Goal: Task Accomplishment & Management: Manage account settings

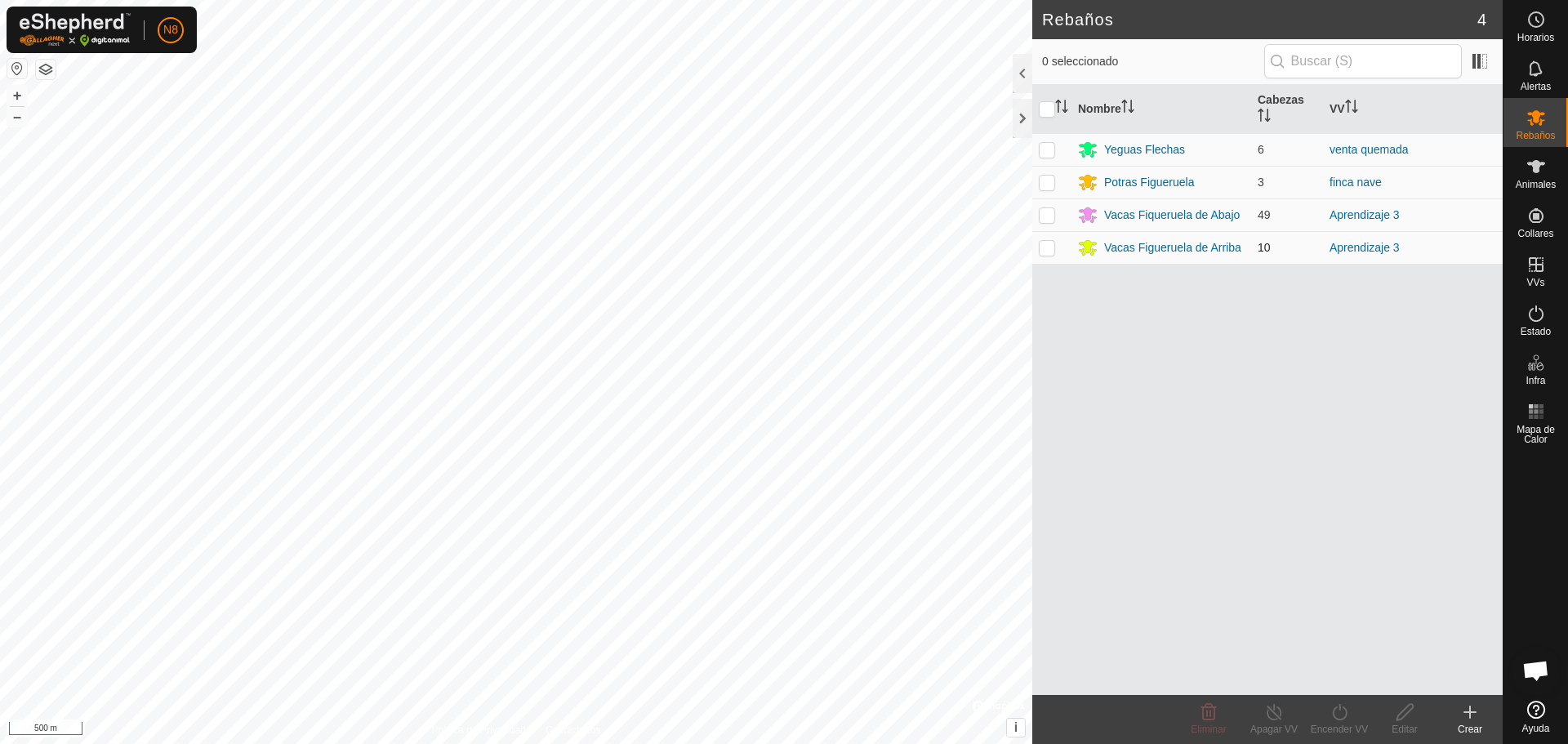
click at [1047, 248] on p-checkbox at bounding box center [1047, 247] width 16 height 13
click at [1045, 242] on p-checkbox at bounding box center [1047, 247] width 16 height 13
checkbox input "false"
click at [1550, 165] on es-animals-svg-icon at bounding box center [1536, 167] width 29 height 26
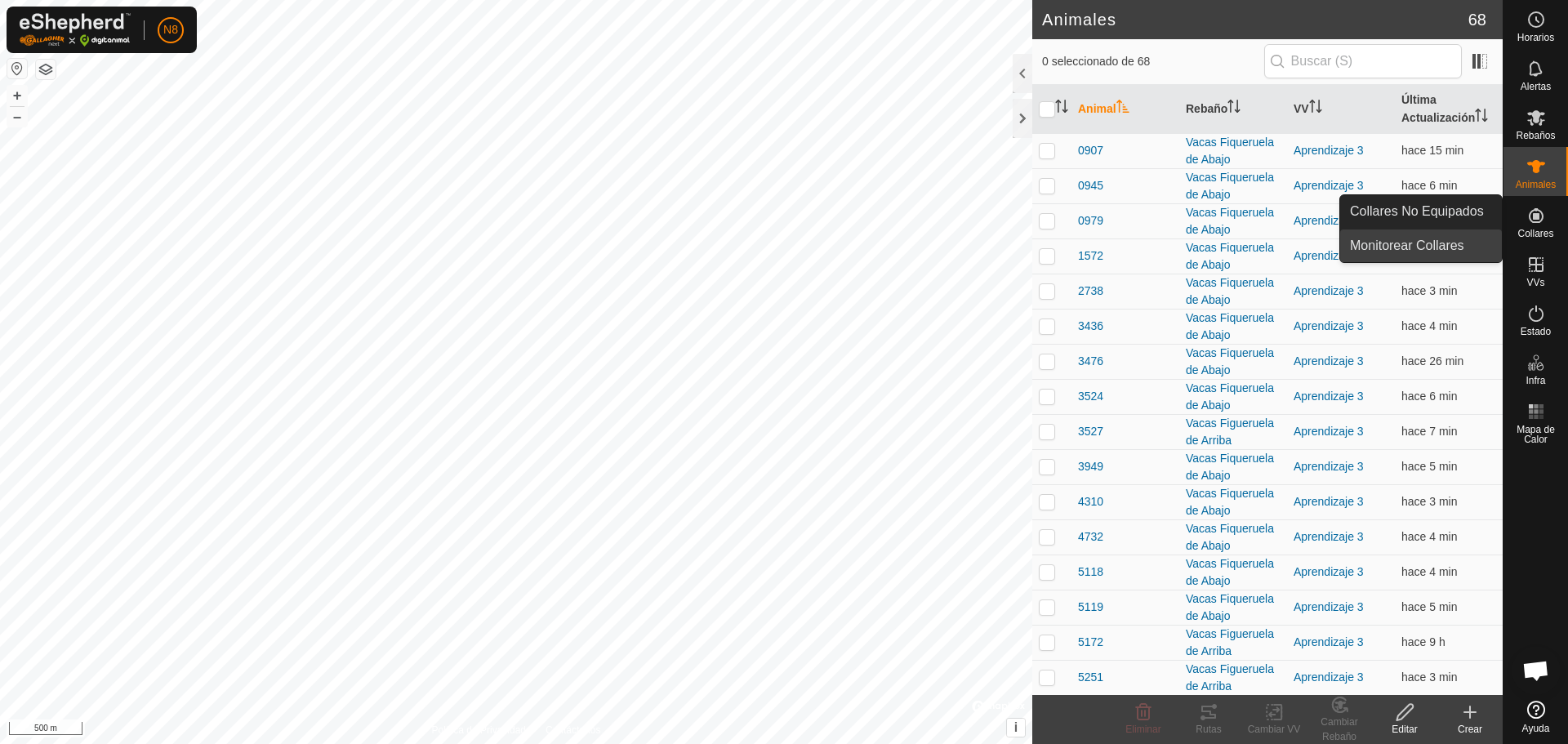
click at [1411, 247] on link "Monitorear Collares" at bounding box center [1421, 246] width 162 height 33
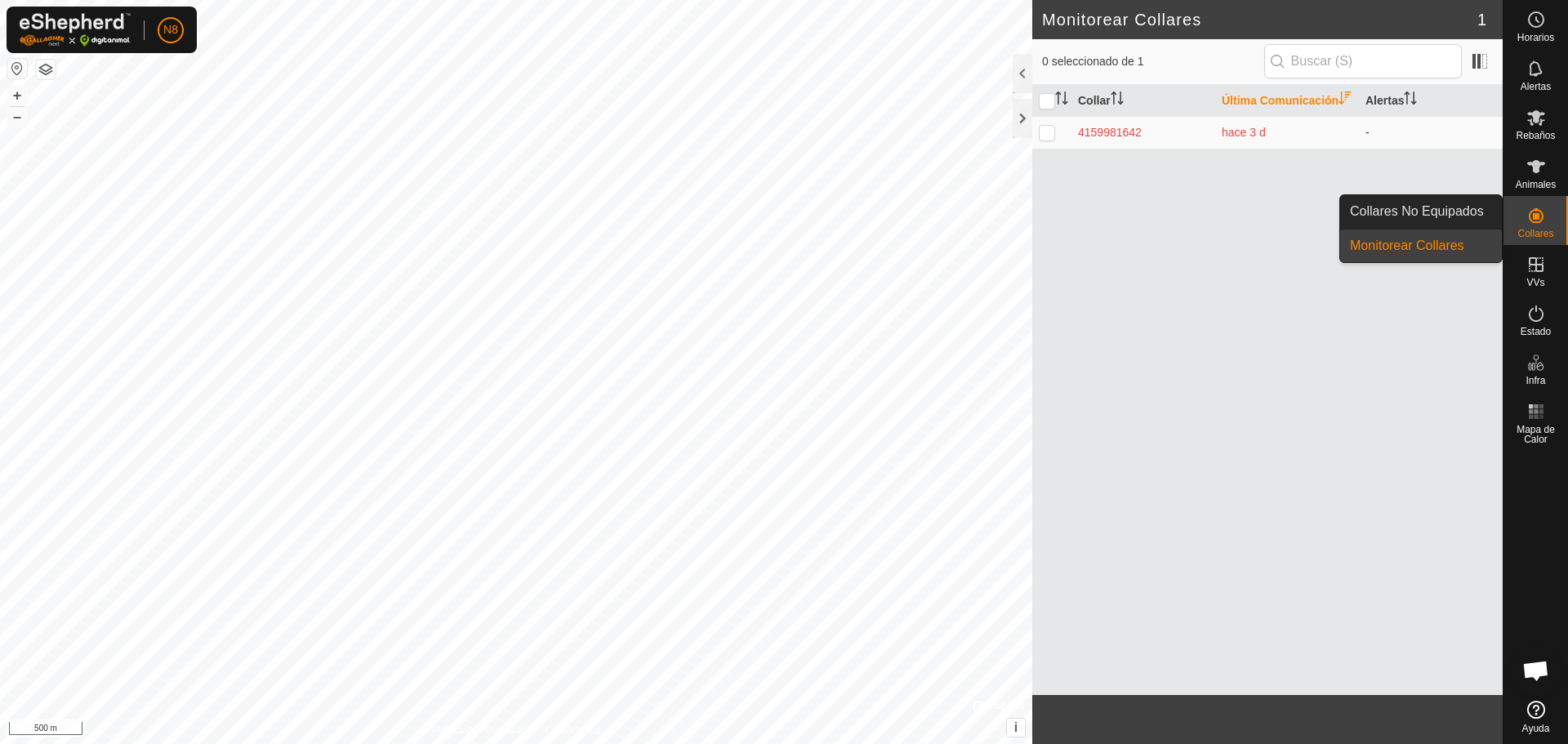
click at [1536, 229] on span "Collares" at bounding box center [1535, 233] width 36 height 10
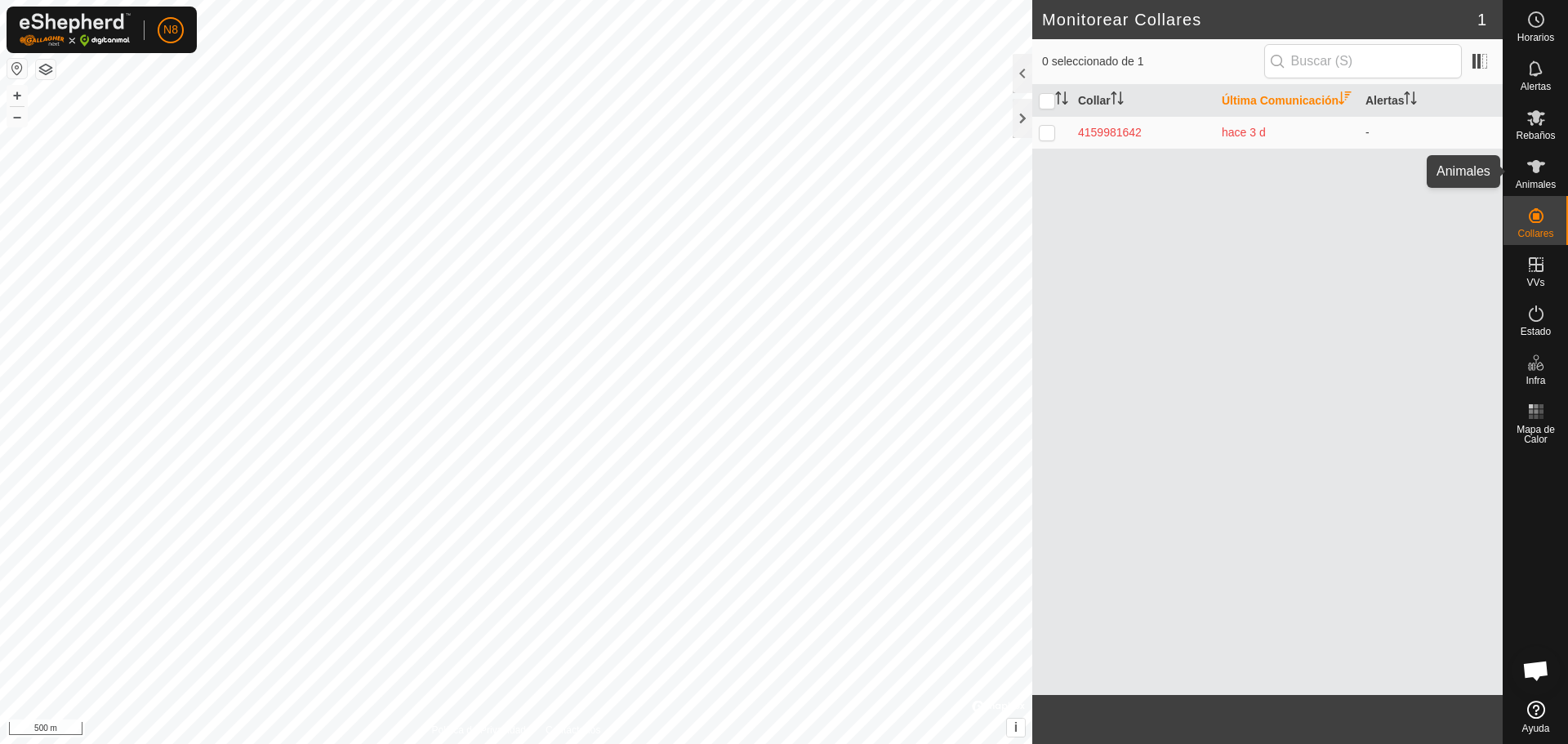
click at [1529, 170] on icon at bounding box center [1536, 167] width 19 height 19
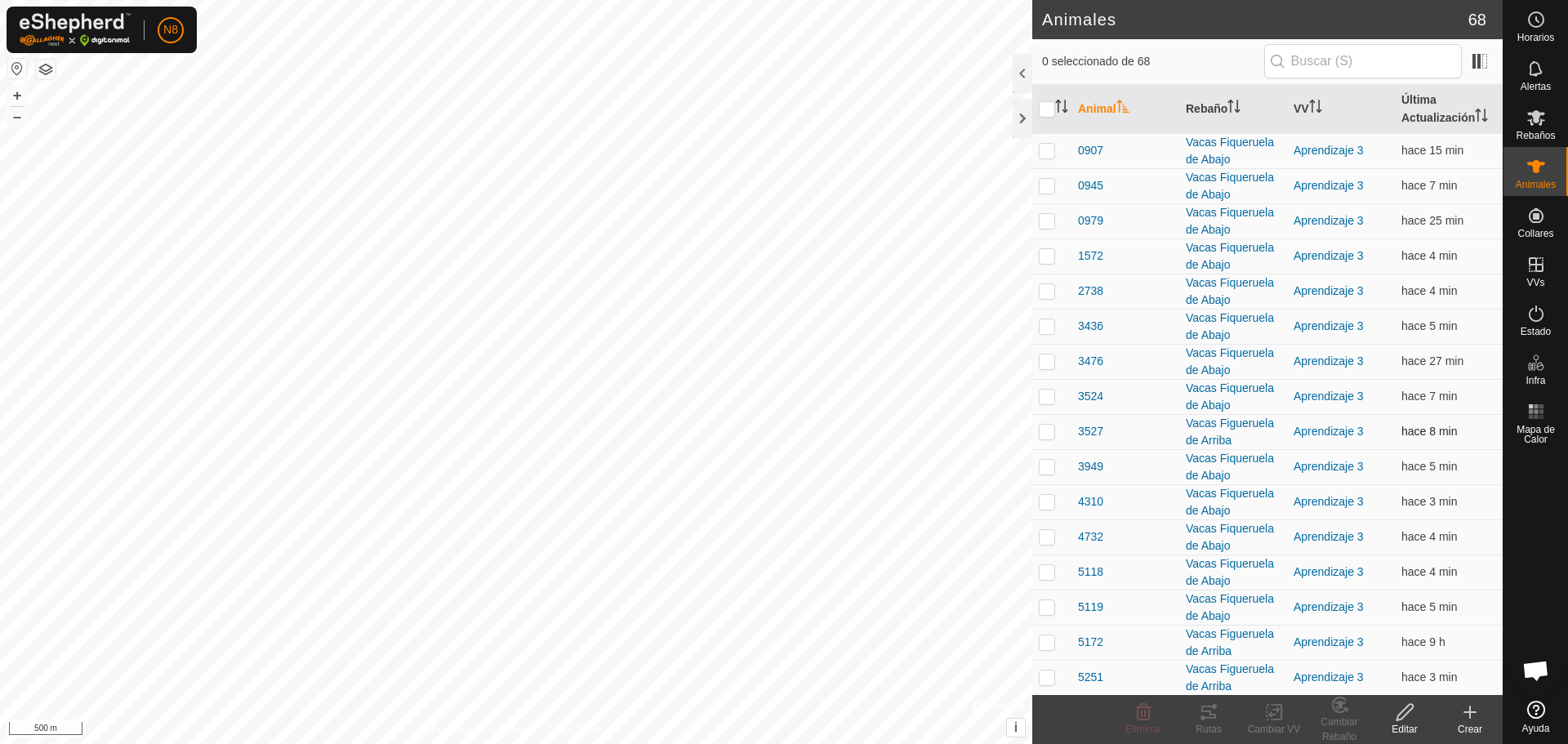
click at [1047, 437] on p-checkbox at bounding box center [1047, 431] width 16 height 13
click at [1339, 716] on div "Cambiar Rebaño" at bounding box center [1338, 729] width 65 height 29
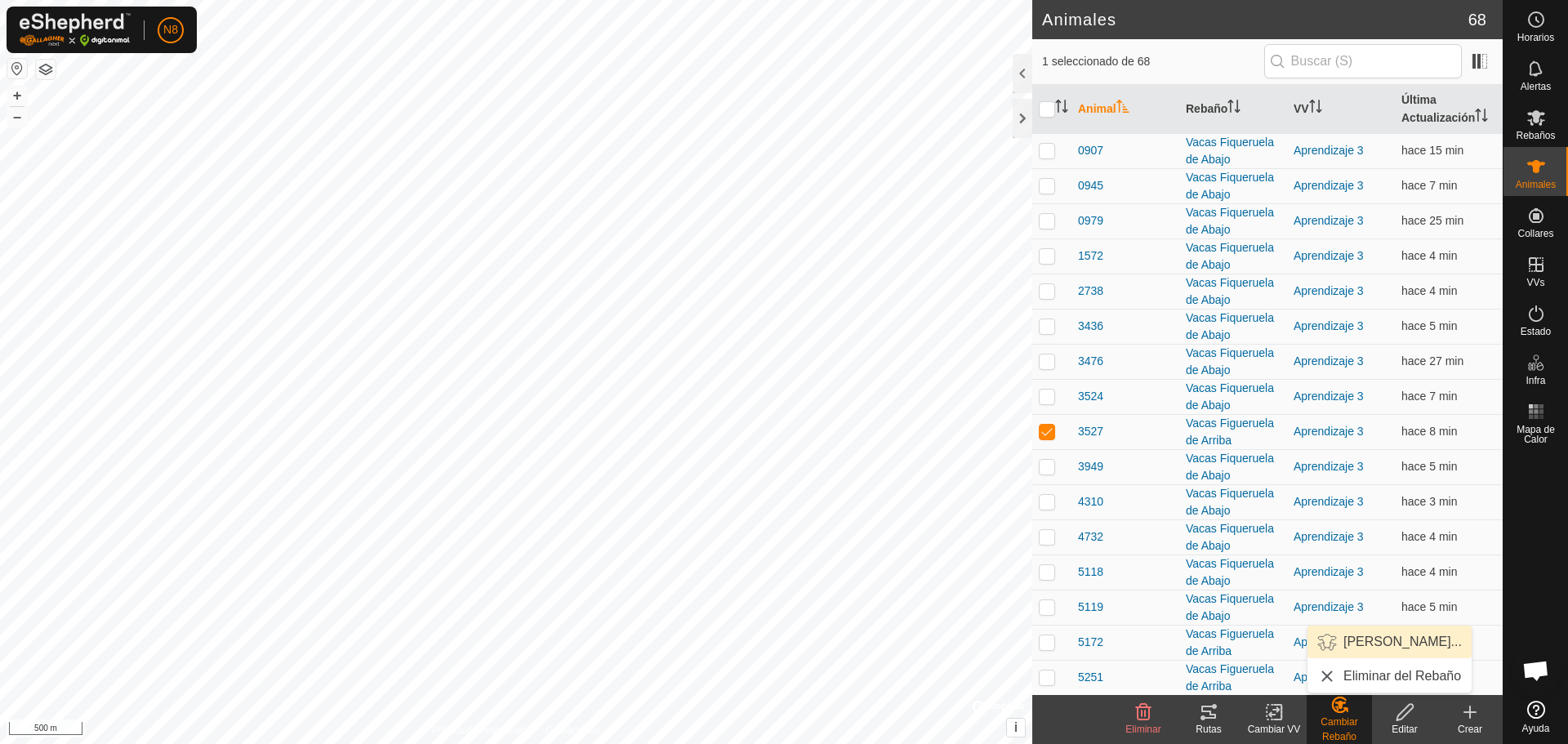
click at [1373, 642] on link "[PERSON_NAME]..." at bounding box center [1389, 642] width 164 height 33
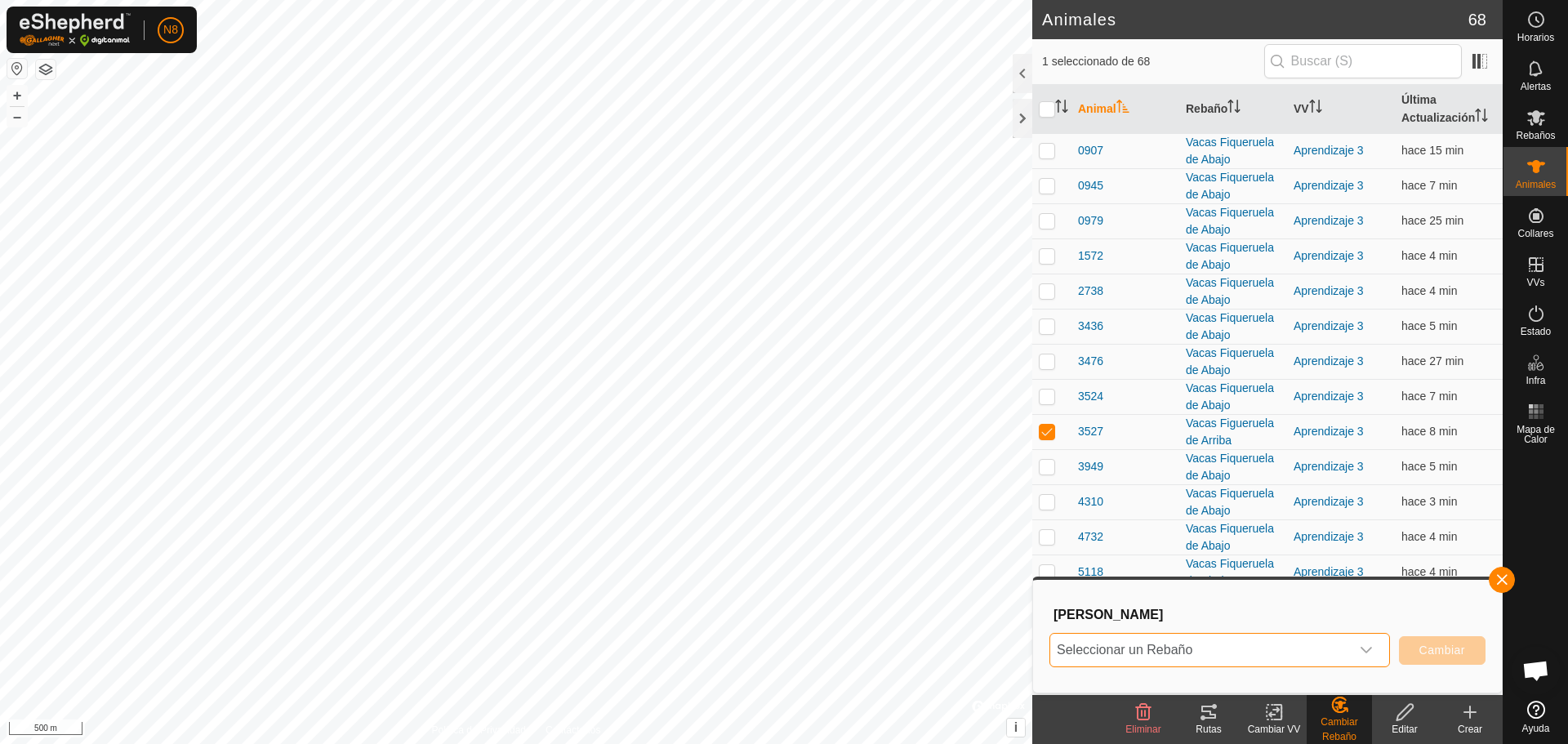
click at [1337, 654] on span "Seleccionar un Rebaño" at bounding box center [1199, 650] width 299 height 33
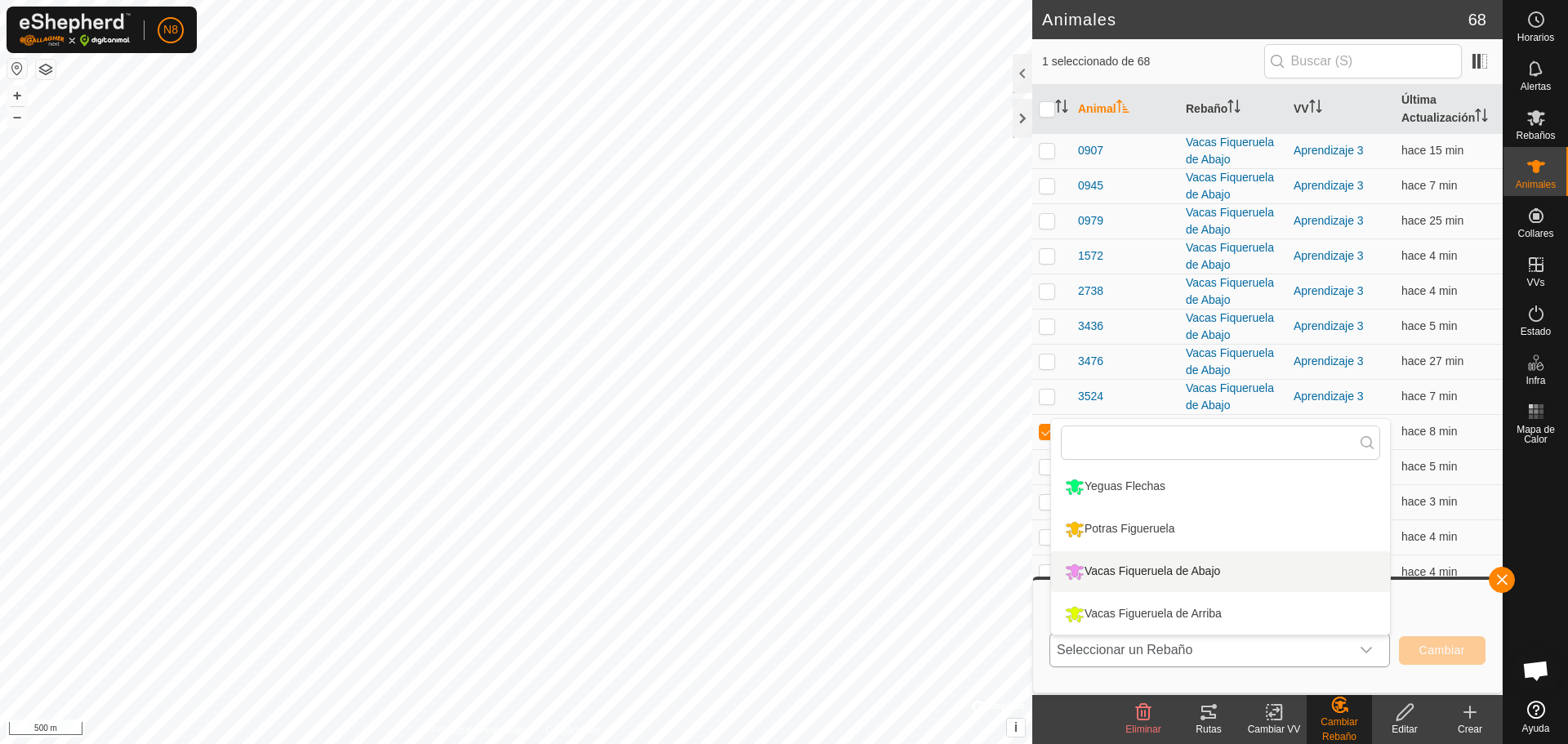
click at [1274, 573] on li "Vacas Fiqueruela de Abajo" at bounding box center [1220, 572] width 339 height 41
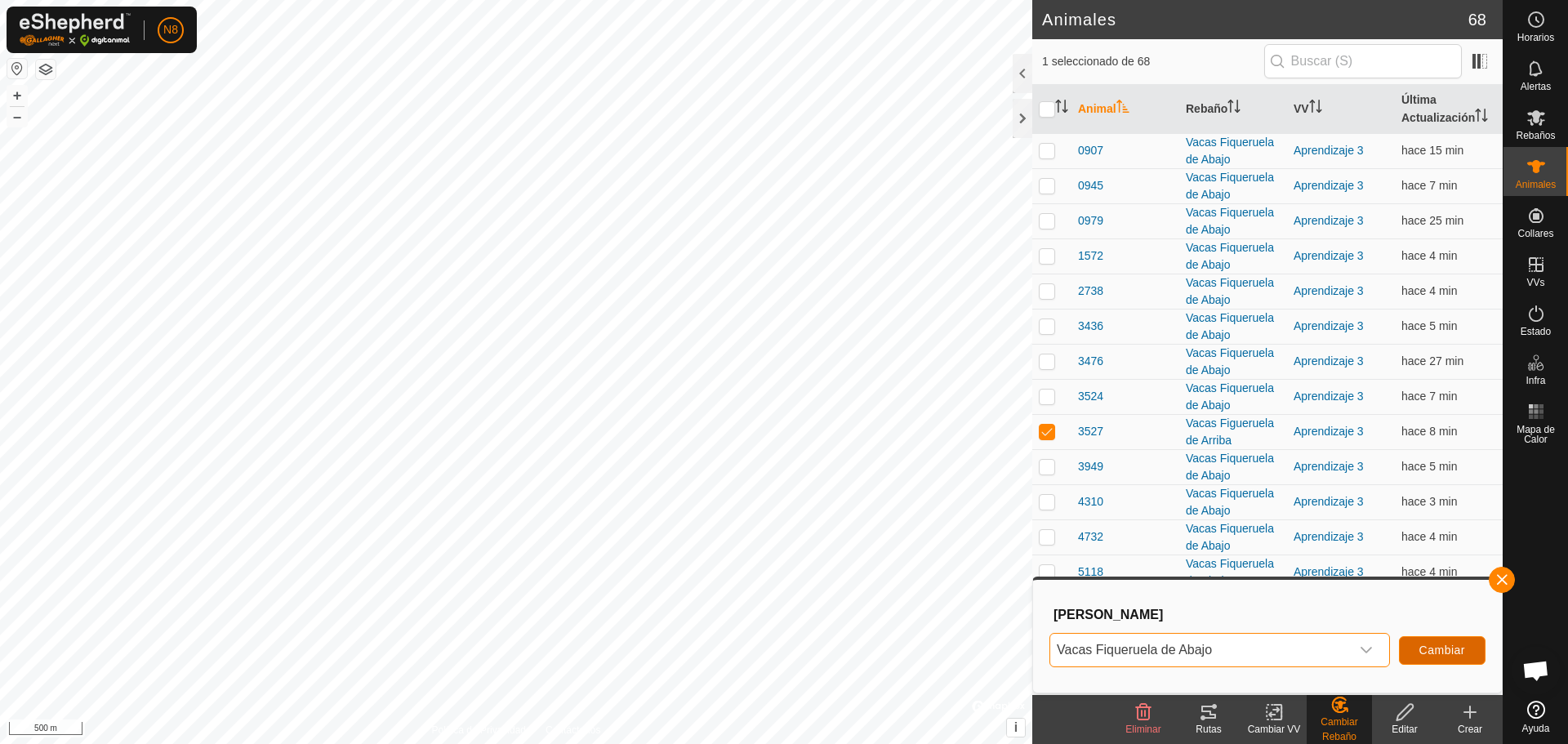
click at [1439, 653] on span "Cambiar" at bounding box center [1442, 650] width 46 height 13
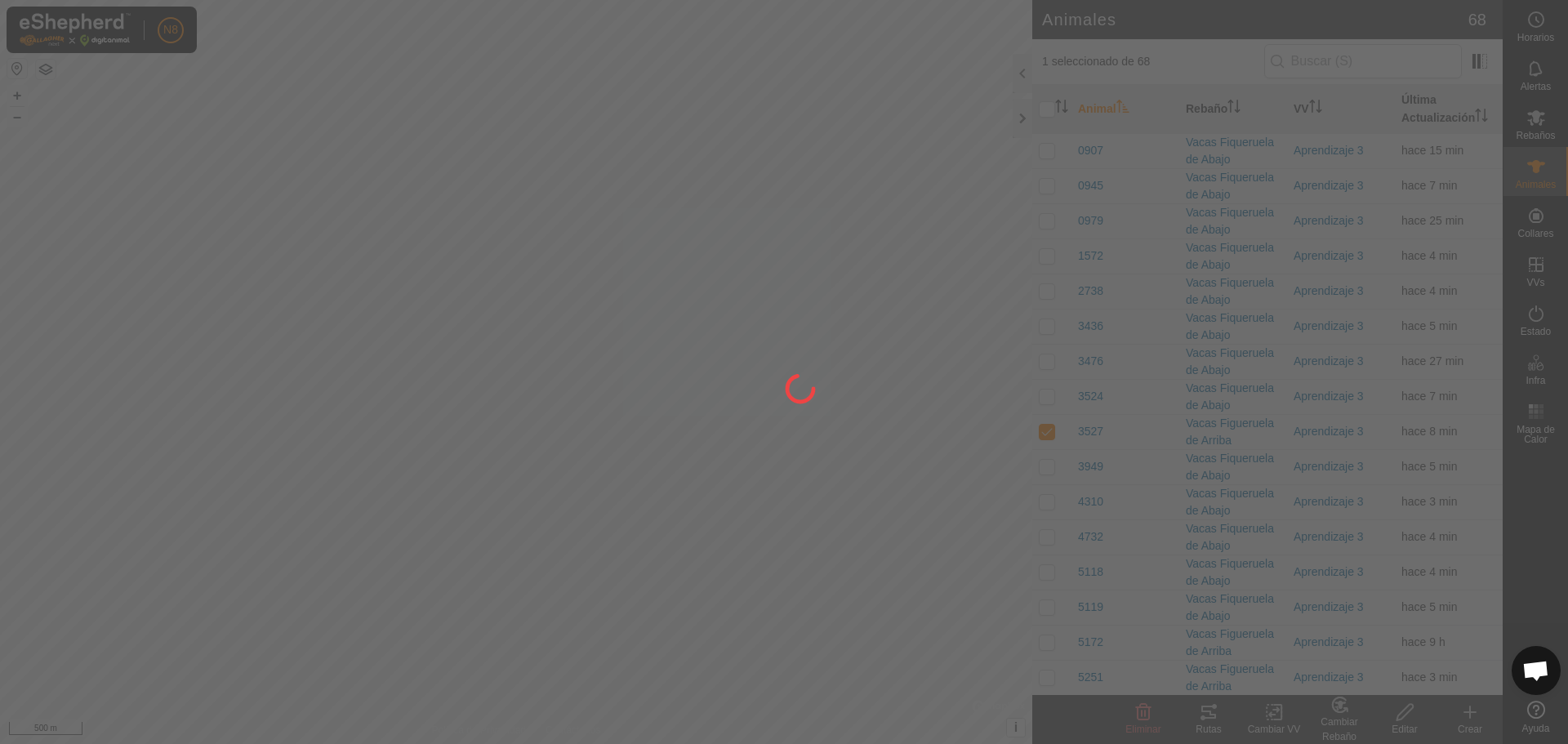
checkbox input "false"
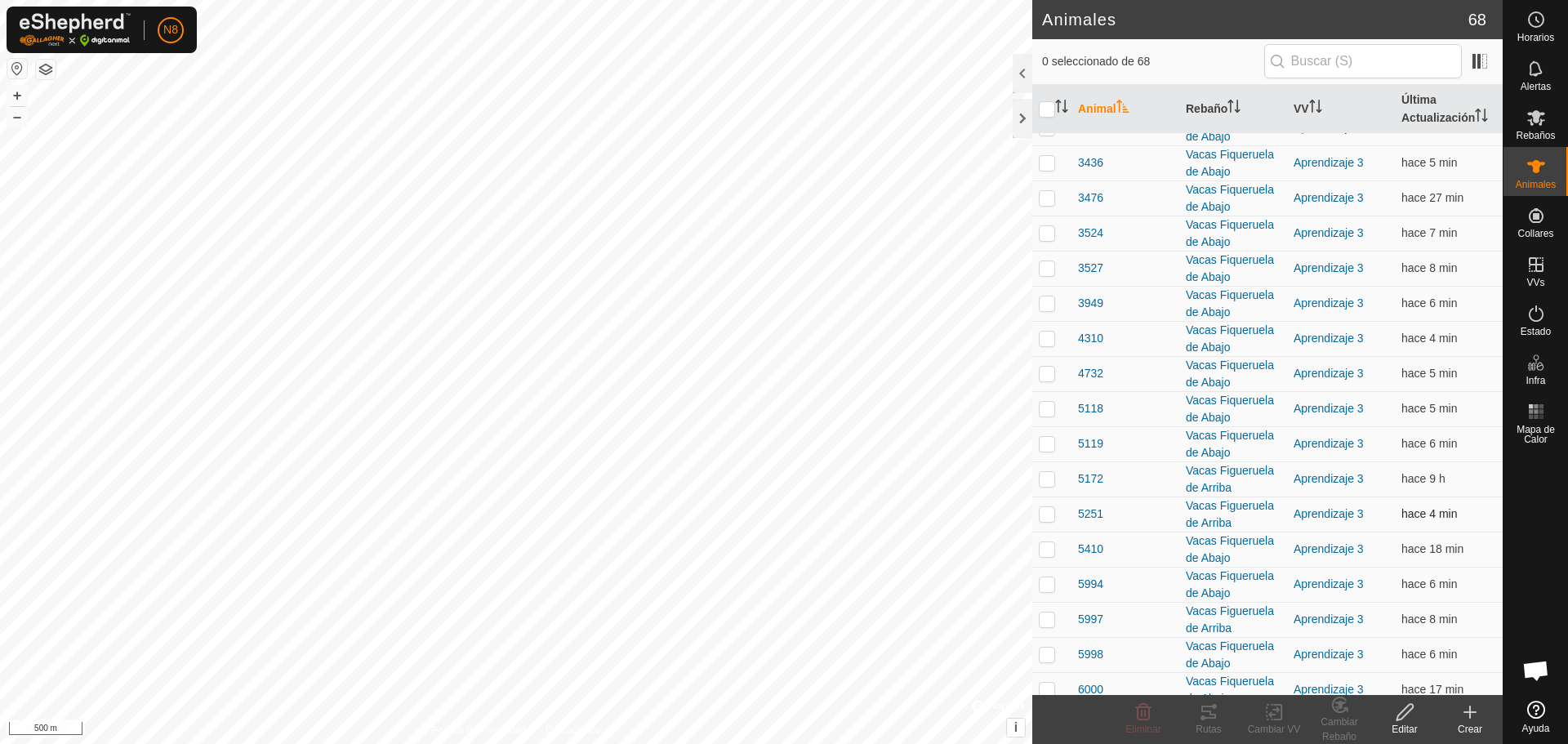
scroll to position [245, 0]
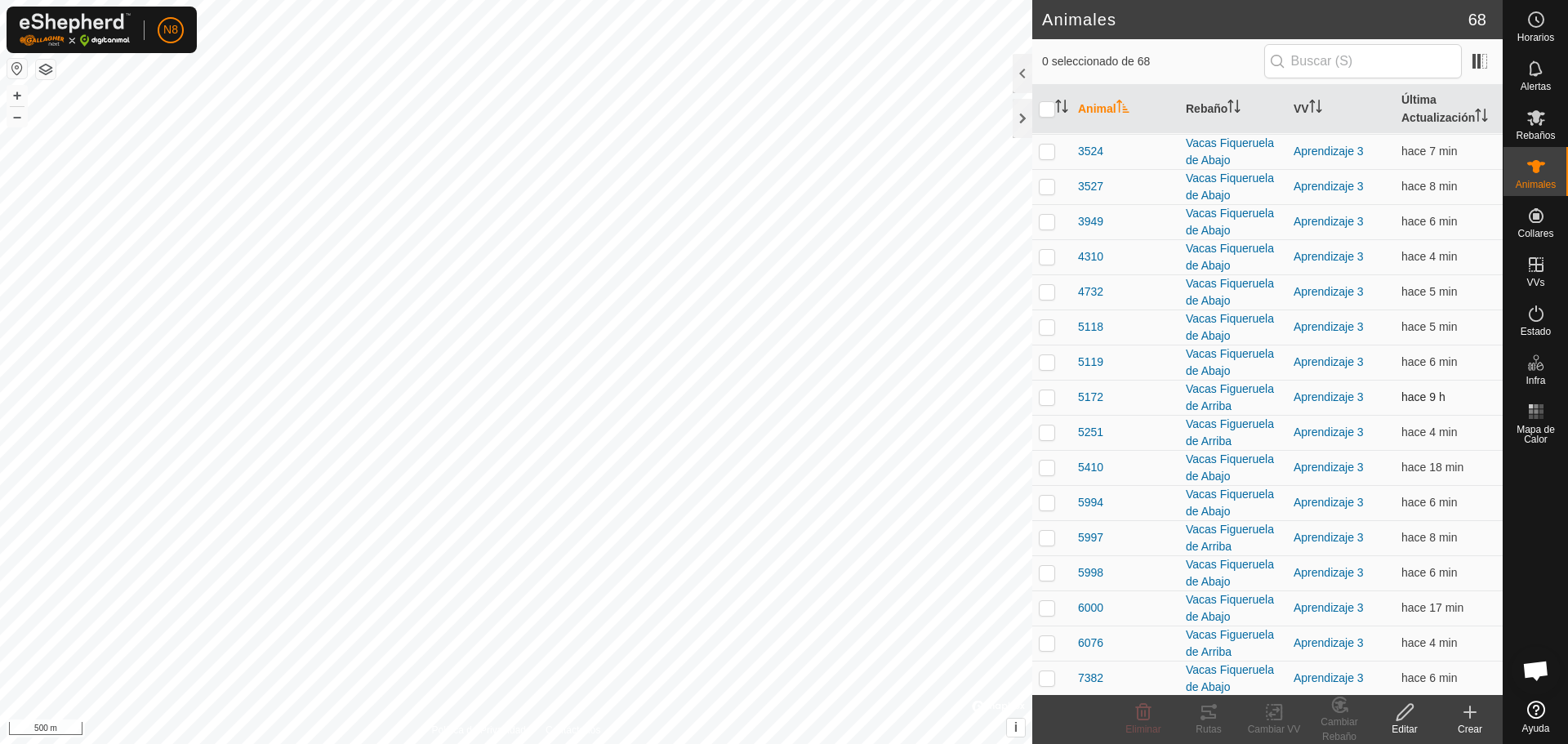
click at [1045, 399] on p-checkbox at bounding box center [1047, 396] width 16 height 13
checkbox input "true"
click at [1045, 433] on p-checkbox at bounding box center [1047, 431] width 16 height 13
checkbox input "true"
click at [1041, 540] on p-checkbox at bounding box center [1047, 537] width 16 height 13
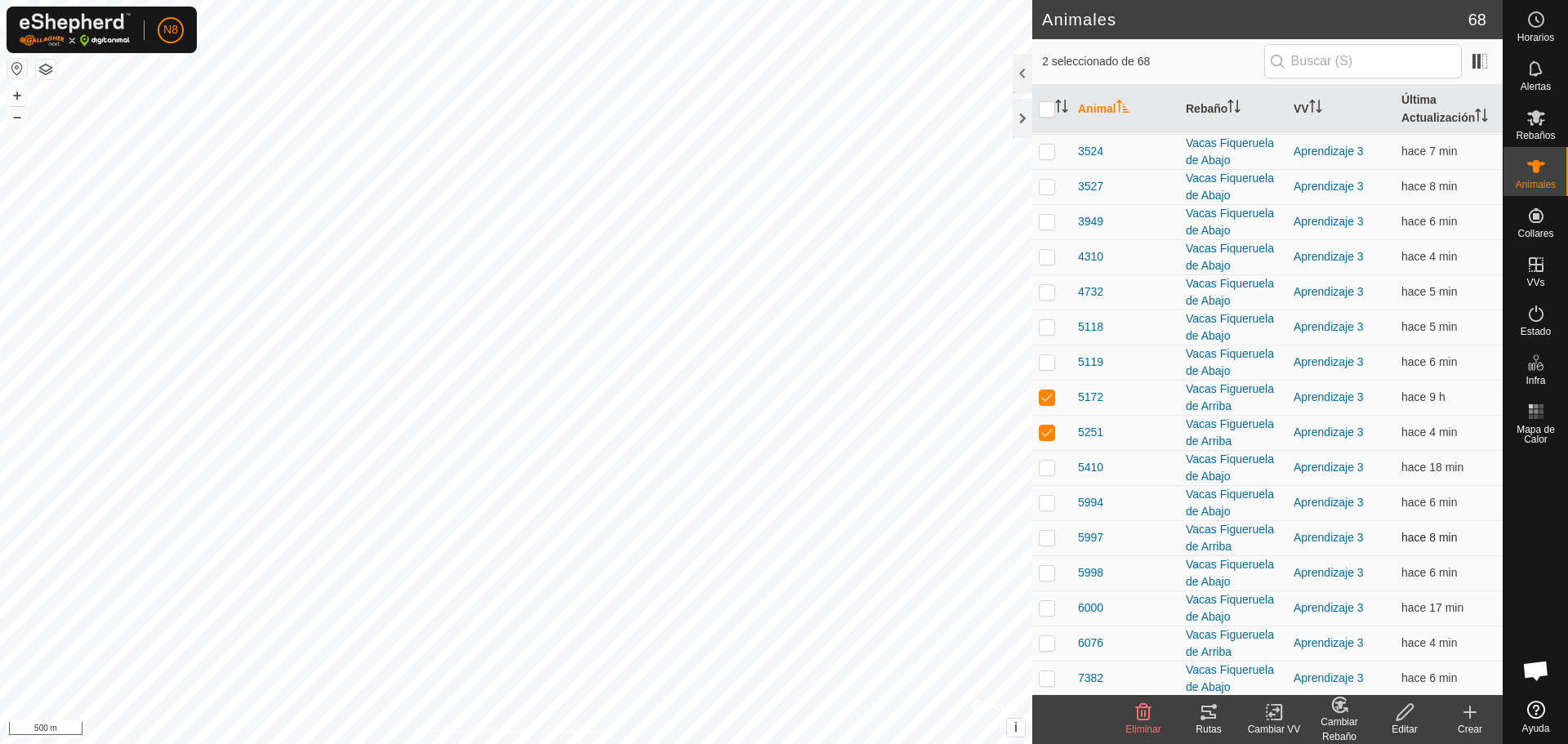
checkbox input "true"
click at [1045, 645] on p-checkbox at bounding box center [1047, 642] width 16 height 13
checkbox input "true"
click at [1337, 718] on div "Cambiar Rebaño" at bounding box center [1338, 729] width 65 height 29
click at [1363, 638] on link "[PERSON_NAME]..." at bounding box center [1389, 642] width 164 height 33
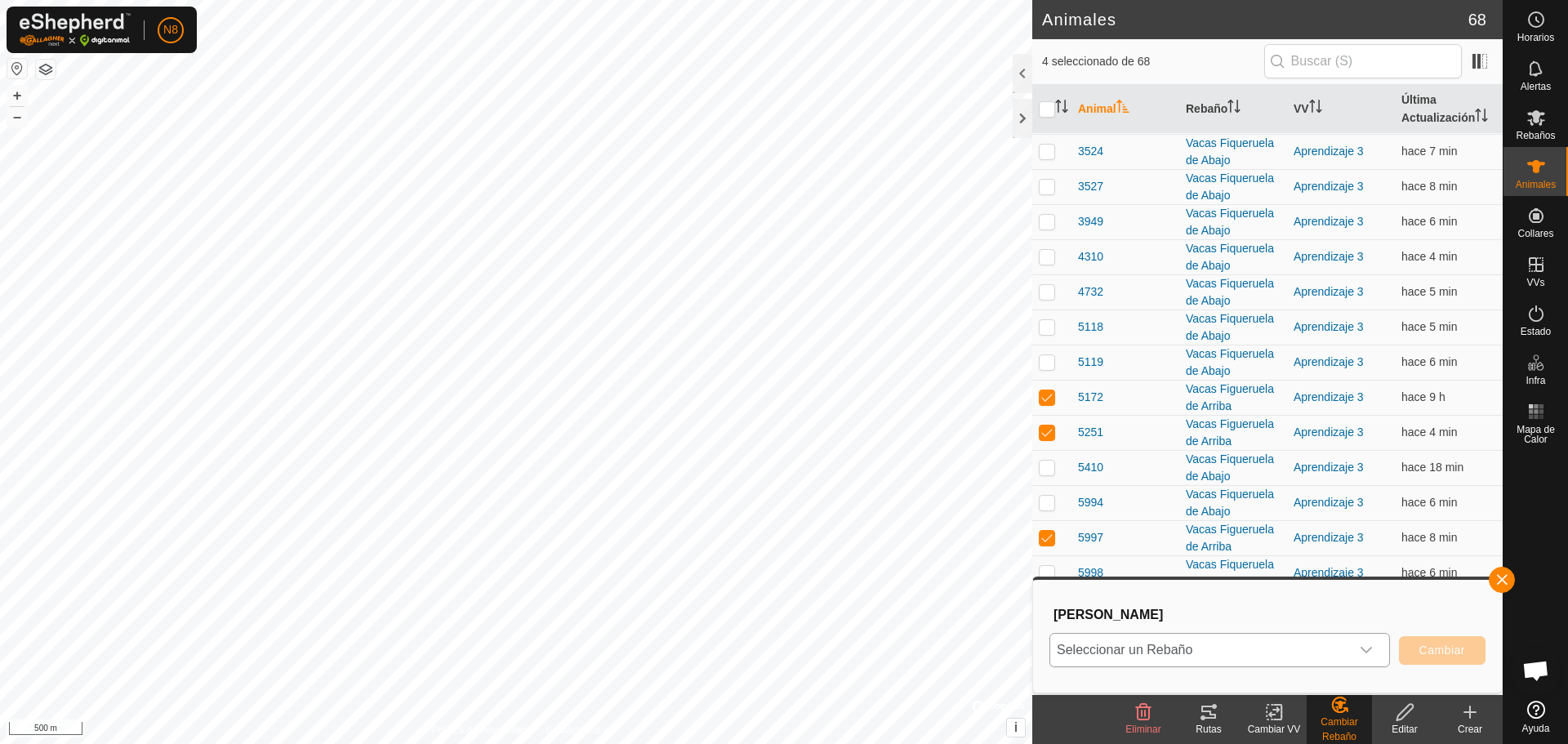
click at [1348, 653] on span "Seleccionar un Rebaño" at bounding box center [1199, 650] width 299 height 33
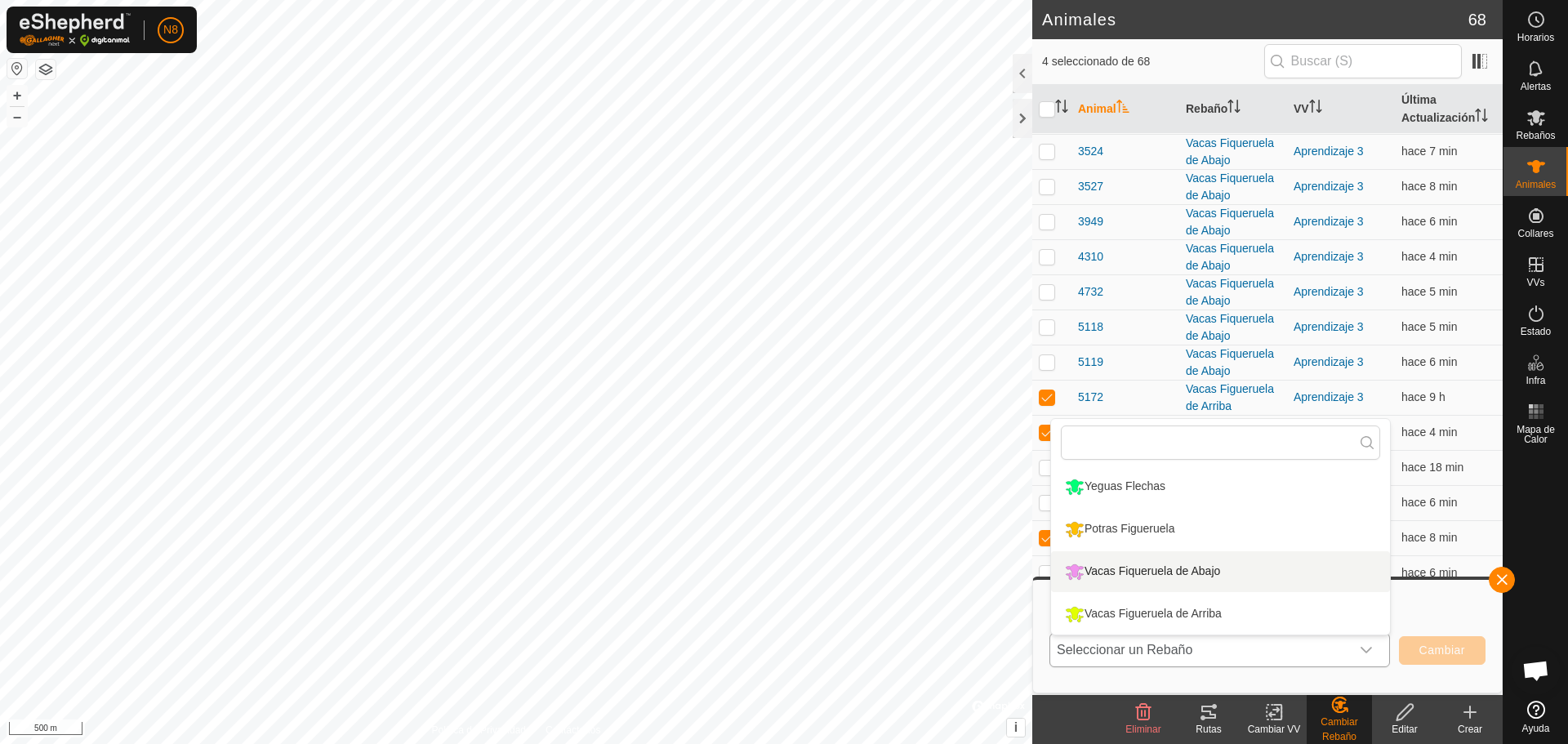
click at [1314, 571] on li "Vacas Fiqueruela de Abajo" at bounding box center [1220, 572] width 339 height 41
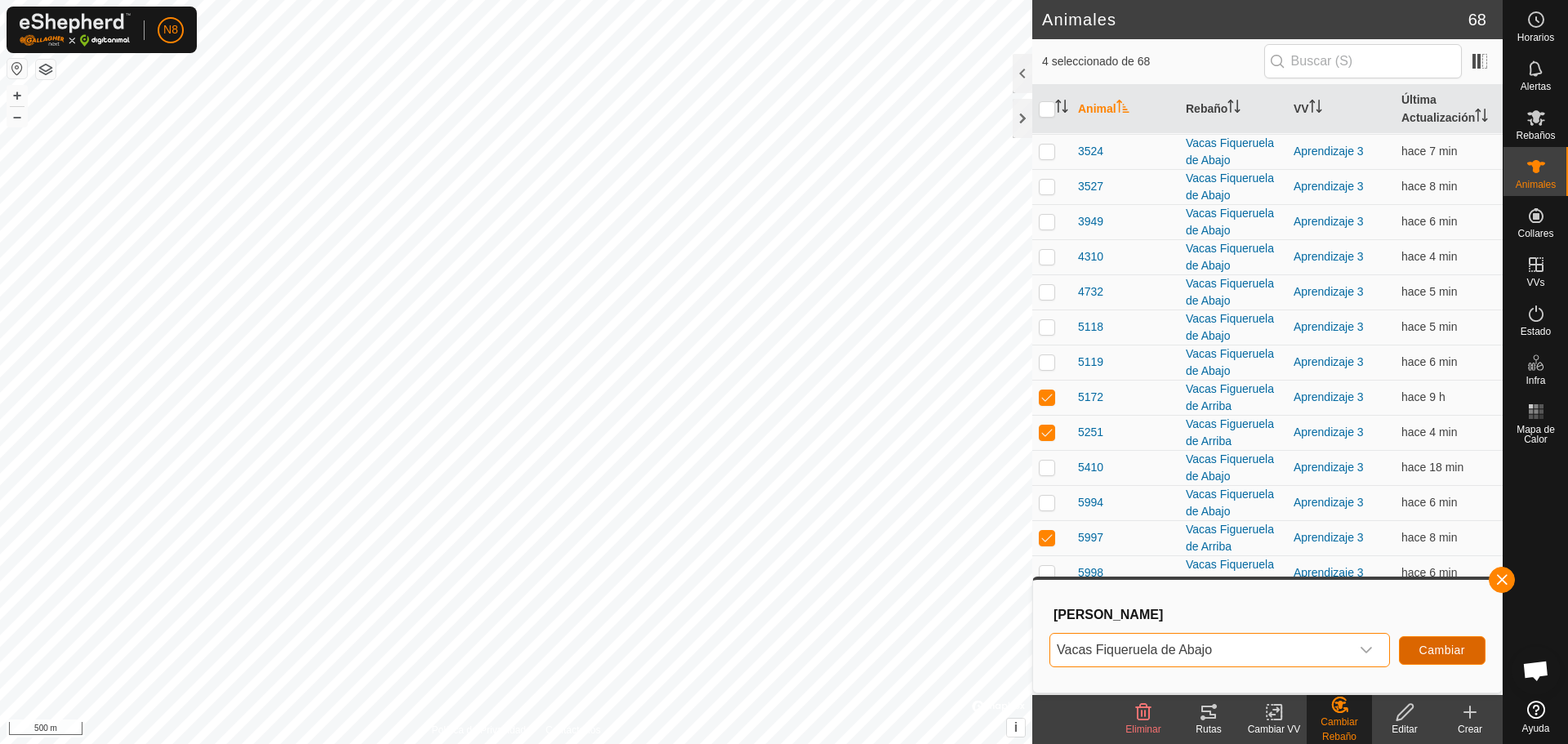
click at [1444, 649] on span "Cambiar" at bounding box center [1442, 650] width 46 height 13
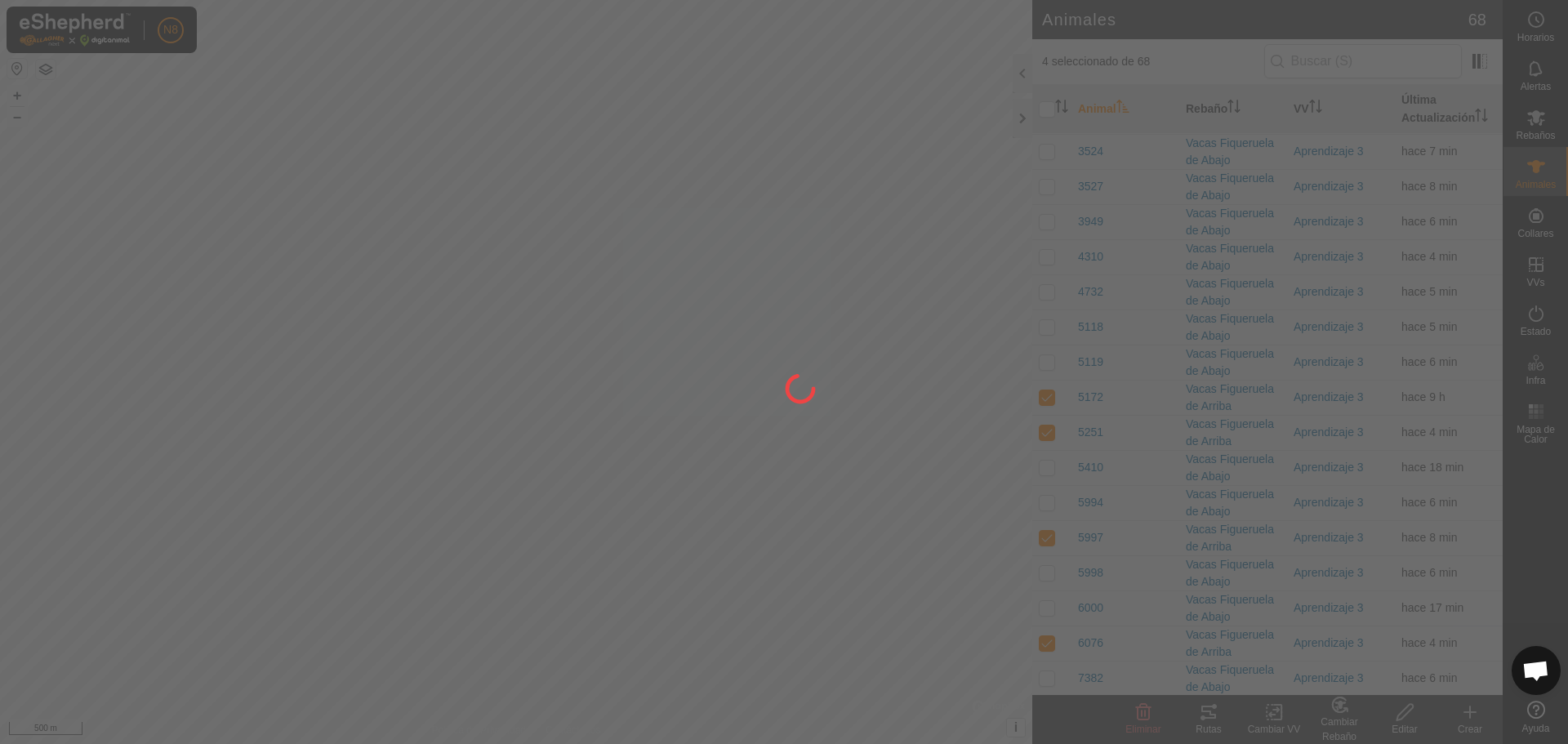
checkbox input "false"
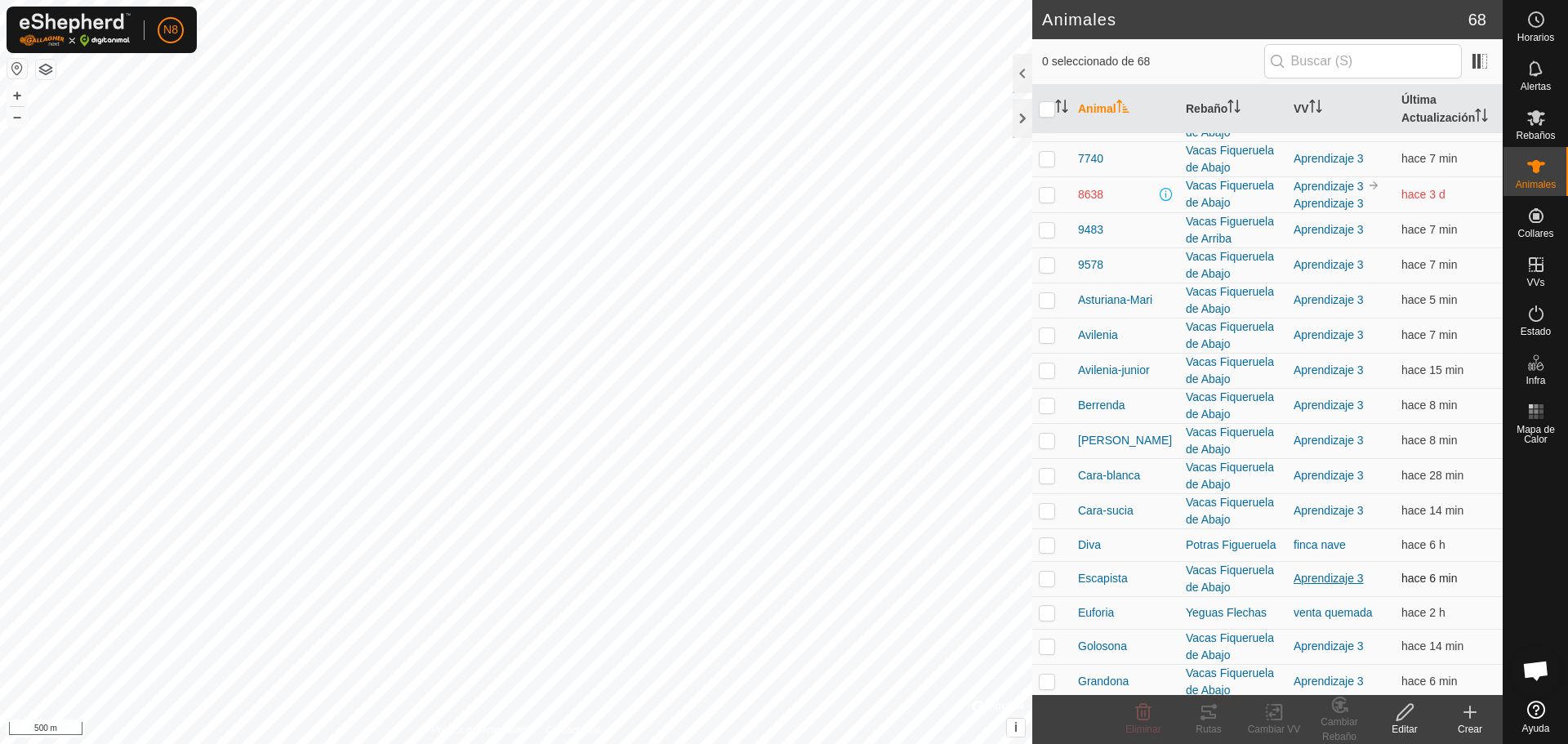
scroll to position [899, 0]
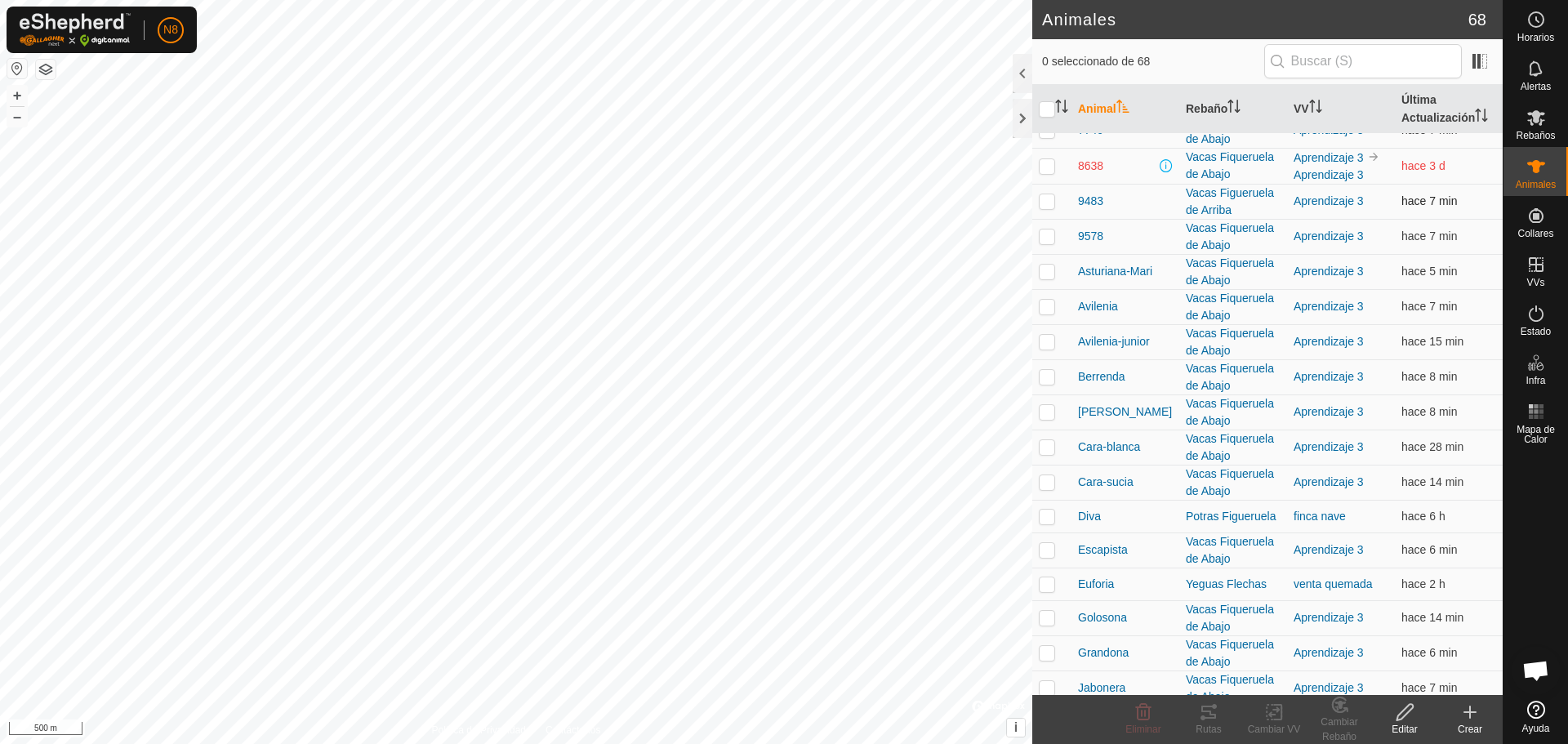
click at [1043, 205] on p-checkbox at bounding box center [1047, 201] width 16 height 13
click at [1345, 726] on div "Cambiar Rebaño" at bounding box center [1338, 729] width 65 height 29
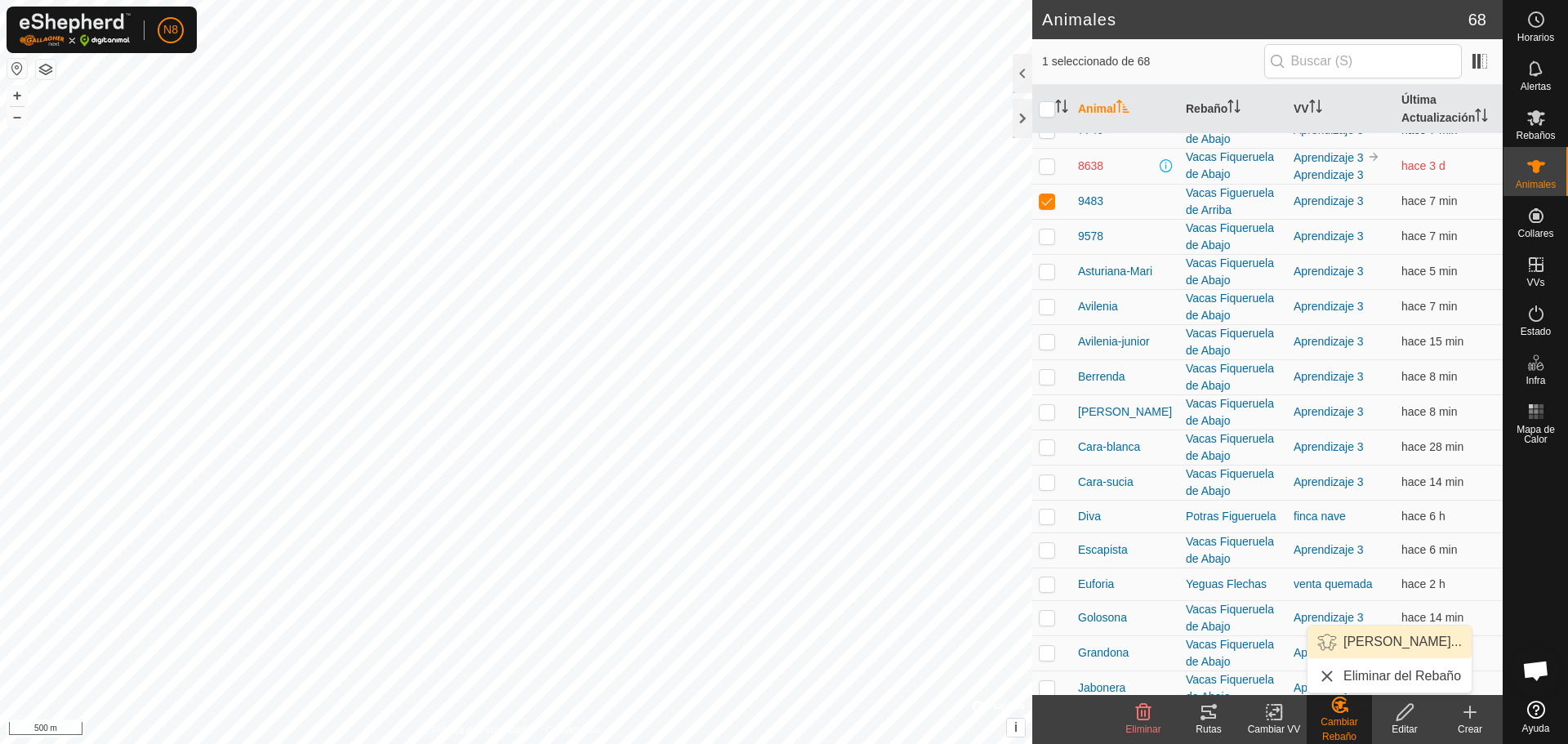
click at [1352, 644] on link "[PERSON_NAME]..." at bounding box center [1389, 642] width 164 height 33
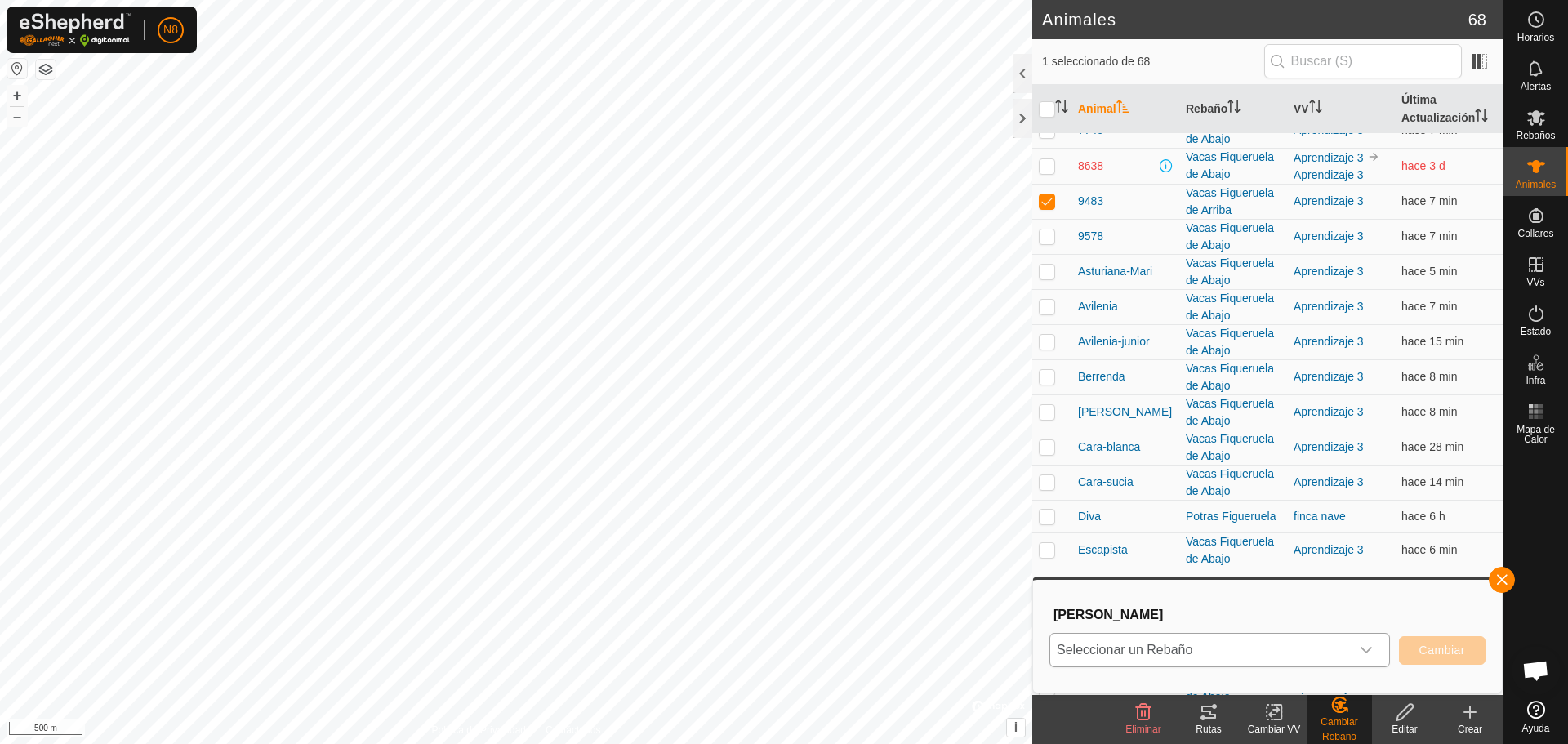
click at [1347, 644] on span "Seleccionar un Rebaño" at bounding box center [1199, 650] width 299 height 33
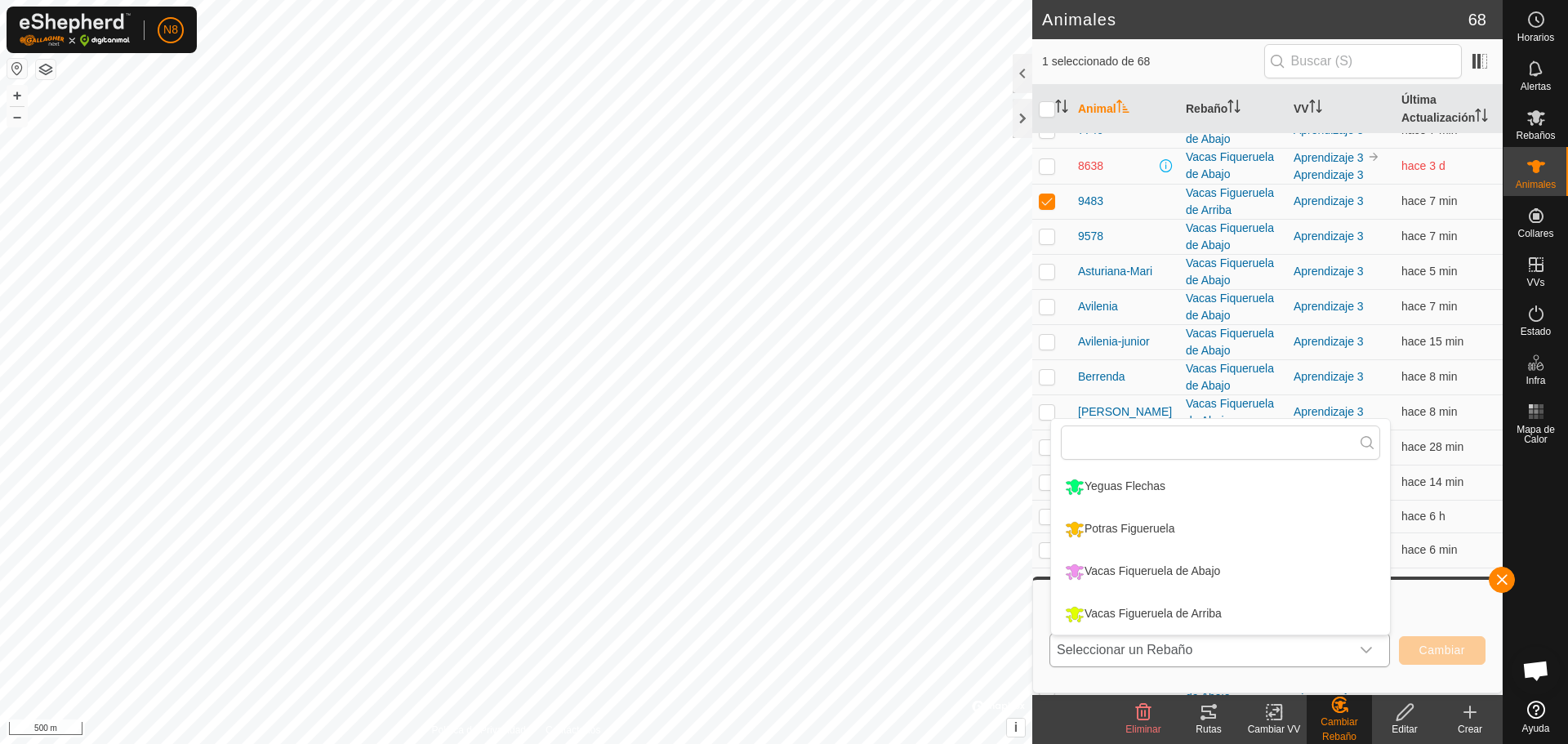
click at [1340, 585] on li "Vacas Fiqueruela de Abajo" at bounding box center [1220, 572] width 339 height 41
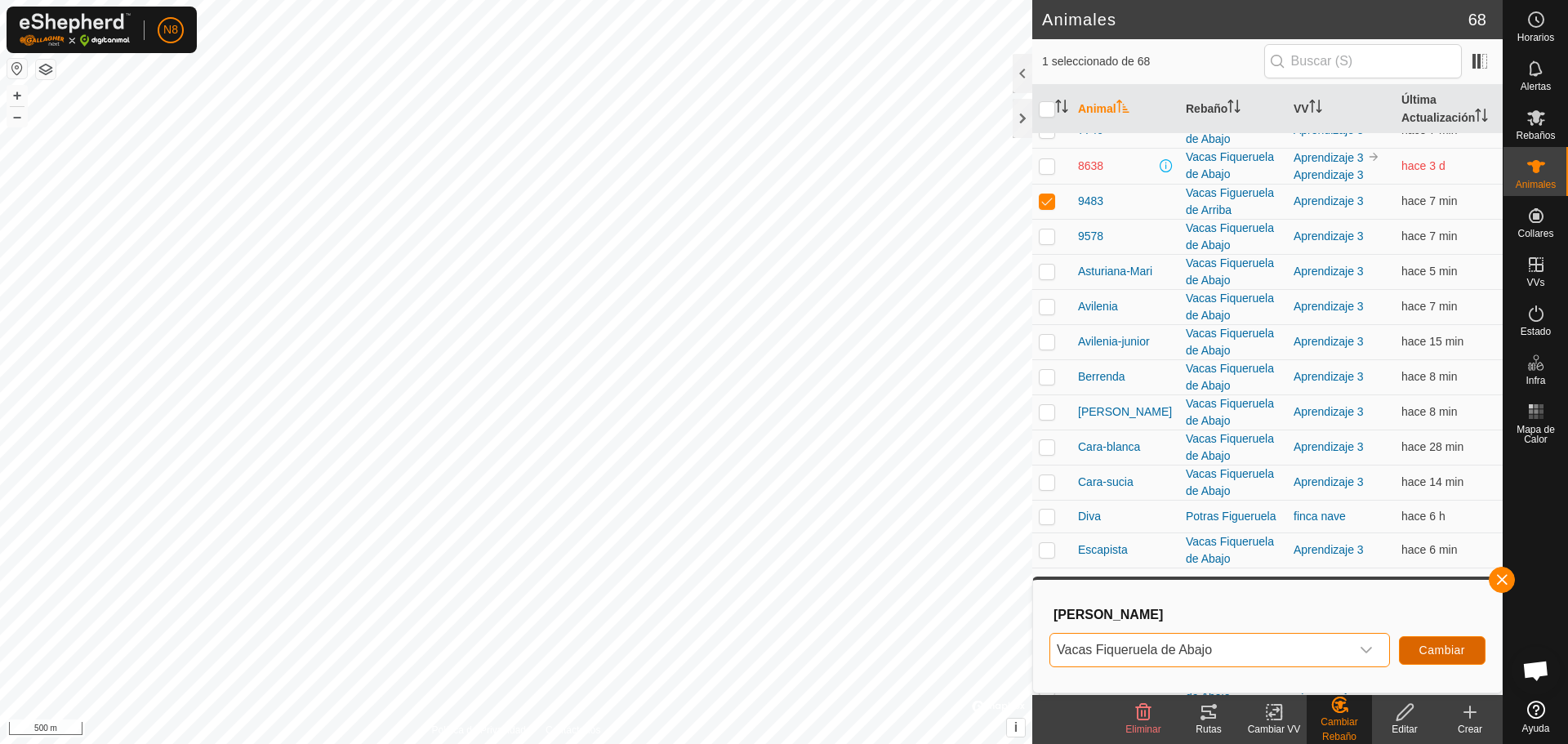
click at [1433, 647] on span "Cambiar" at bounding box center [1442, 650] width 46 height 13
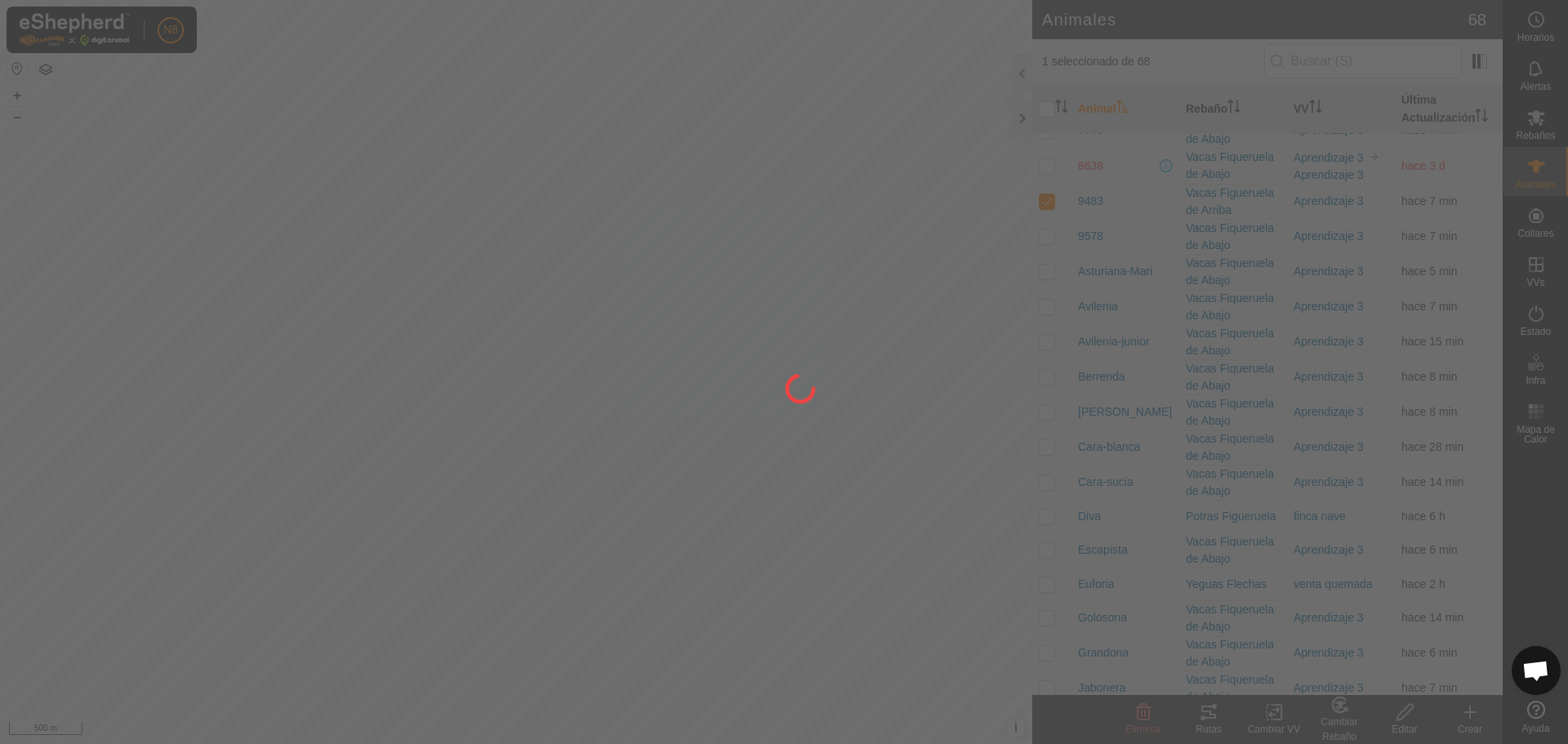
checkbox input "false"
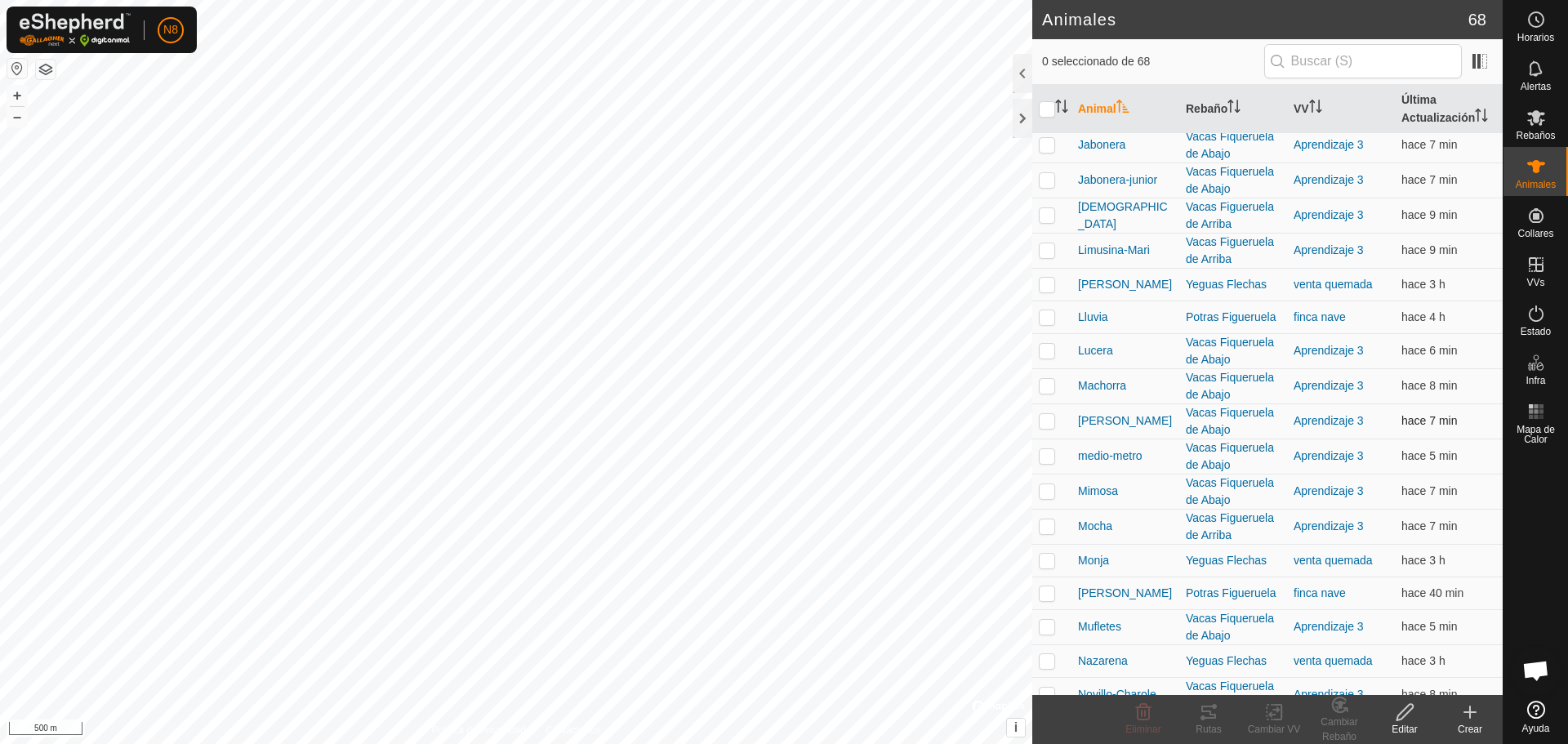
scroll to position [1471, 0]
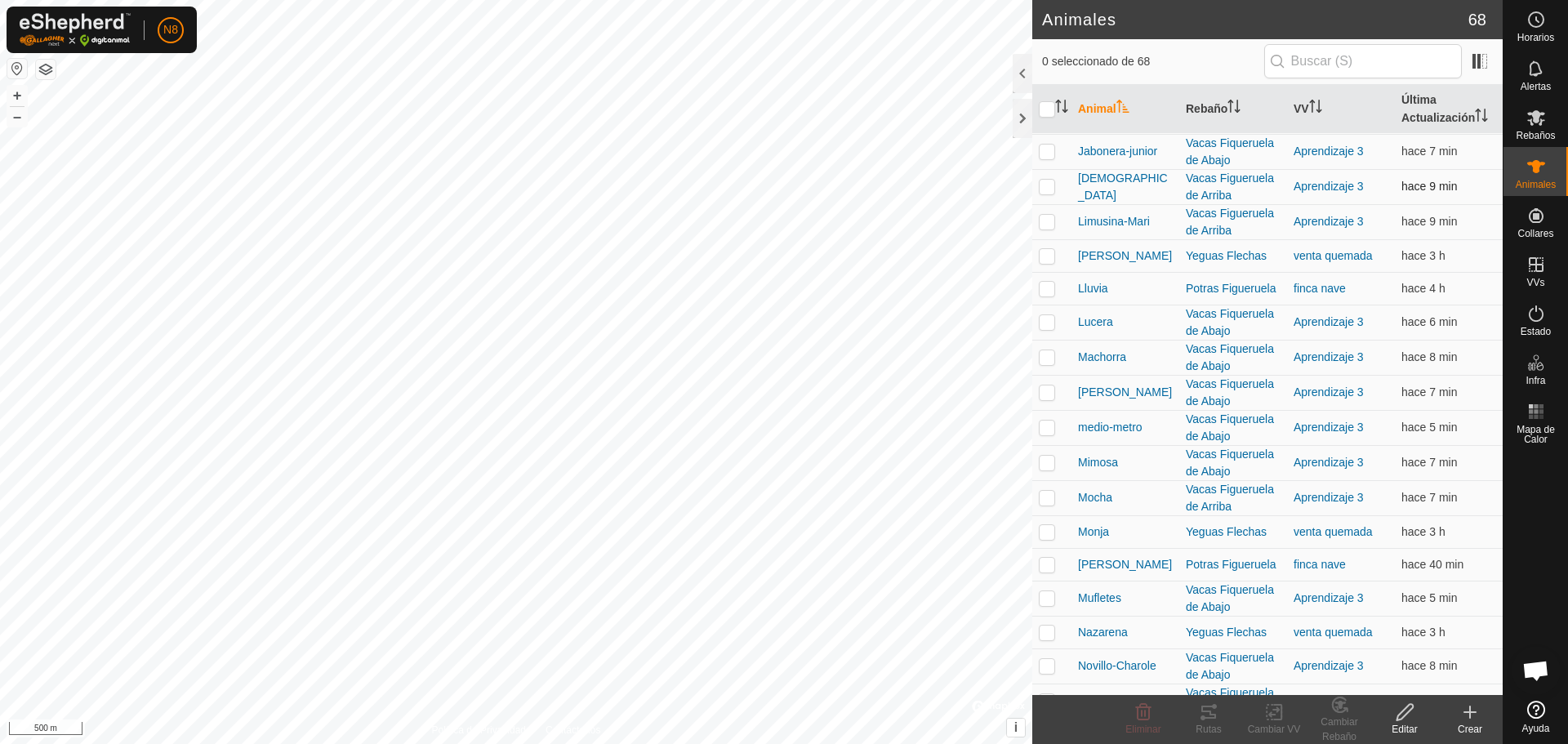
click at [1043, 185] on p-checkbox at bounding box center [1047, 186] width 16 height 13
checkbox input "true"
click at [1046, 224] on p-checkbox at bounding box center [1047, 221] width 16 height 13
checkbox input "true"
click at [1045, 498] on p-checkbox at bounding box center [1047, 497] width 16 height 13
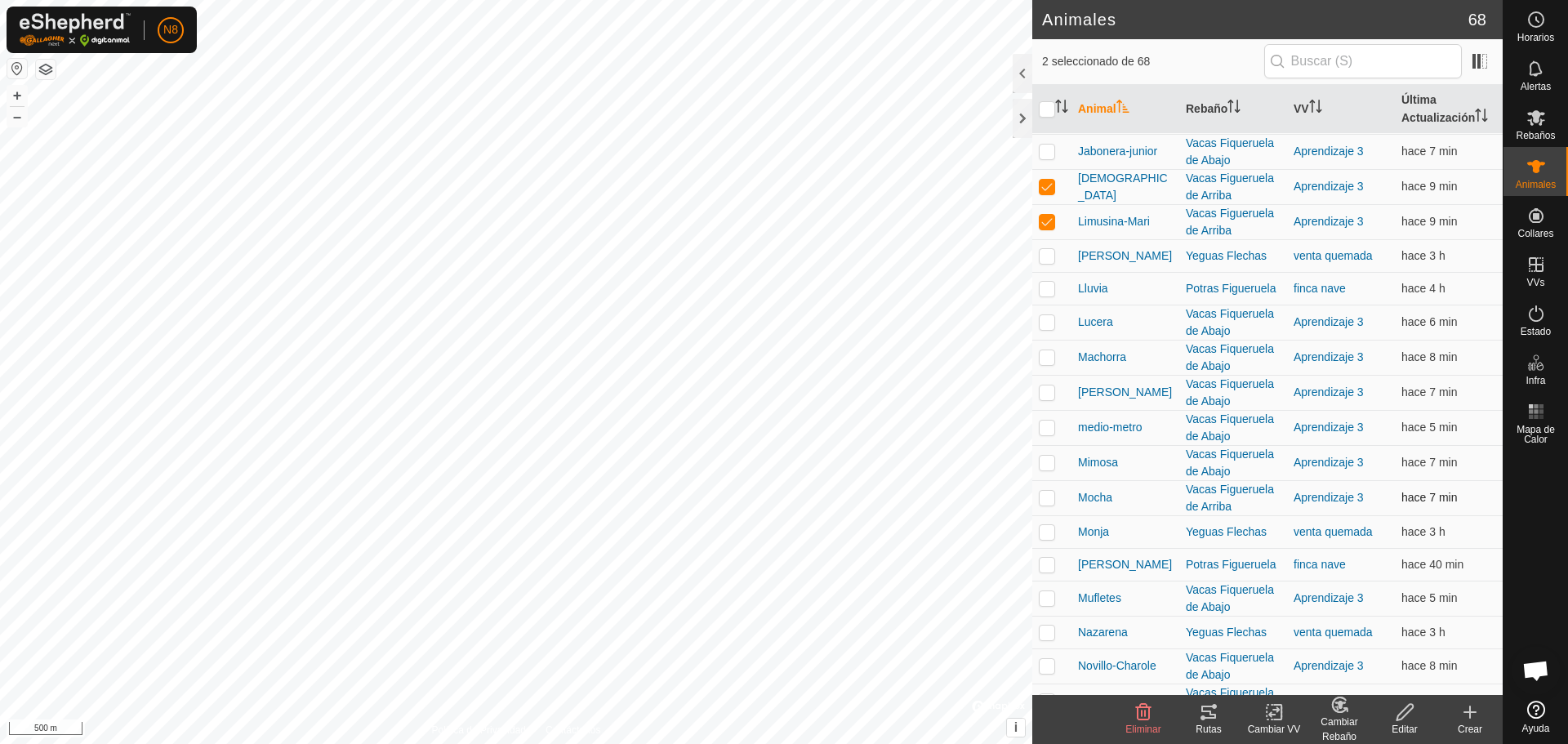
checkbox input "true"
click at [1338, 721] on div "Cambiar Rebaño" at bounding box center [1338, 729] width 65 height 29
click at [1373, 644] on link "[PERSON_NAME]..." at bounding box center [1389, 642] width 164 height 33
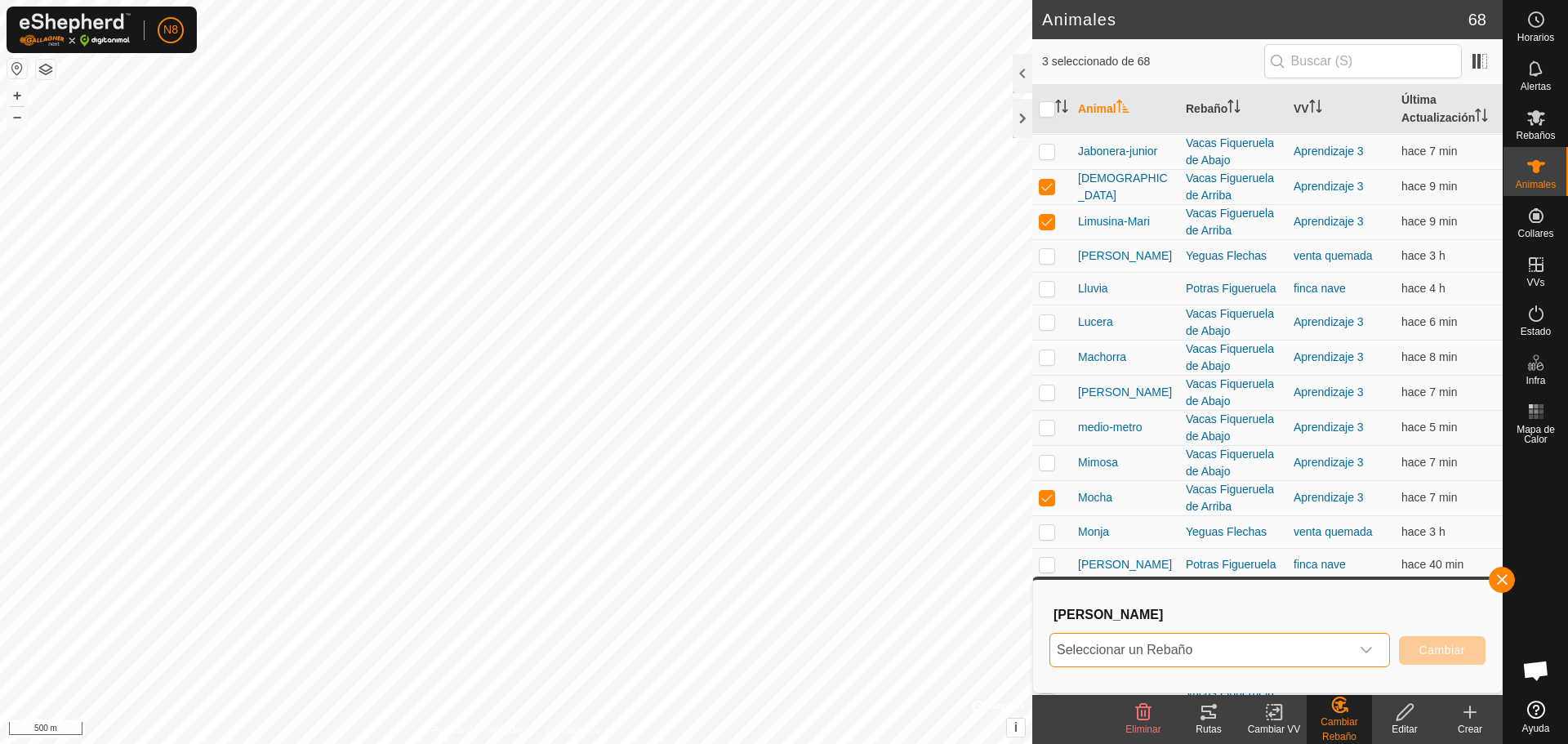
click at [1348, 648] on span "Seleccionar un Rebaño" at bounding box center [1199, 650] width 299 height 33
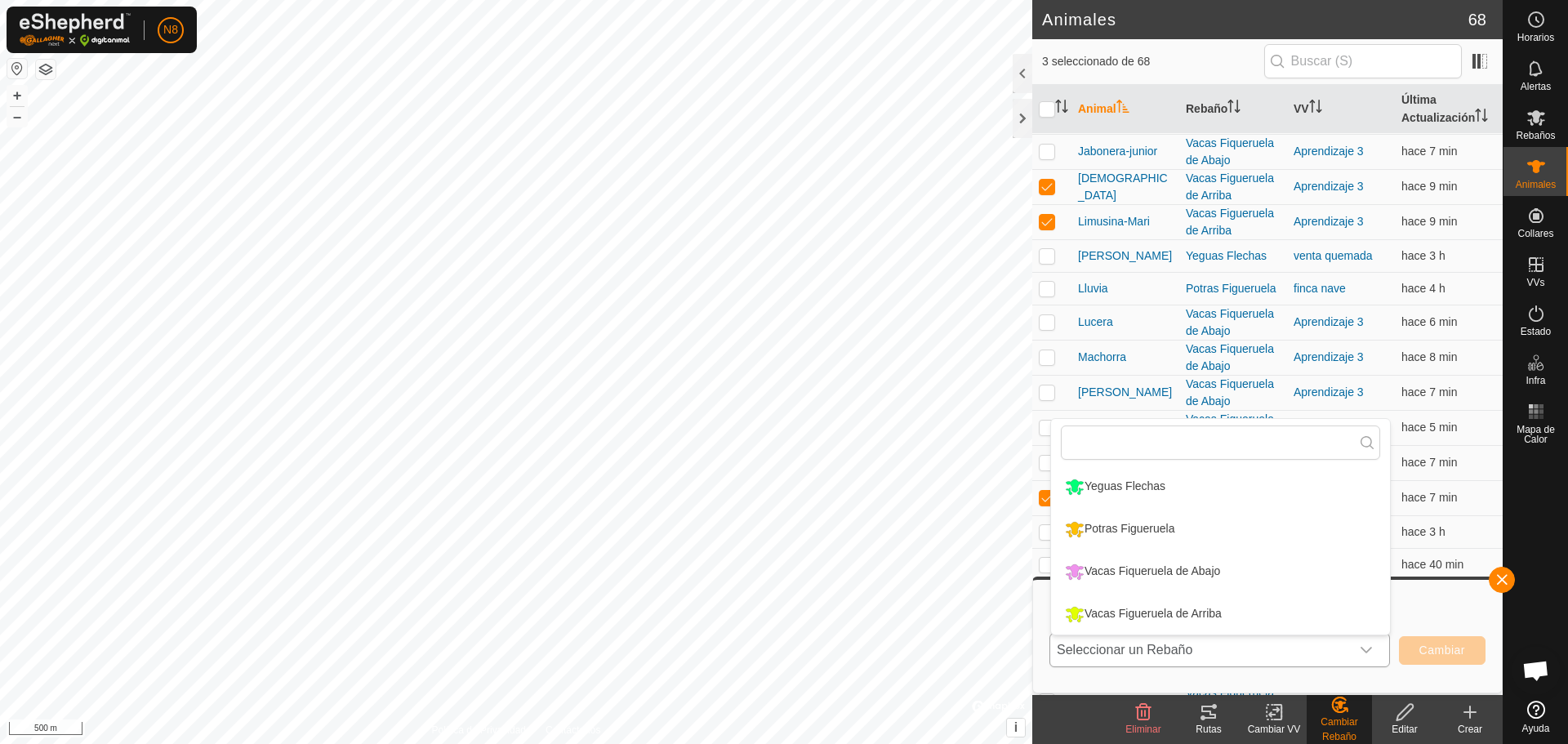
click at [1332, 574] on li "Vacas Fiqueruela de Abajo" at bounding box center [1220, 572] width 339 height 41
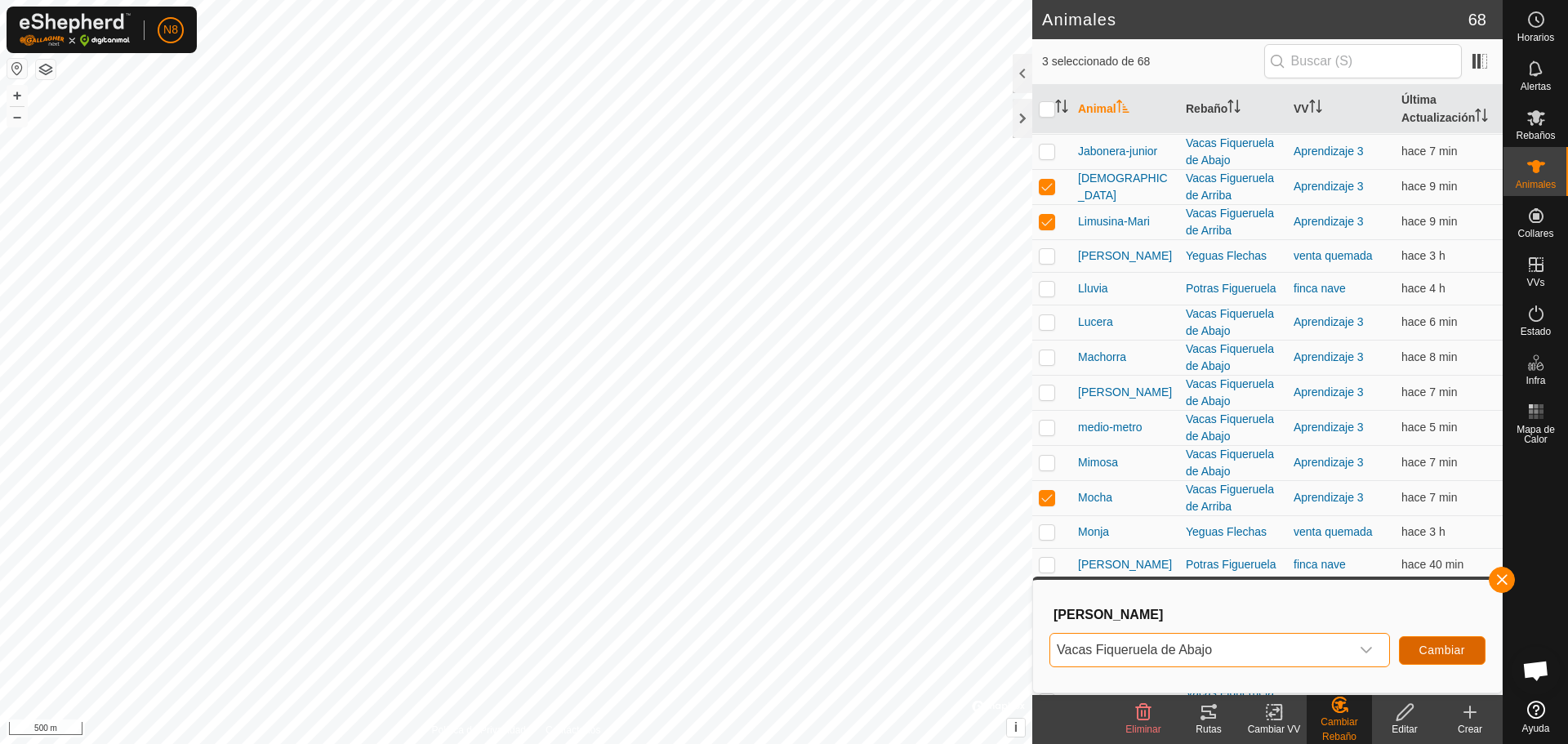
click at [1441, 646] on span "Cambiar" at bounding box center [1442, 650] width 46 height 13
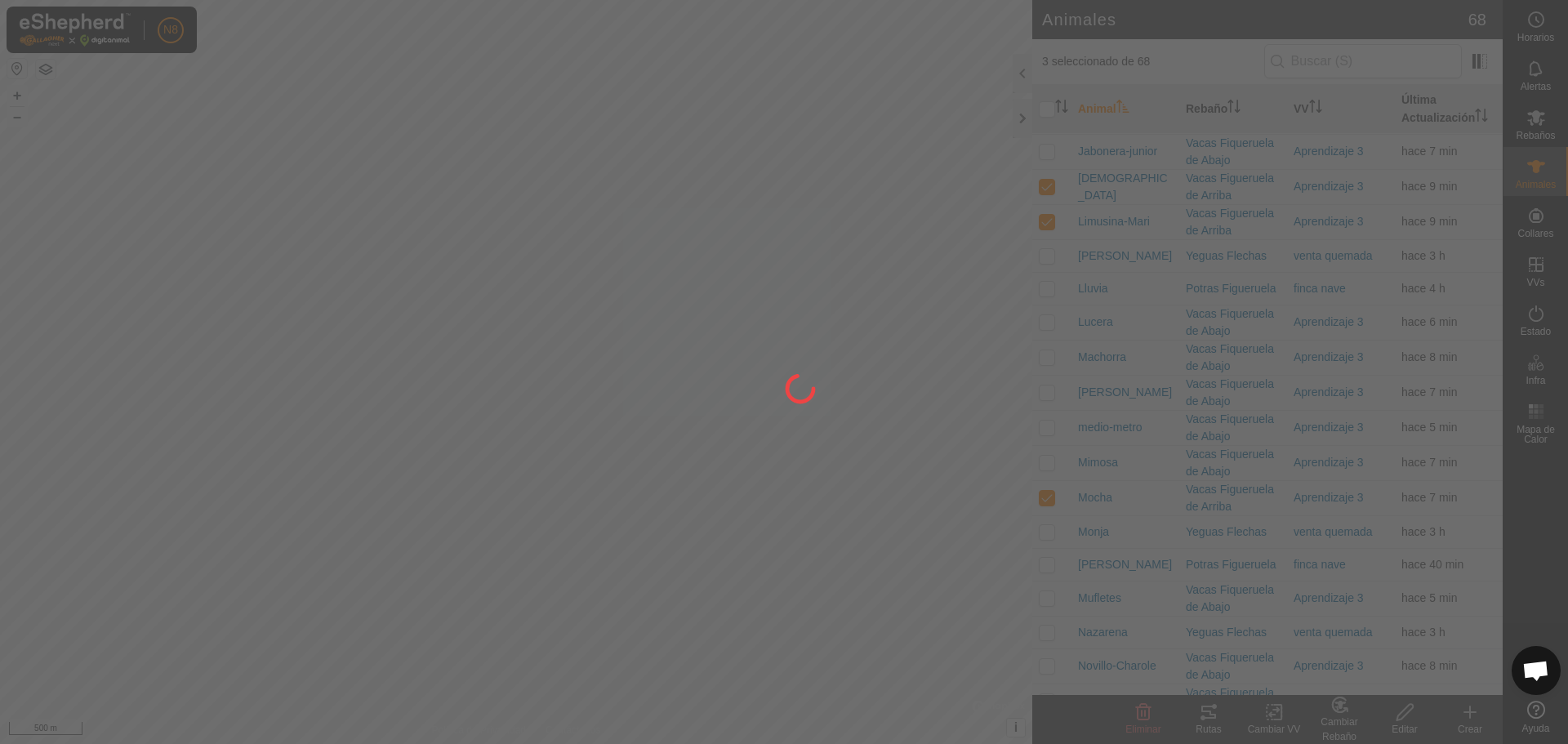
checkbox input "false"
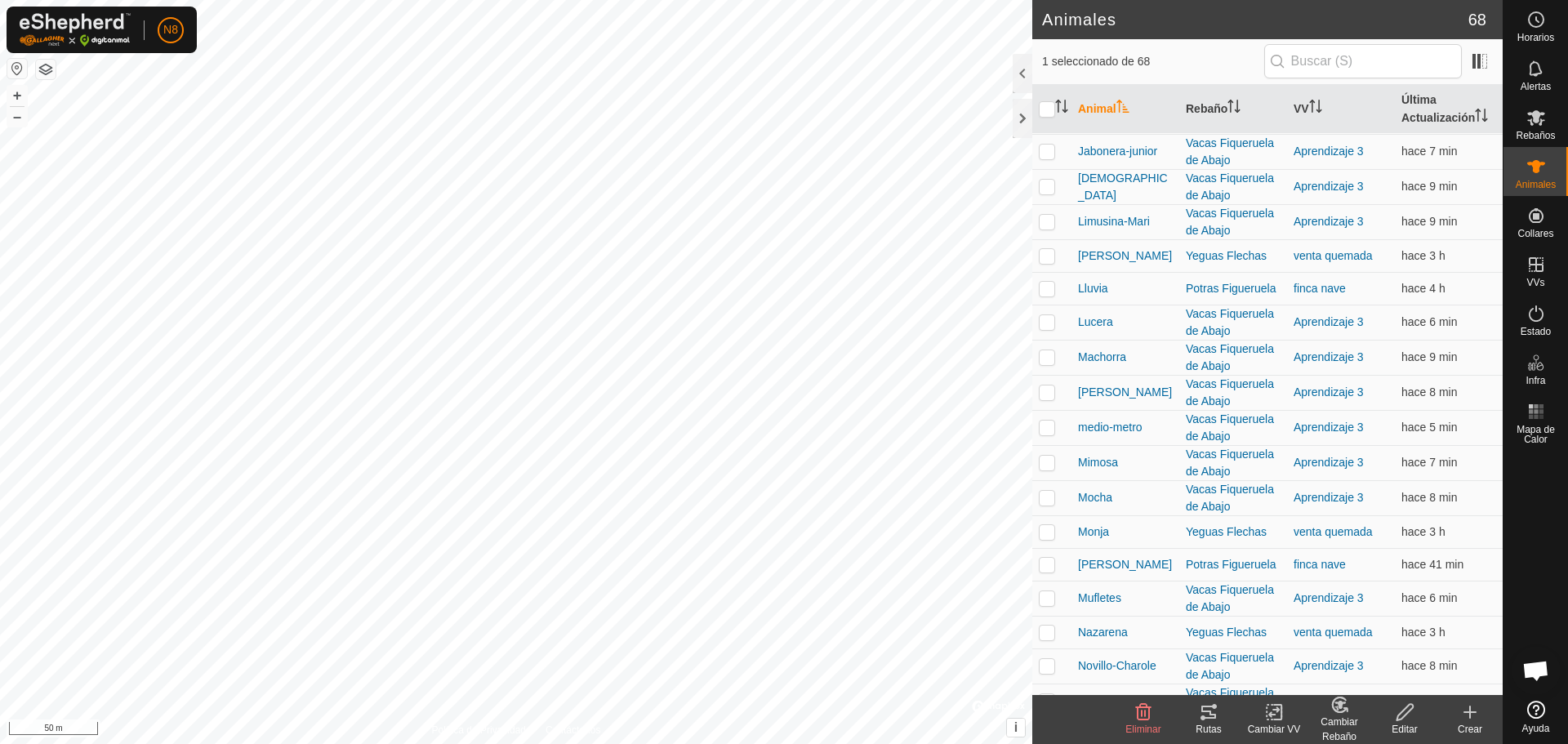
click at [1348, 724] on div "Cambiar Rebaño" at bounding box center [1338, 729] width 65 height 29
click at [1368, 638] on link "[PERSON_NAME]..." at bounding box center [1389, 642] width 164 height 33
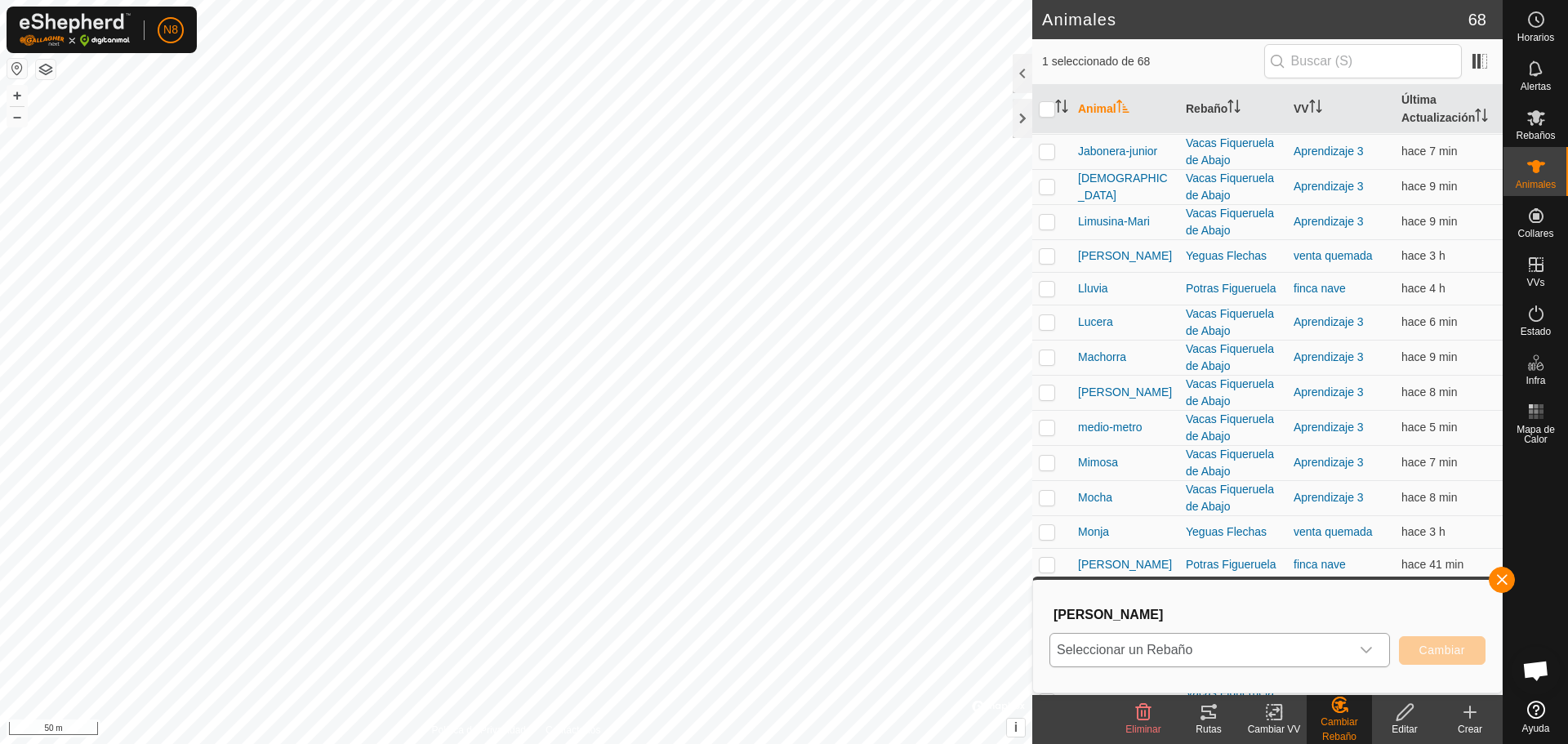
click at [1368, 649] on icon "dropdown trigger" at bounding box center [1367, 650] width 12 height 7
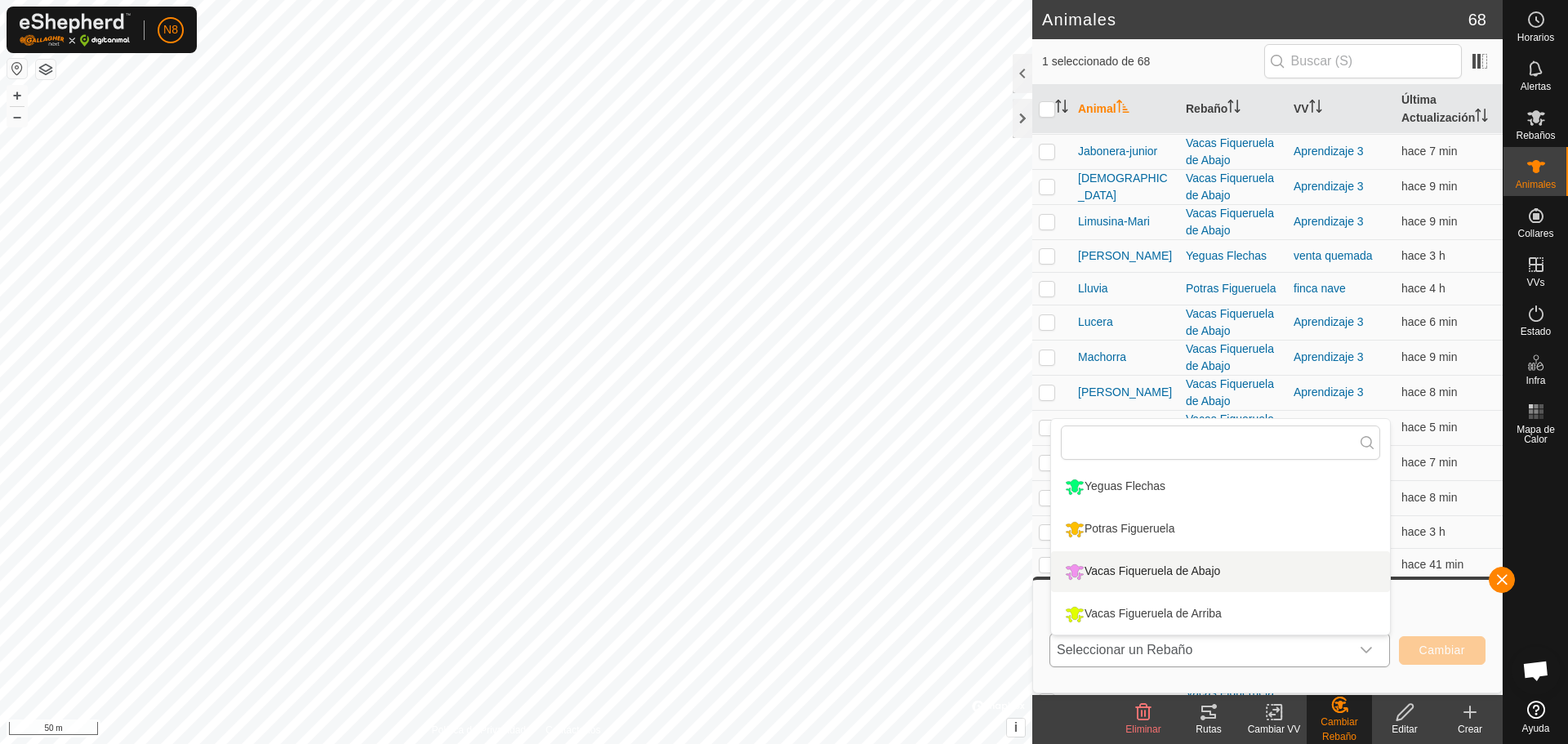
click at [1341, 578] on li "Vacas Fiqueruela de Abajo" at bounding box center [1220, 572] width 339 height 41
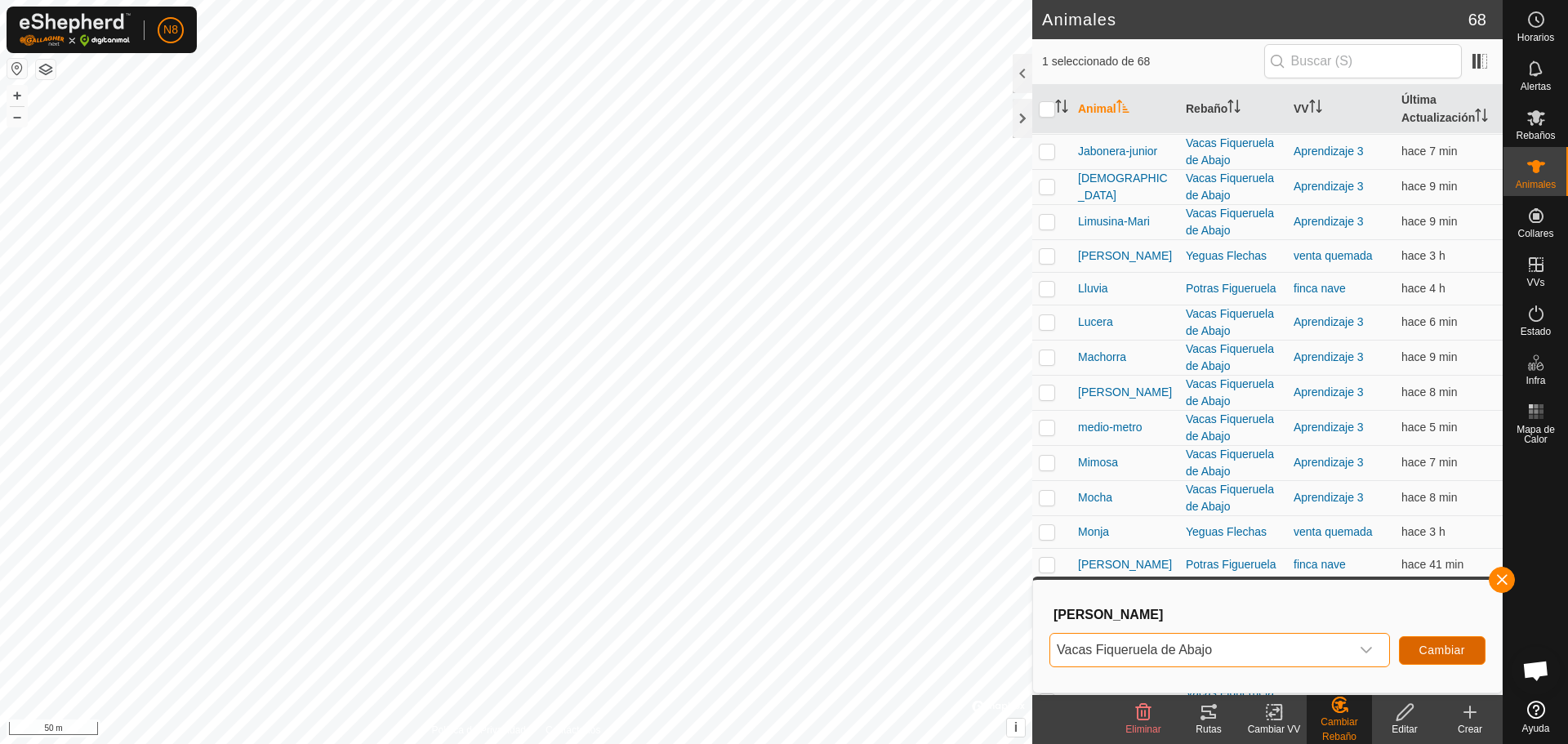
click at [1430, 649] on span "Cambiar" at bounding box center [1442, 650] width 46 height 13
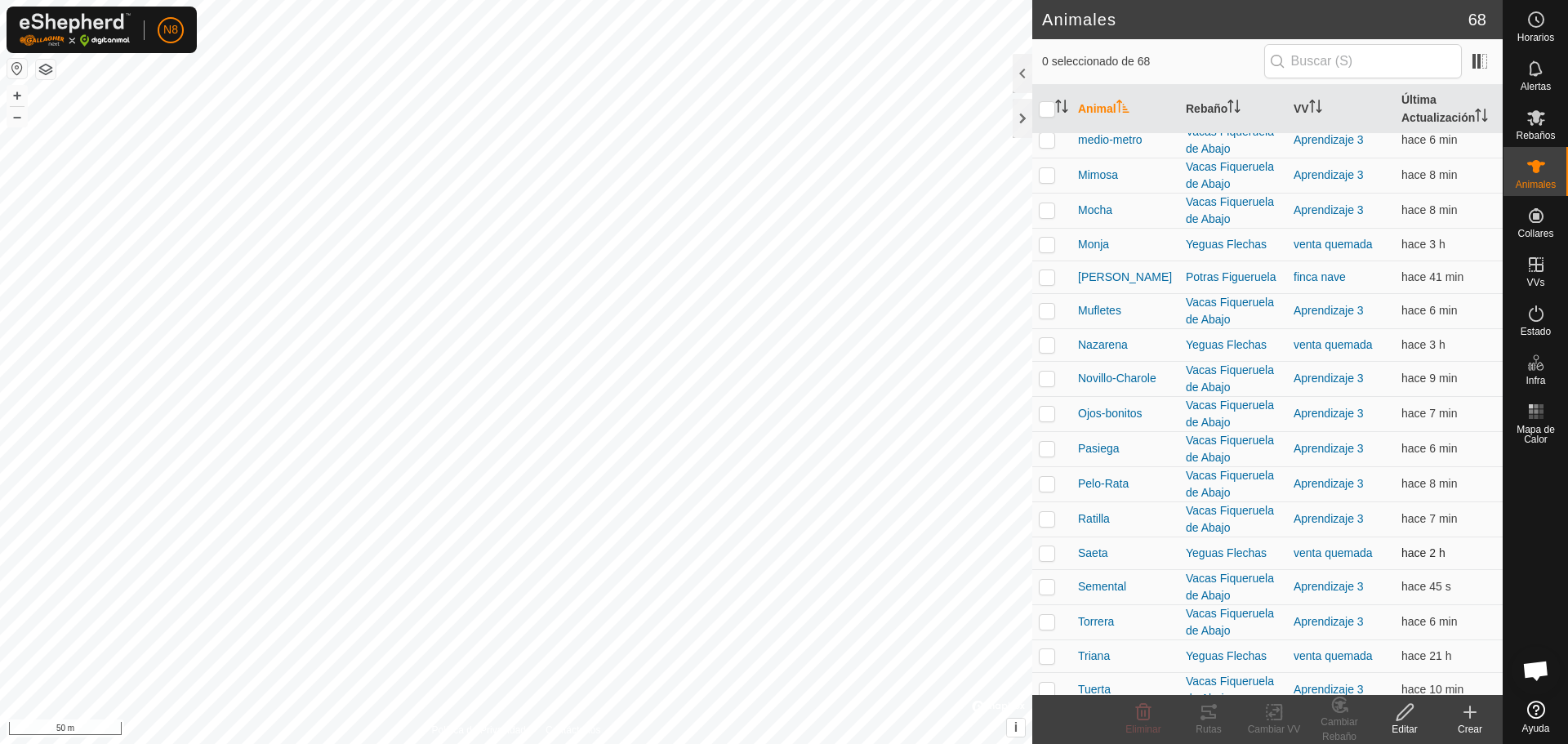
scroll to position [1797, 0]
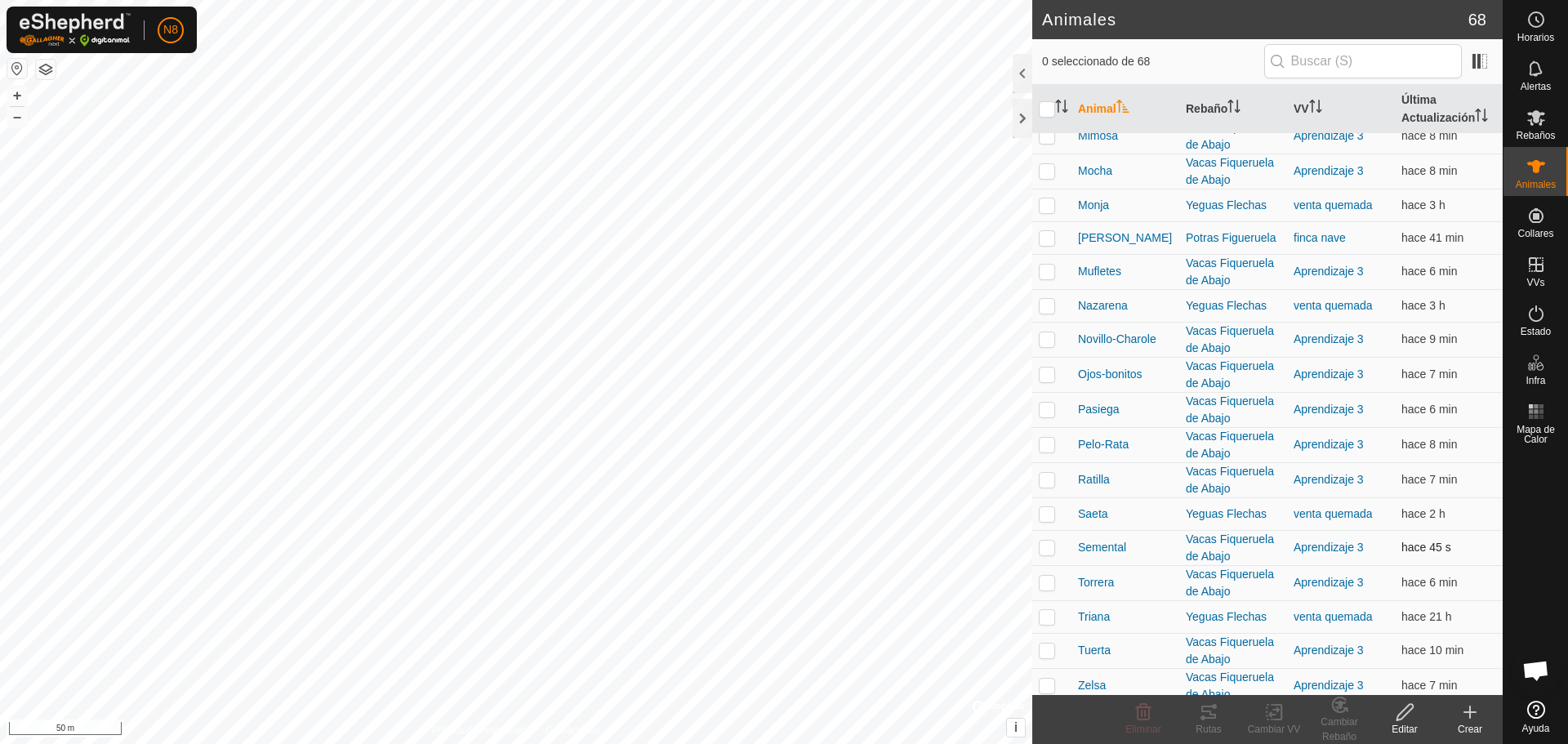
click at [1046, 548] on p-checkbox at bounding box center [1047, 546] width 16 height 13
checkbox input "true"
click at [1404, 718] on icon at bounding box center [1404, 712] width 20 height 19
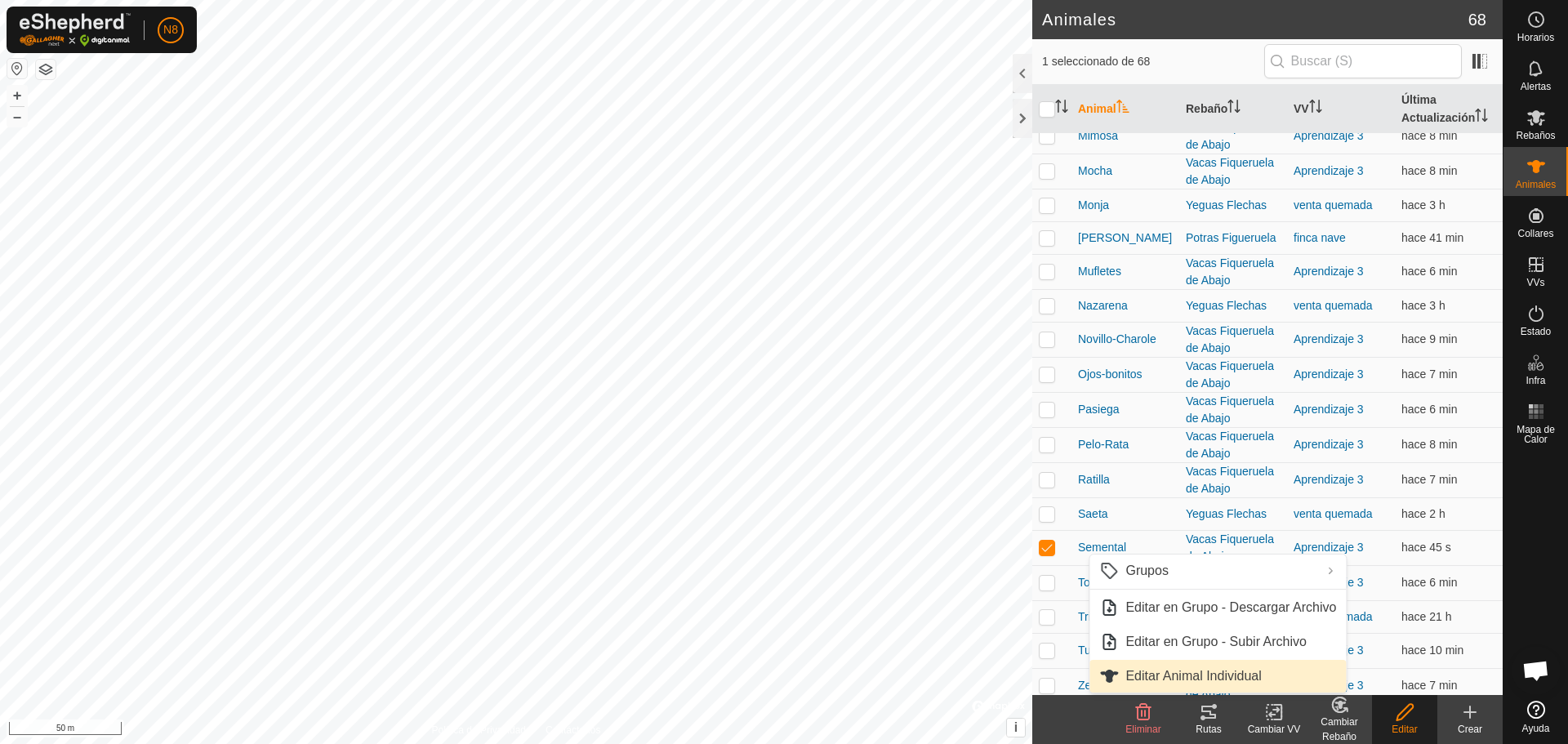
click at [1254, 676] on link "Editar Animal Individual" at bounding box center [1217, 676] width 257 height 33
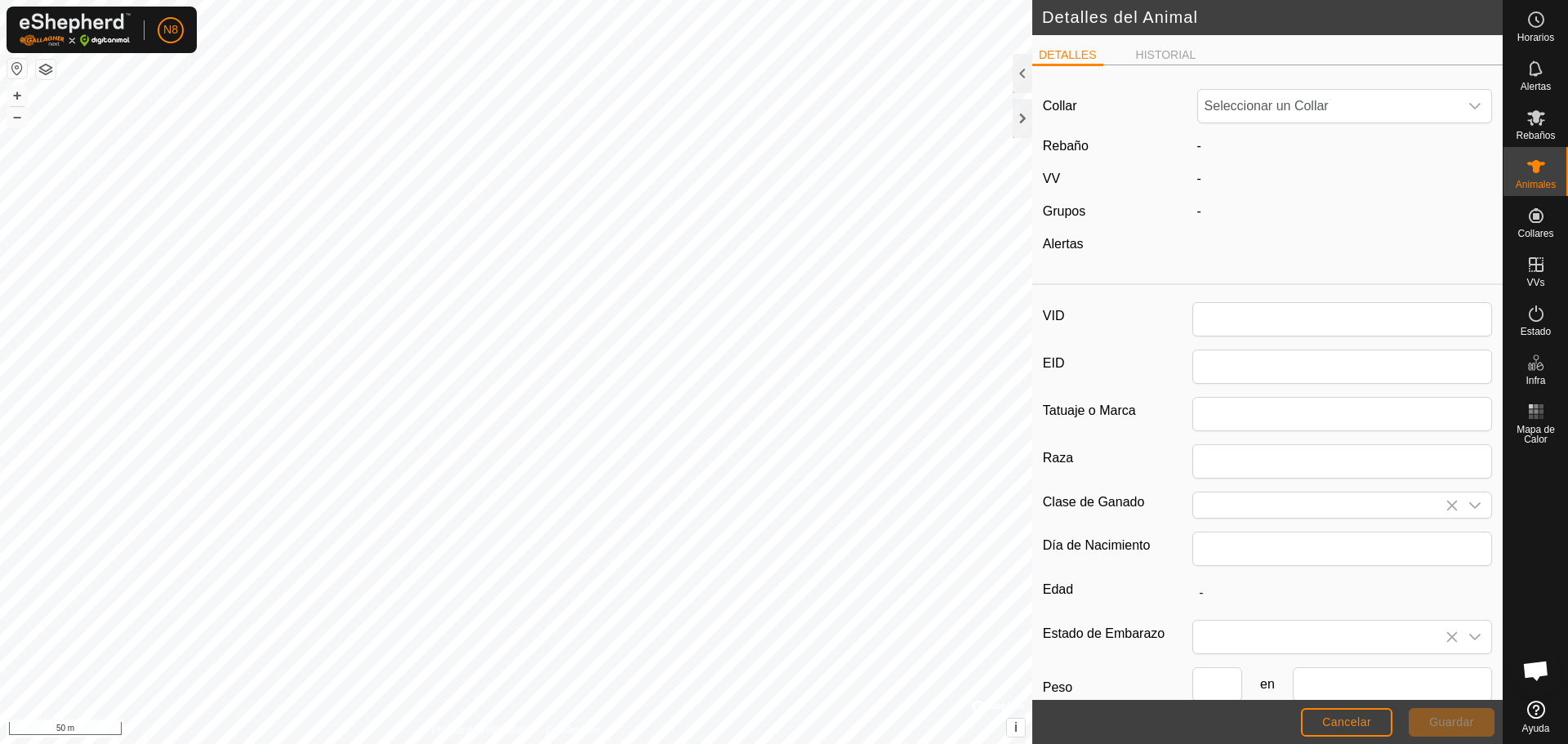
type input "Semental"
type input "0"
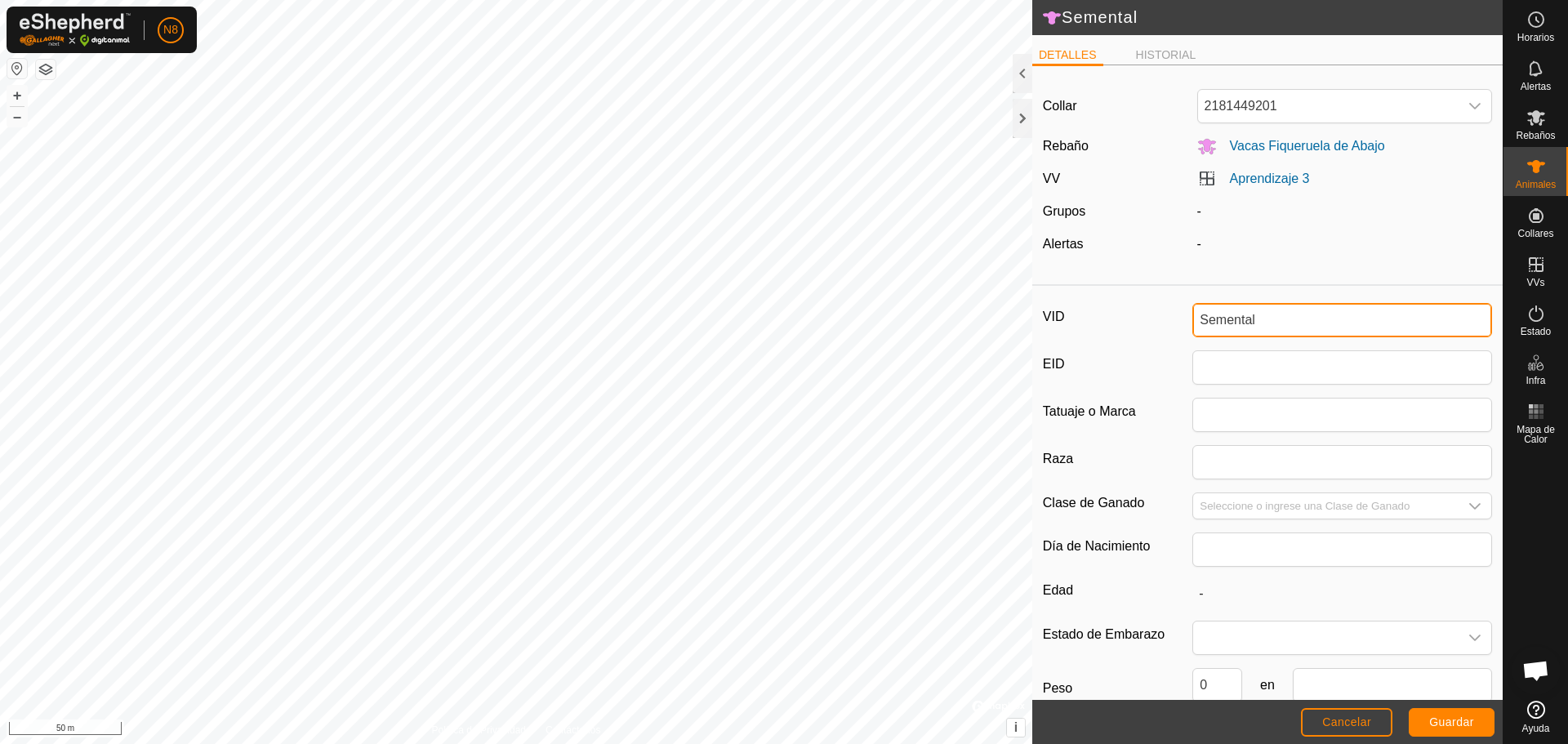
drag, startPoint x: 1270, startPoint y: 323, endPoint x: 1145, endPoint y: 322, distance: 125.0
click at [1145, 322] on div "VID Semental" at bounding box center [1268, 320] width 449 height 34
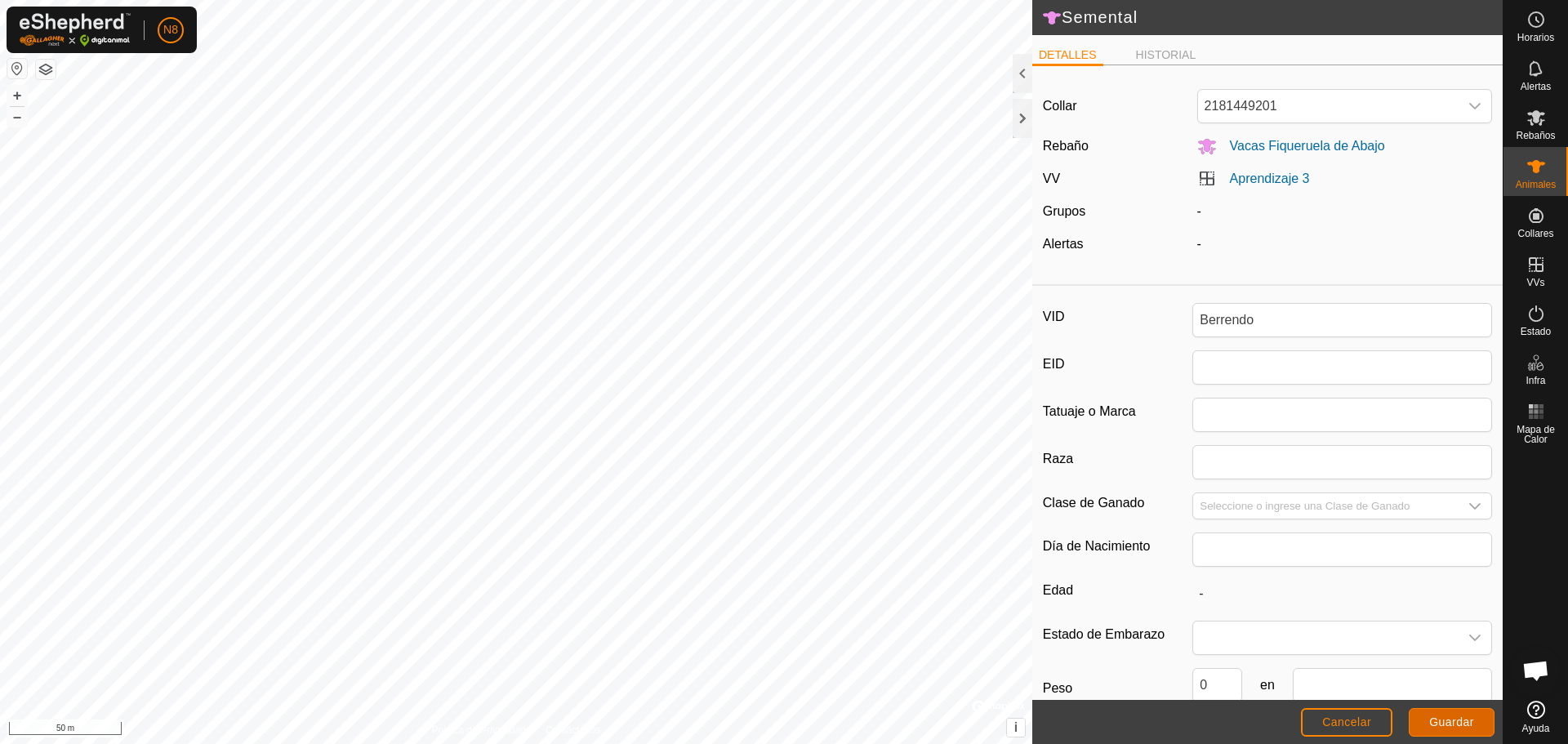
click at [1435, 720] on span "Guardar" at bounding box center [1452, 722] width 45 height 13
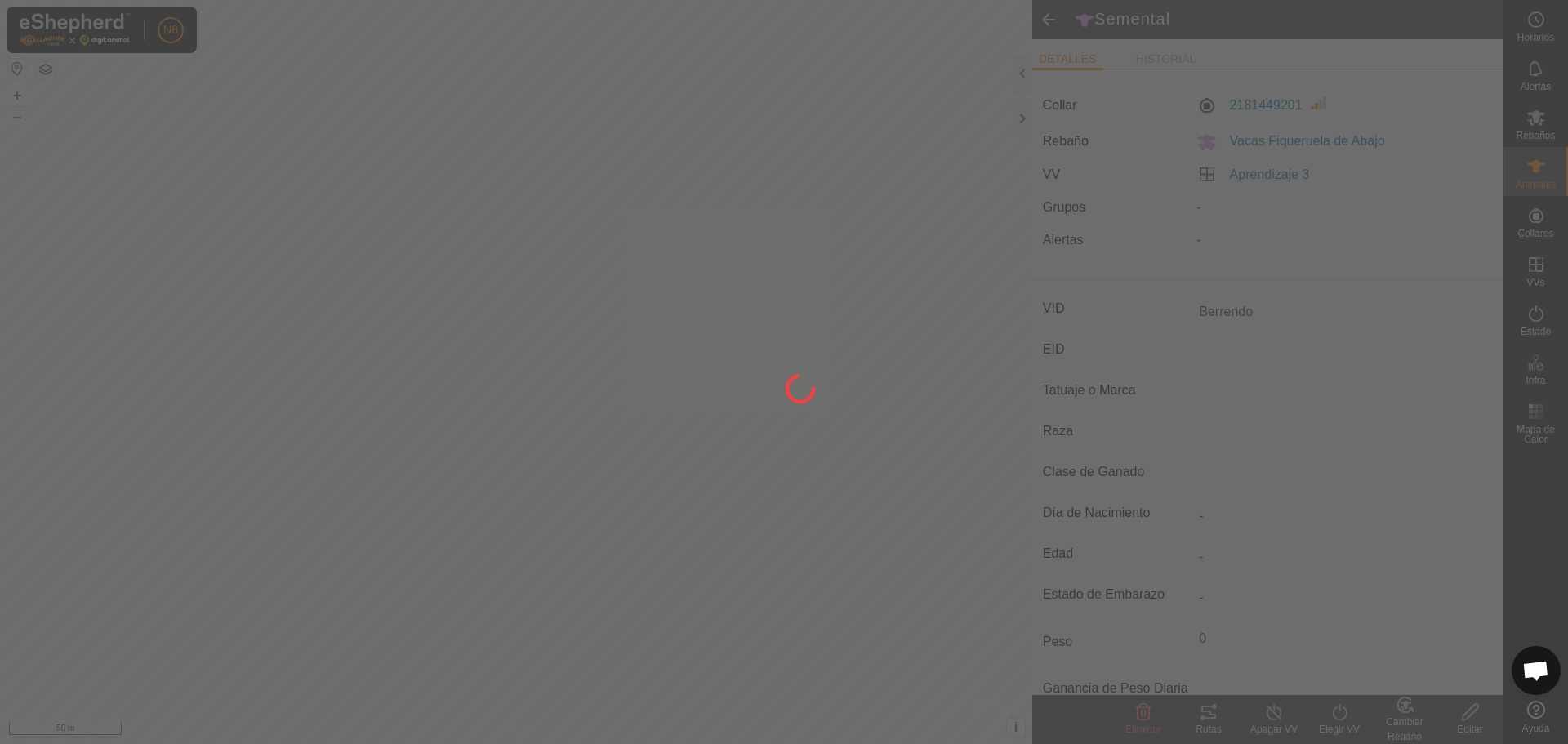
type input "Semental"
type input "-"
type input "0 kg"
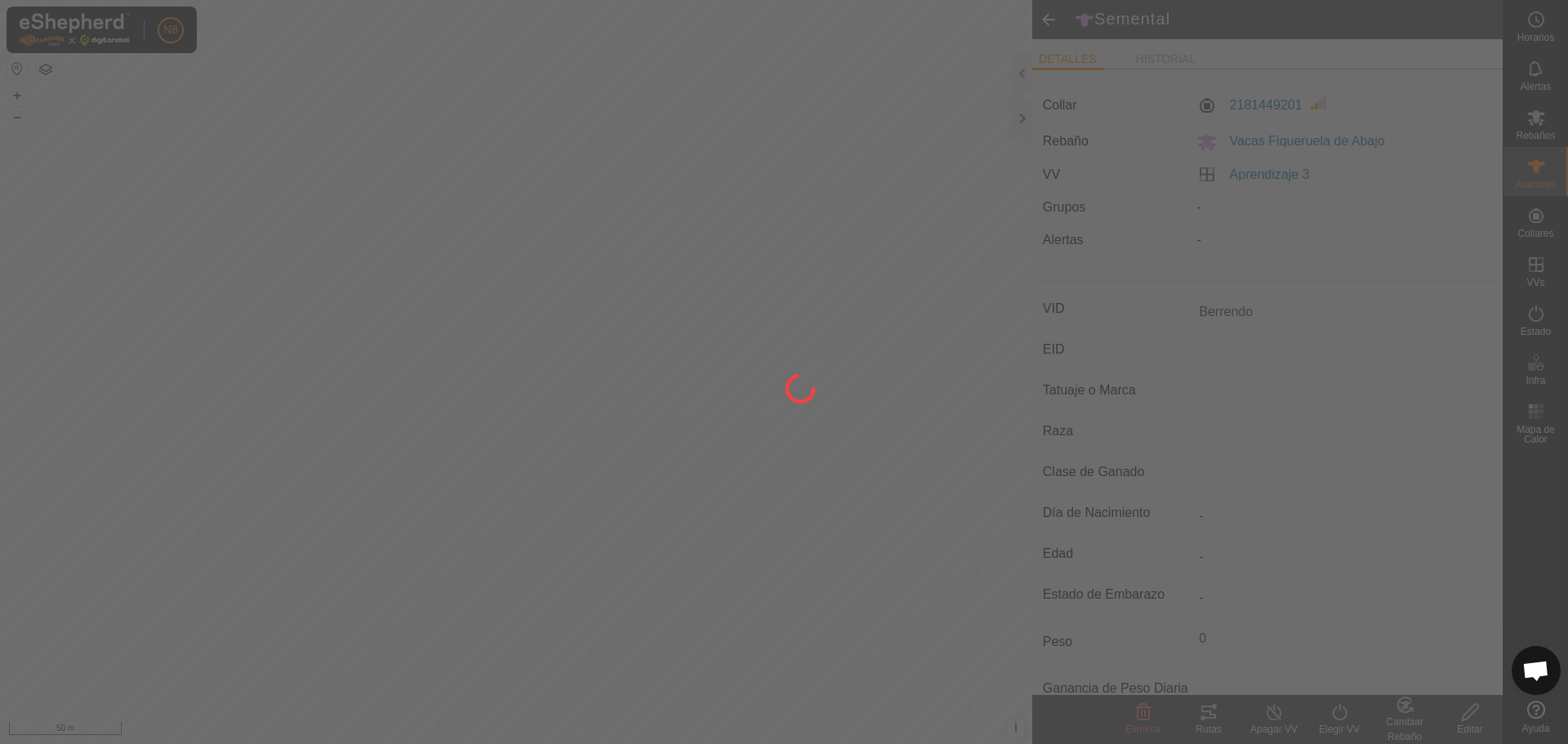
type input "-"
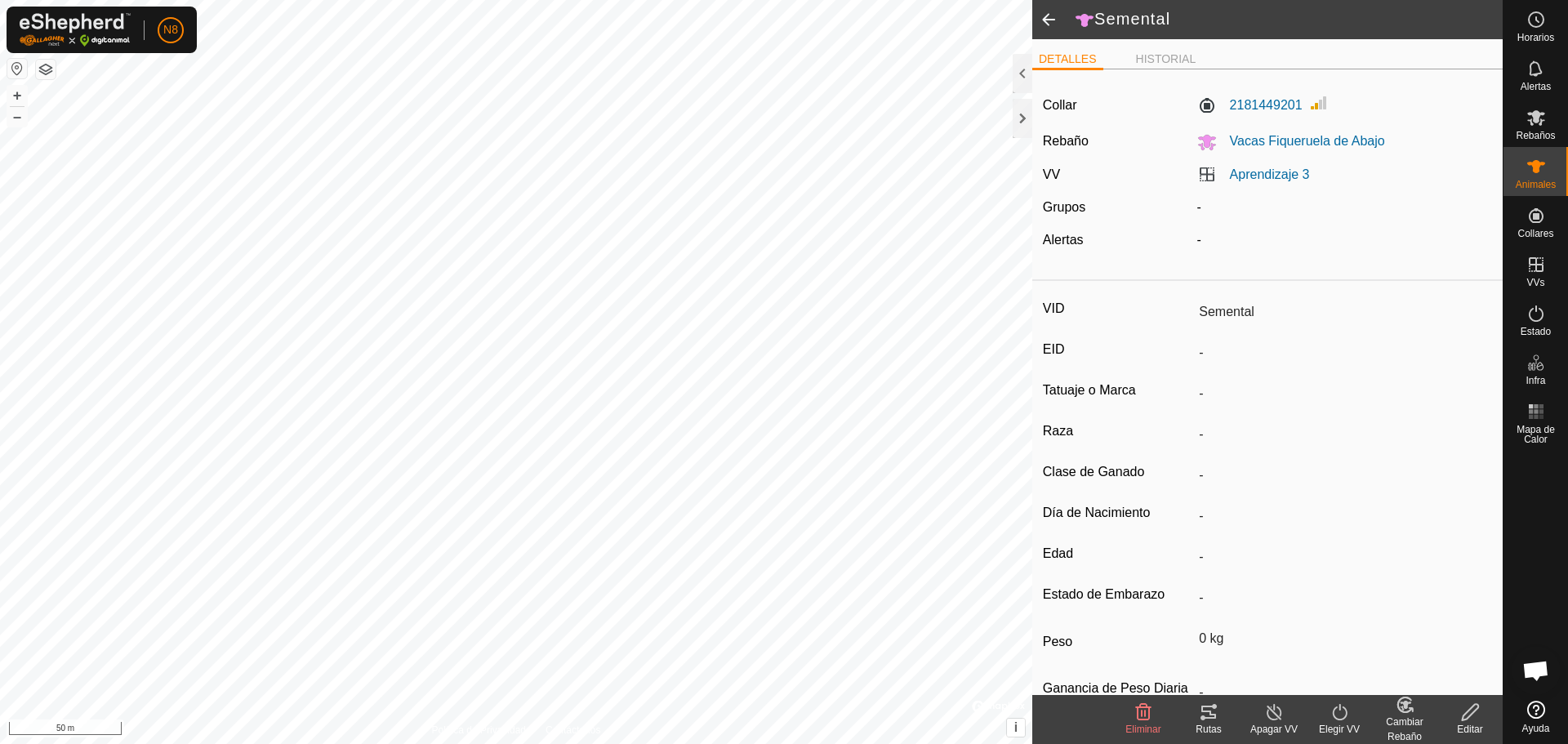
type input "Berrendo"
click at [1050, 17] on span at bounding box center [1049, 19] width 33 height 39
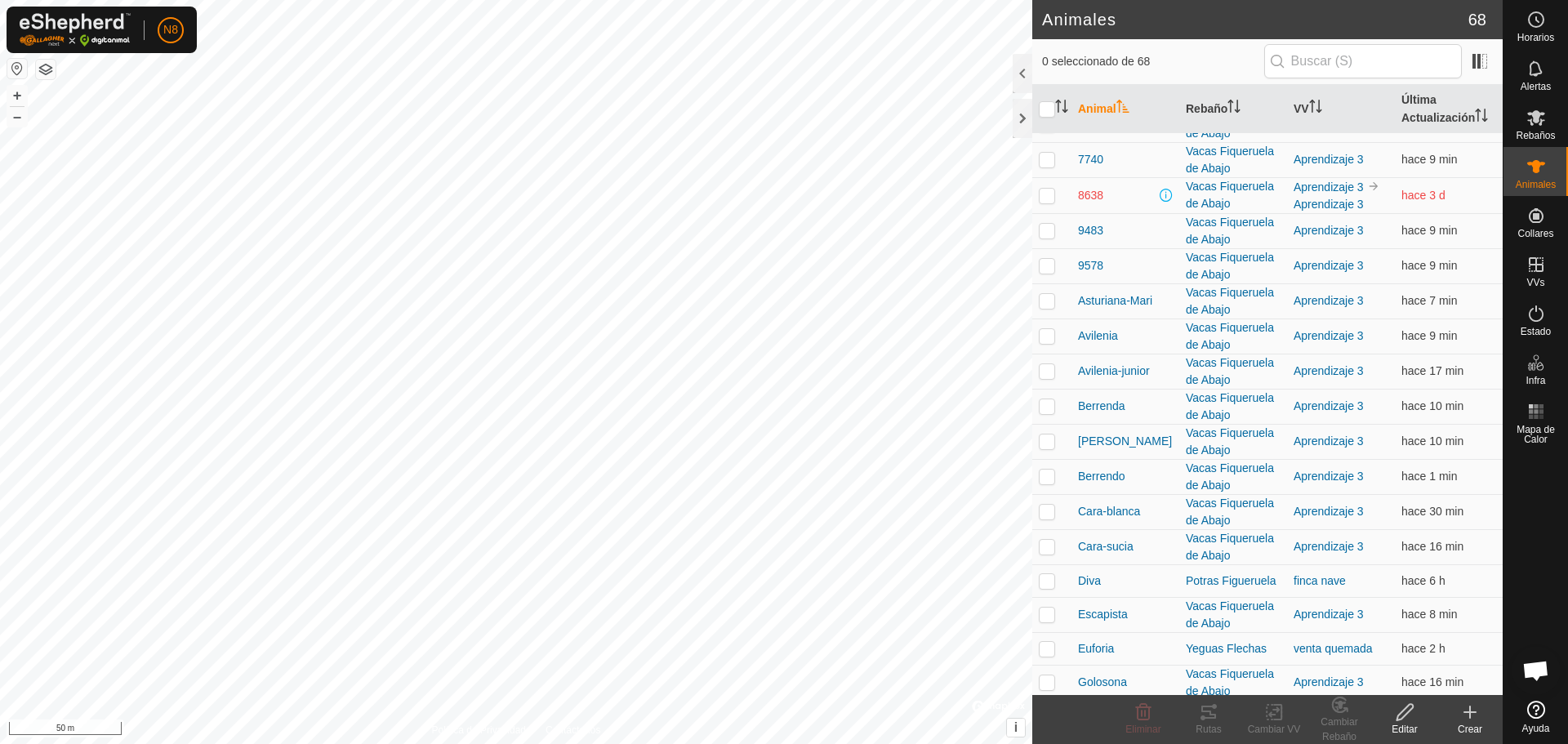
scroll to position [899, 0]
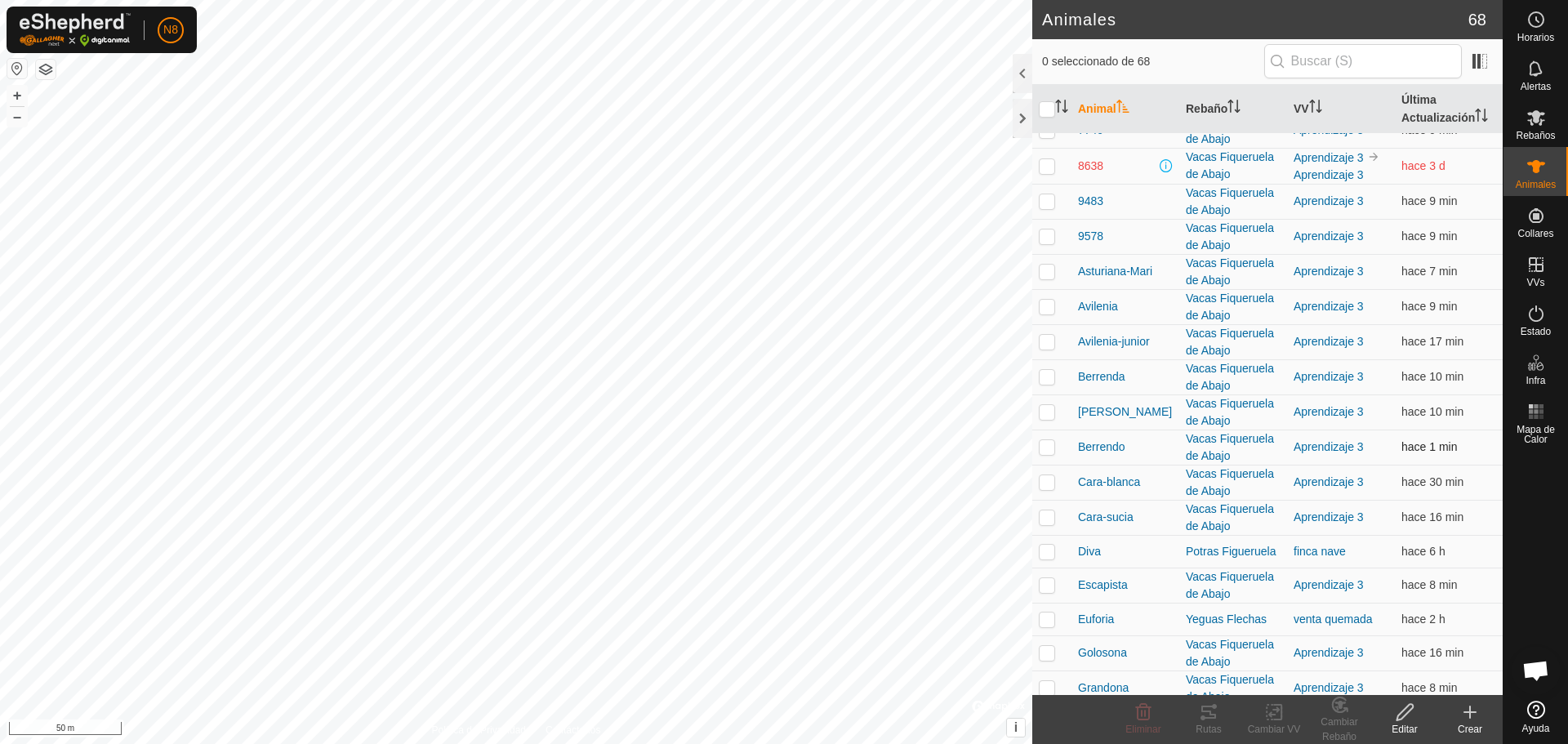
click at [1046, 446] on p-checkbox at bounding box center [1047, 447] width 16 height 13
checkbox input "true"
click at [1210, 718] on icon at bounding box center [1208, 712] width 15 height 13
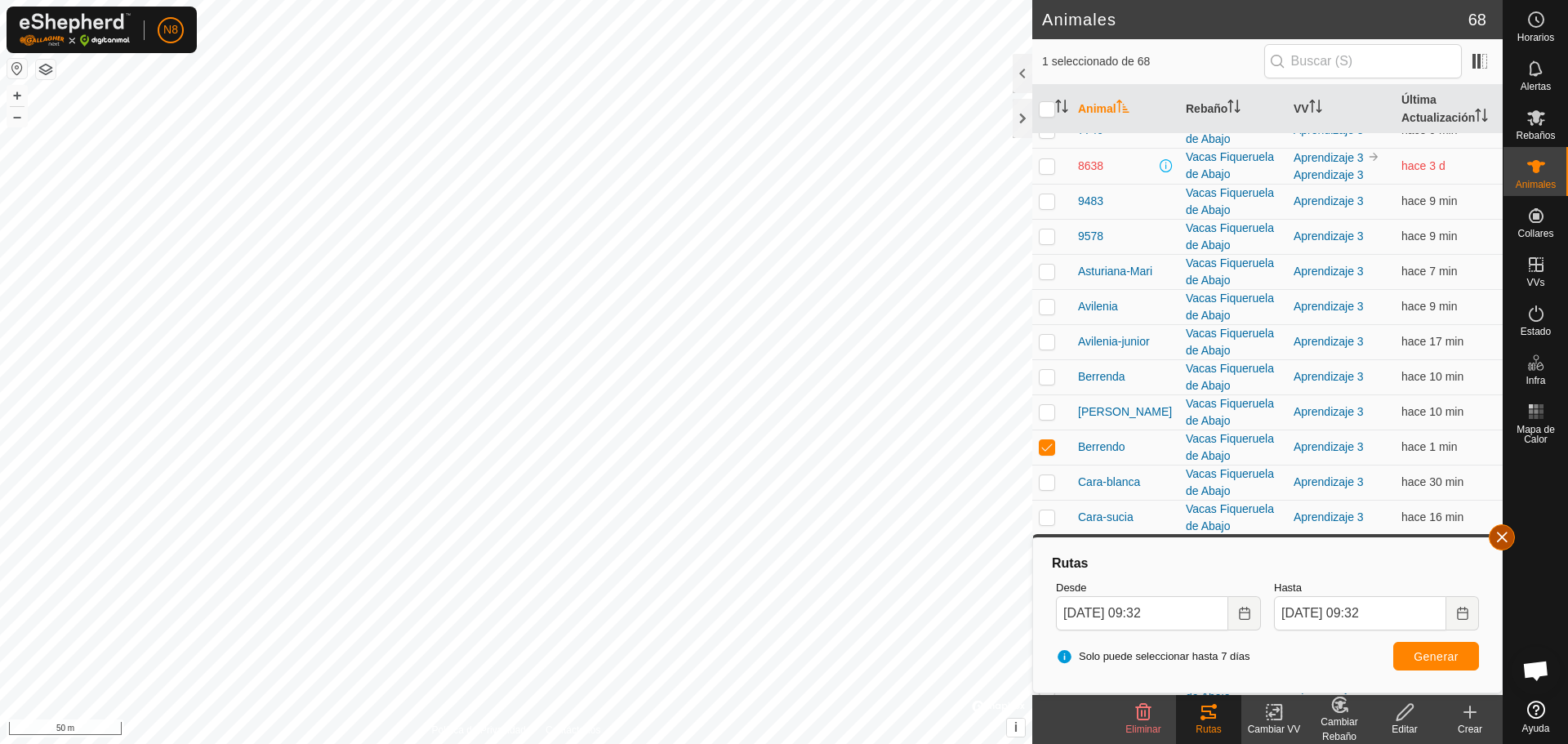
click at [1500, 533] on button "button" at bounding box center [1501, 537] width 26 height 26
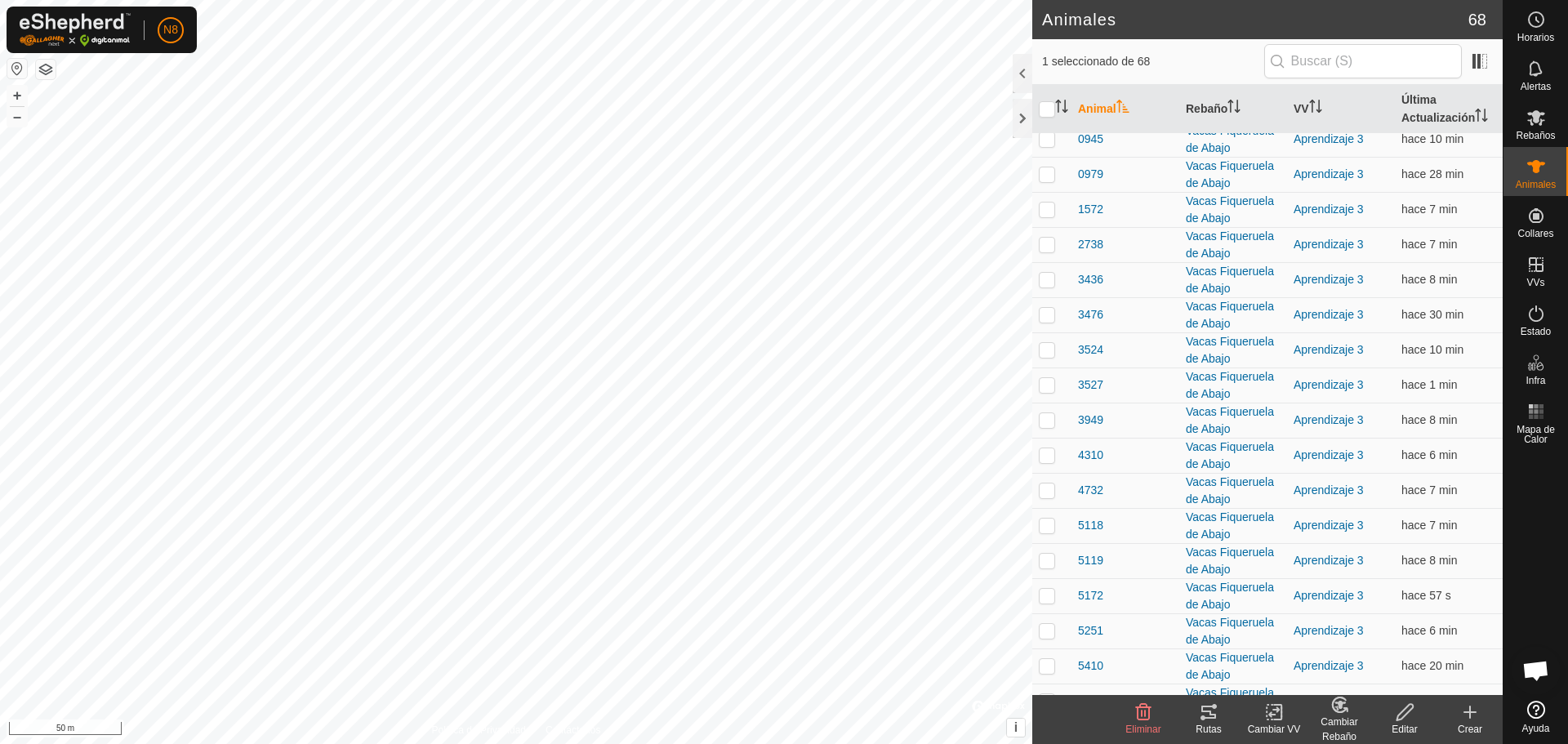
scroll to position [0, 0]
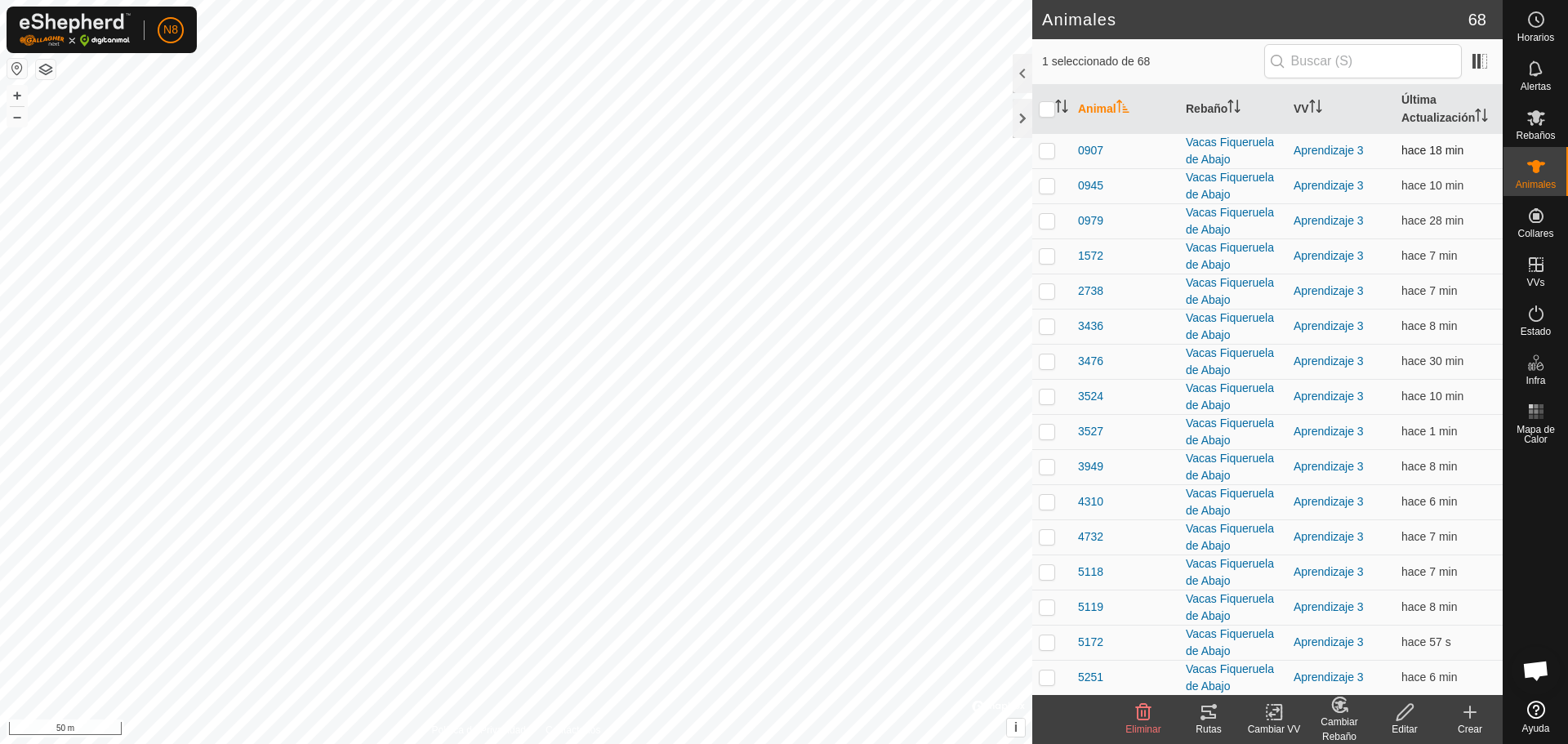
click at [1043, 150] on p-checkbox at bounding box center [1047, 149] width 16 height 13
click at [1211, 723] on div "Rutas" at bounding box center [1208, 728] width 65 height 15
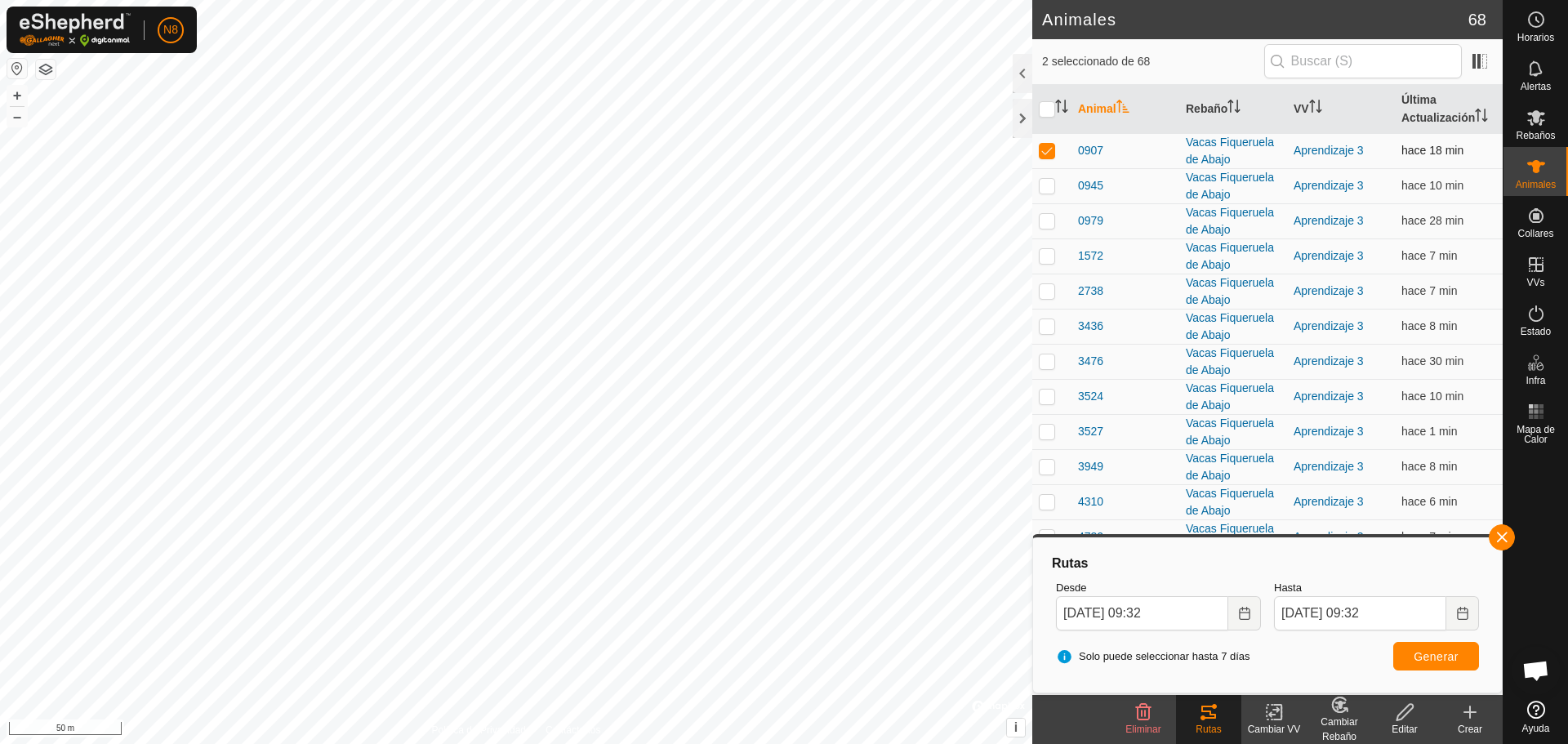
click at [1044, 149] on p-checkbox at bounding box center [1047, 149] width 16 height 13
checkbox input "false"
click at [1045, 190] on p-checkbox at bounding box center [1047, 185] width 16 height 13
click at [1439, 662] on span "Generar" at bounding box center [1436, 656] width 45 height 13
click at [1044, 187] on p-checkbox at bounding box center [1047, 185] width 16 height 13
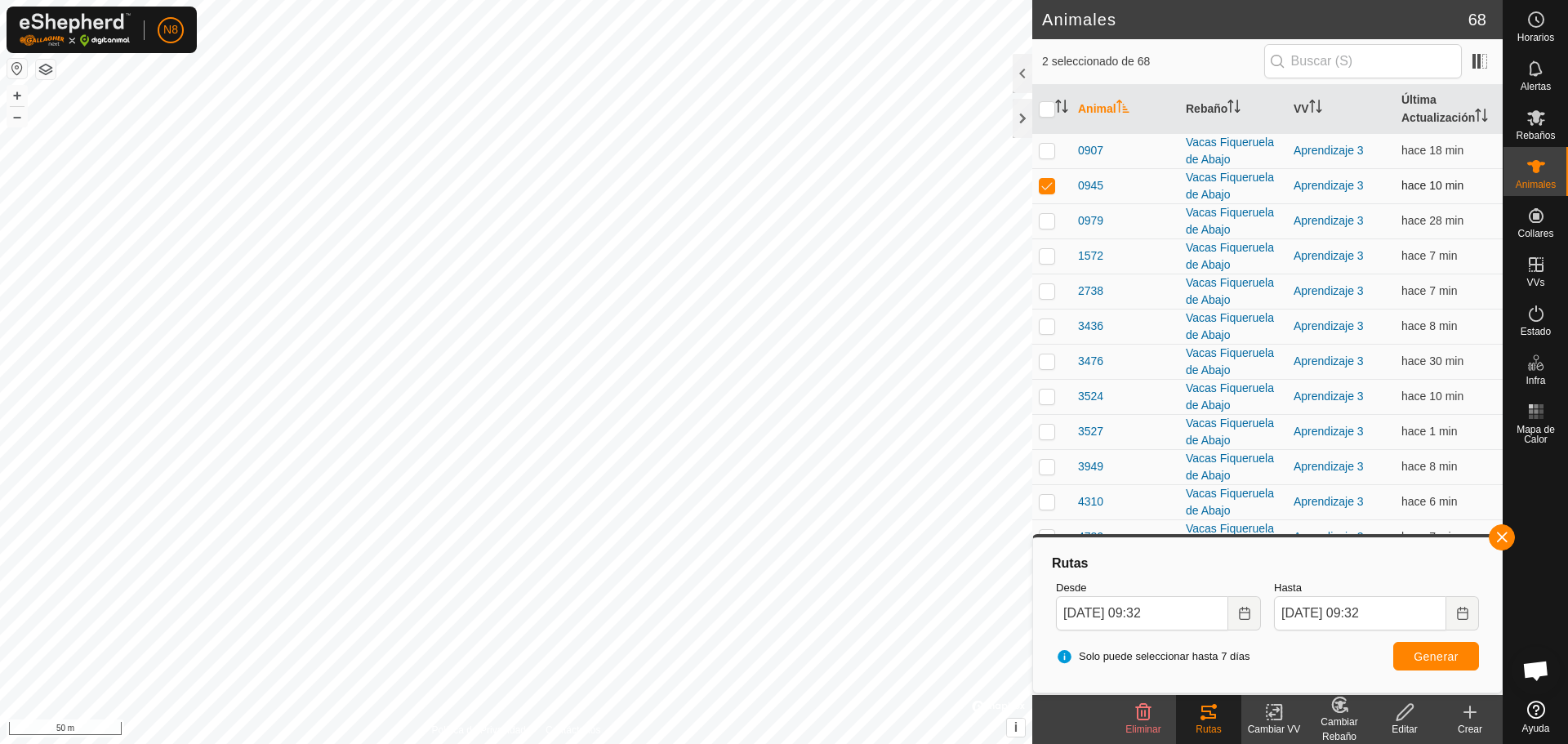
checkbox input "false"
click at [1043, 223] on p-checkbox at bounding box center [1047, 220] width 16 height 13
click at [1431, 660] on span "Generar" at bounding box center [1436, 656] width 45 height 13
click at [1047, 221] on p-checkbox at bounding box center [1047, 220] width 16 height 13
checkbox input "false"
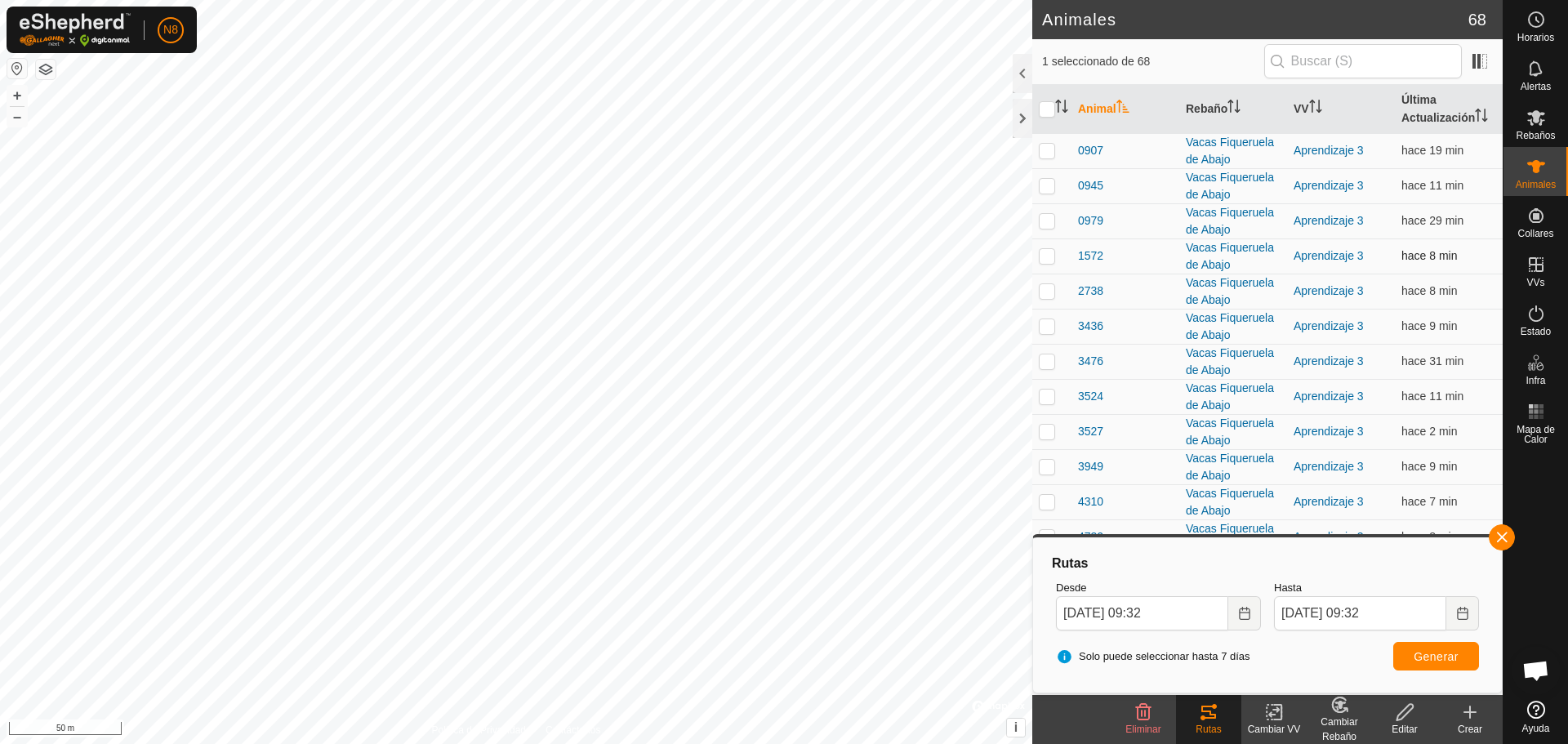
click at [1043, 258] on p-checkbox at bounding box center [1047, 255] width 16 height 13
click at [1419, 656] on span "Generar" at bounding box center [1436, 656] width 45 height 13
click at [1045, 253] on p-checkbox at bounding box center [1047, 255] width 16 height 13
checkbox input "false"
click at [1045, 293] on p-checkbox at bounding box center [1047, 290] width 16 height 13
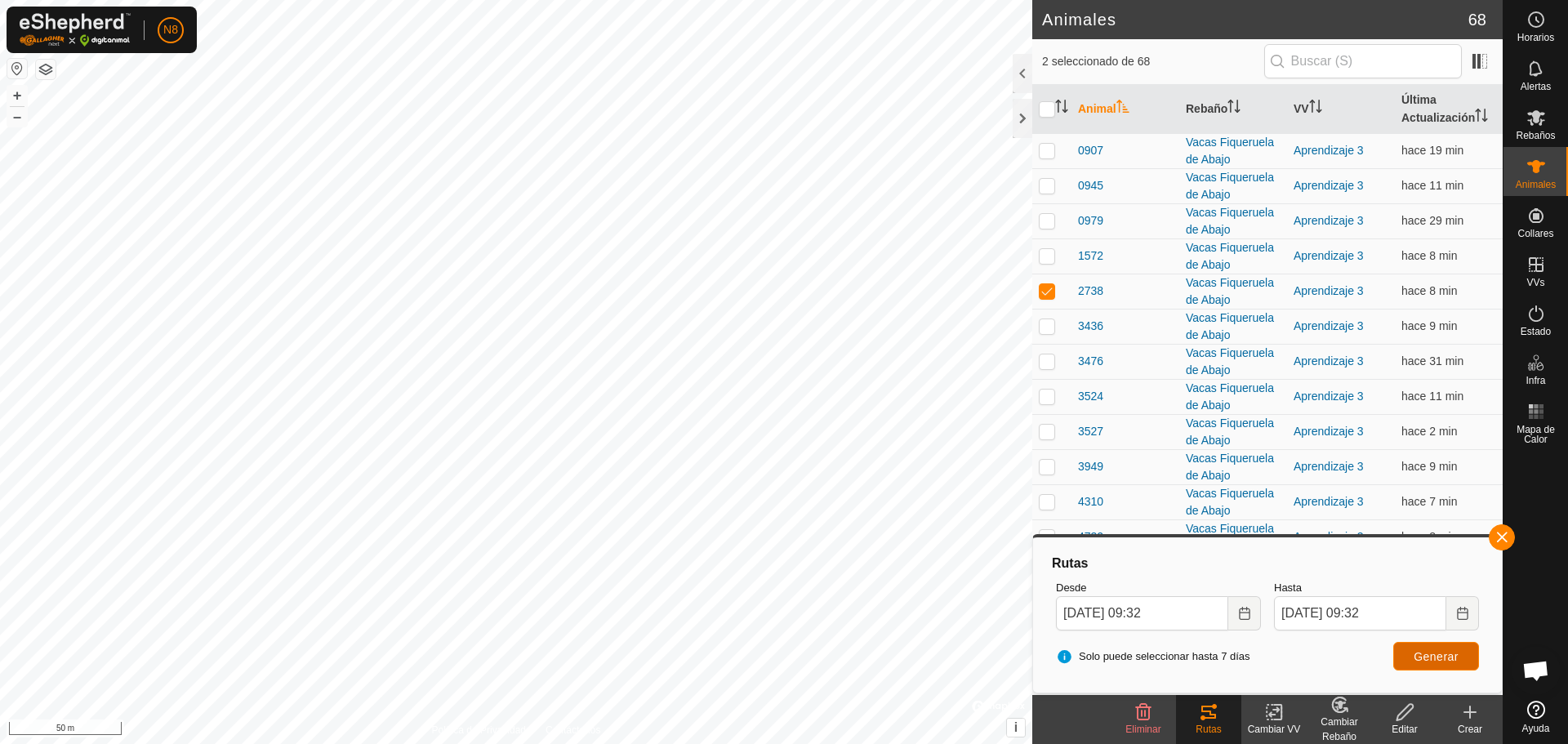
click at [1420, 664] on button "Generar" at bounding box center [1436, 657] width 86 height 29
click at [1049, 290] on p-checkbox at bounding box center [1047, 290] width 16 height 13
checkbox input "false"
click at [1043, 325] on p-checkbox at bounding box center [1047, 326] width 16 height 13
click at [1451, 658] on span "Generar" at bounding box center [1436, 656] width 45 height 13
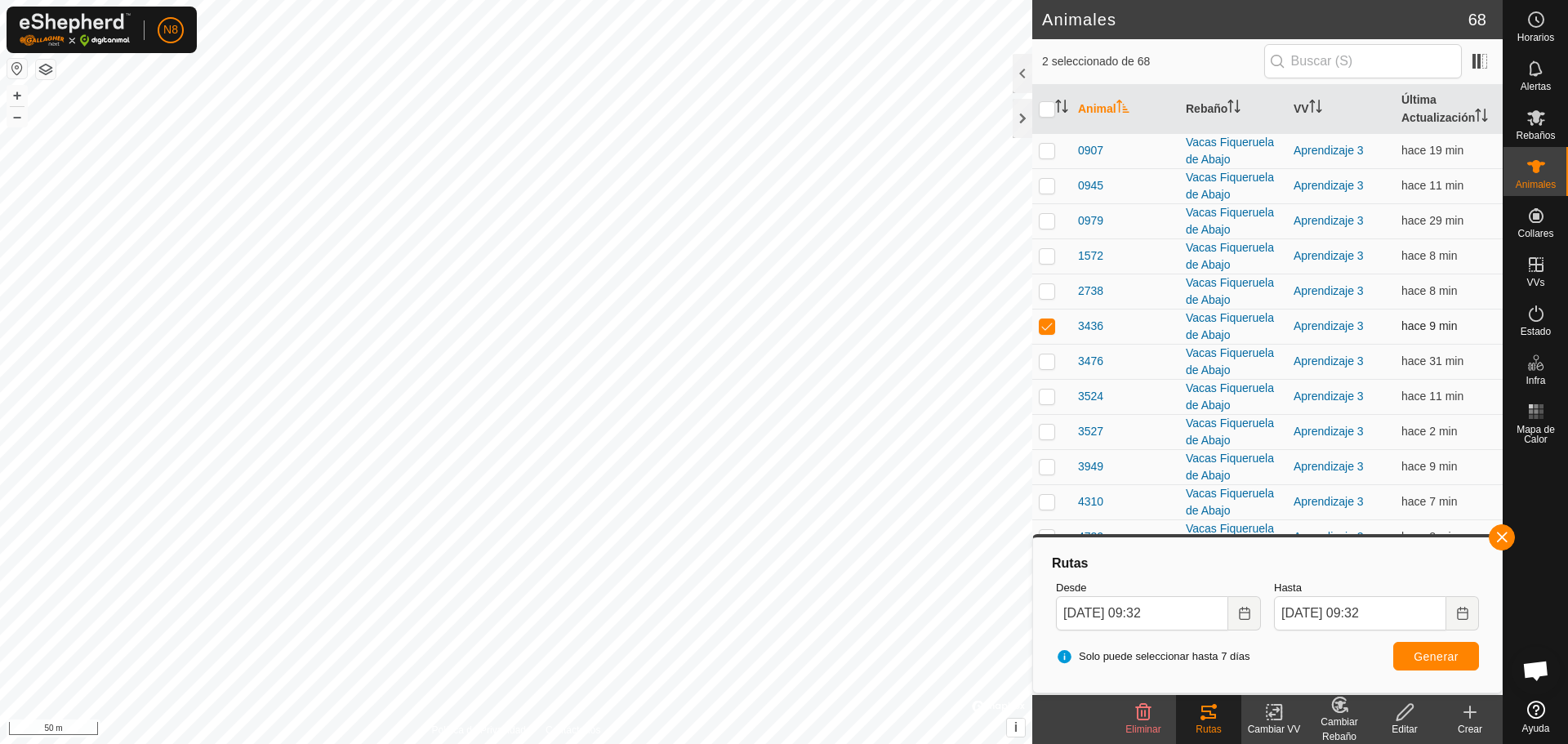
click at [1050, 323] on p-checkbox at bounding box center [1047, 326] width 16 height 13
checkbox input "false"
click at [1044, 357] on p-checkbox at bounding box center [1047, 360] width 16 height 13
click at [1432, 661] on span "Generar" at bounding box center [1436, 656] width 45 height 13
click at [1035, 359] on td at bounding box center [1052, 361] width 39 height 35
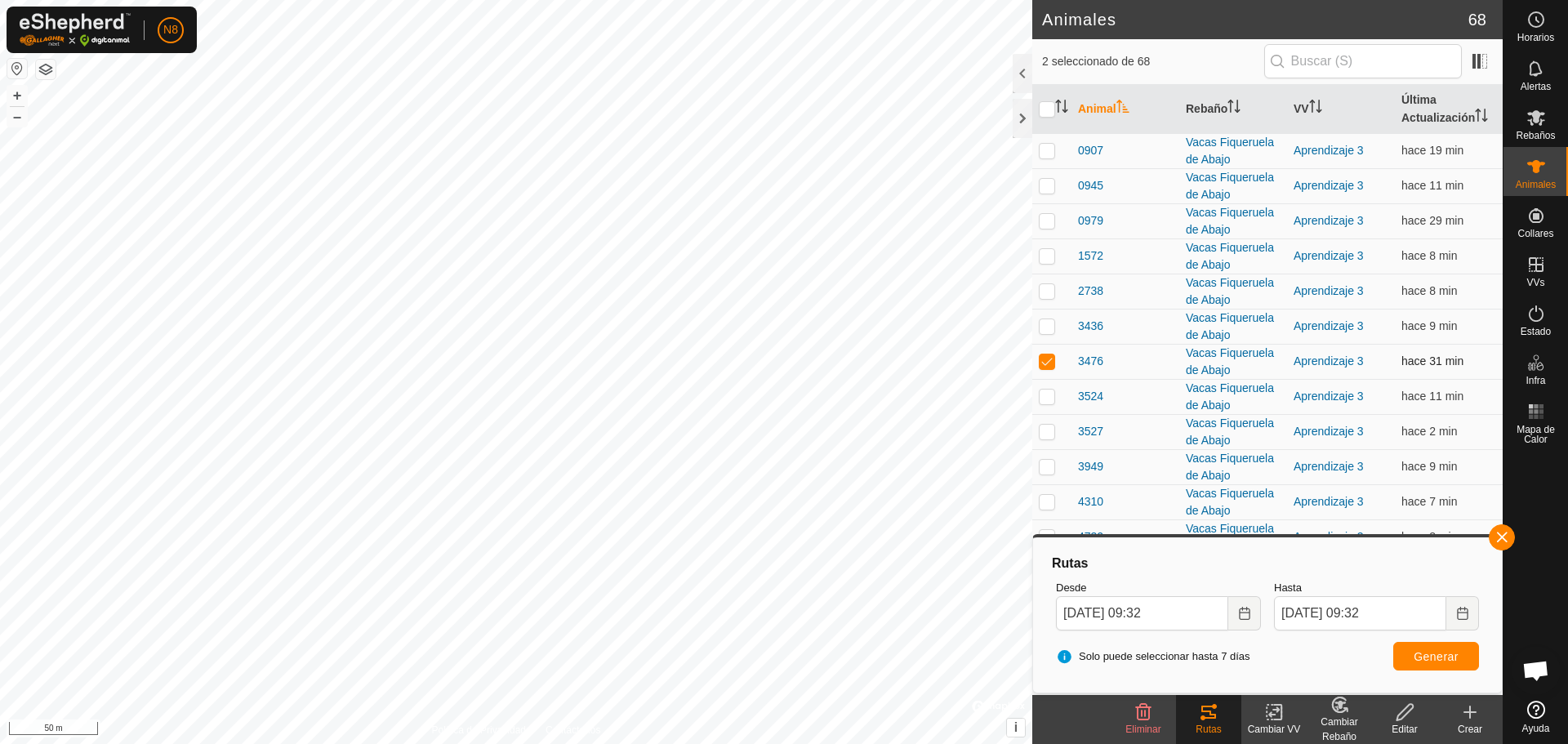
checkbox input "false"
click at [1046, 399] on p-checkbox at bounding box center [1047, 395] width 16 height 13
click at [1410, 656] on button "Generar" at bounding box center [1436, 657] width 86 height 29
click at [1043, 393] on p-checkbox at bounding box center [1047, 395] width 16 height 13
checkbox input "false"
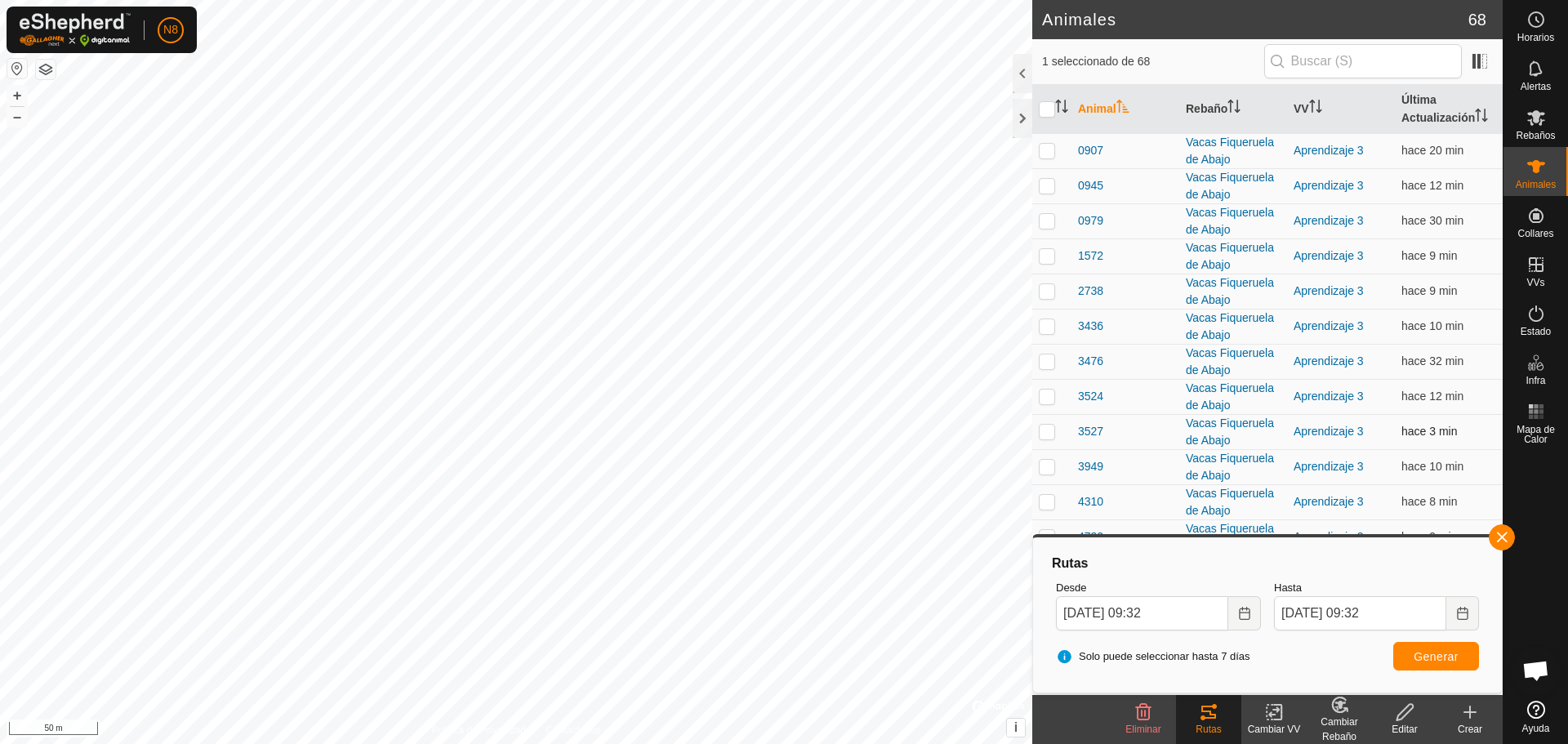
click at [1044, 432] on p-checkbox at bounding box center [1047, 431] width 16 height 13
click at [1427, 663] on span "Generar" at bounding box center [1436, 656] width 45 height 13
click at [1050, 430] on p-checkbox at bounding box center [1047, 431] width 16 height 13
checkbox input "false"
click at [1045, 472] on p-checkbox at bounding box center [1047, 466] width 16 height 13
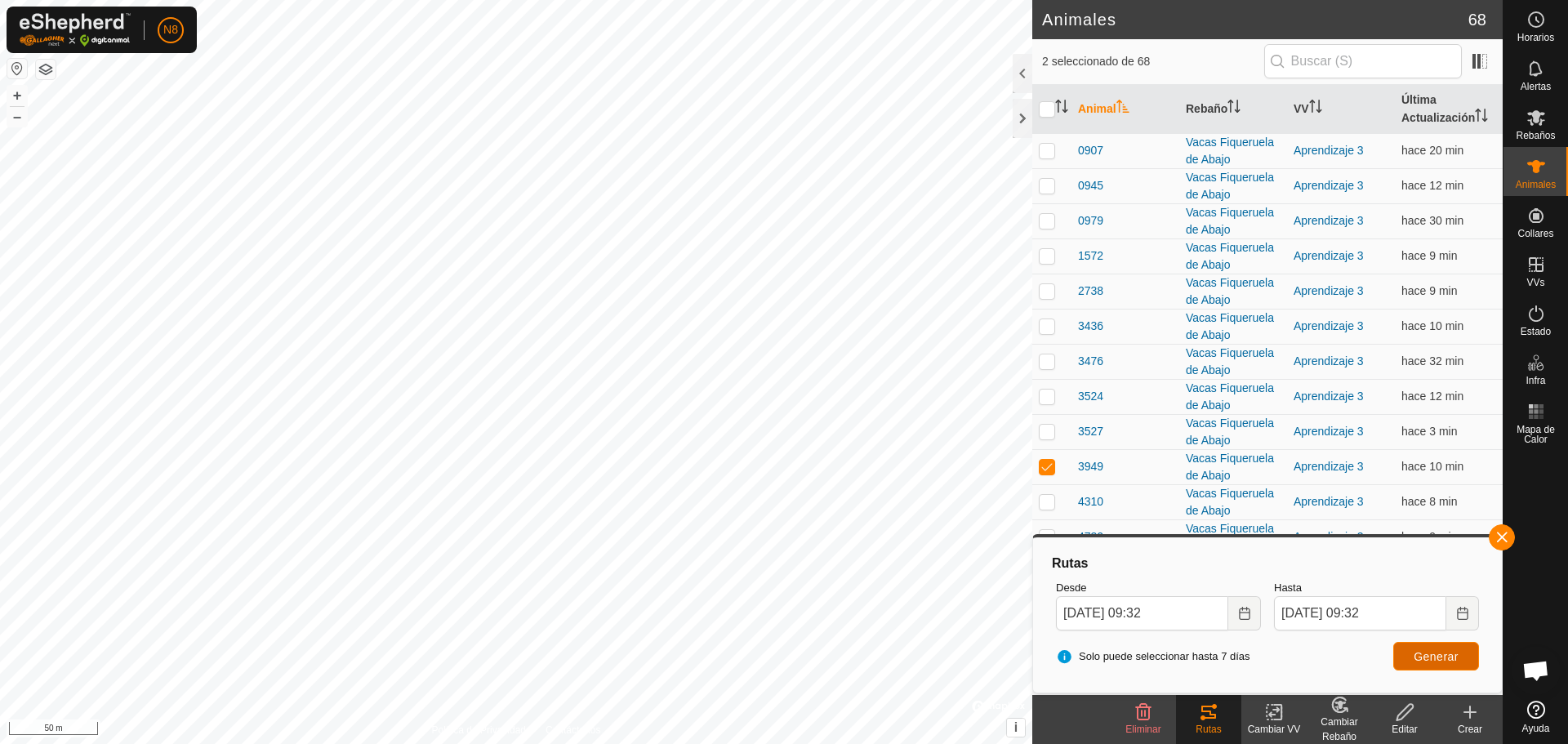
click at [1452, 655] on span "Generar" at bounding box center [1436, 656] width 45 height 13
click at [1050, 466] on p-checkbox at bounding box center [1047, 466] width 16 height 13
checkbox input "false"
click at [1053, 498] on p-checkbox at bounding box center [1047, 501] width 16 height 13
click at [1447, 660] on span "Generar" at bounding box center [1436, 656] width 45 height 13
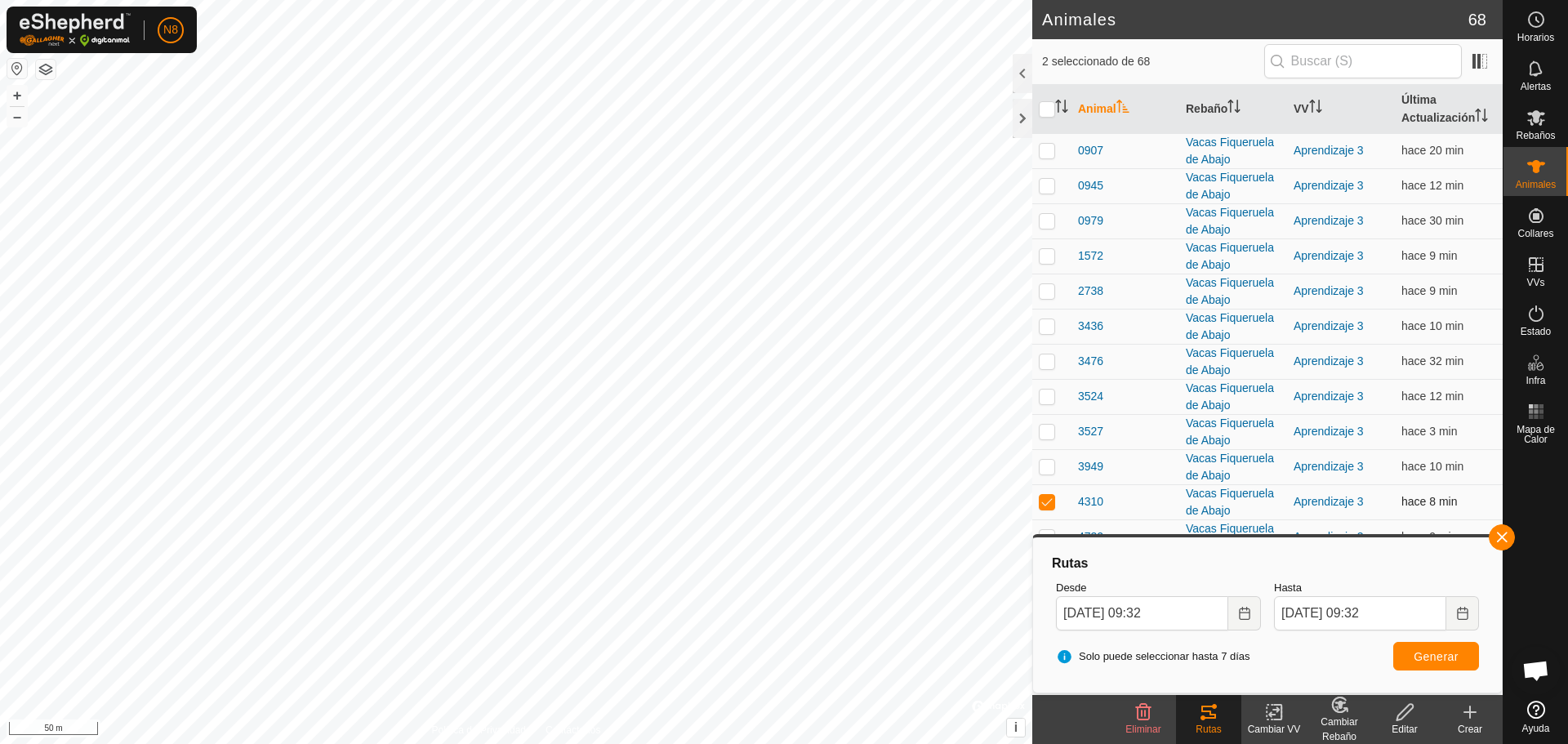
click at [1044, 500] on p-checkbox at bounding box center [1047, 501] width 16 height 13
checkbox input "false"
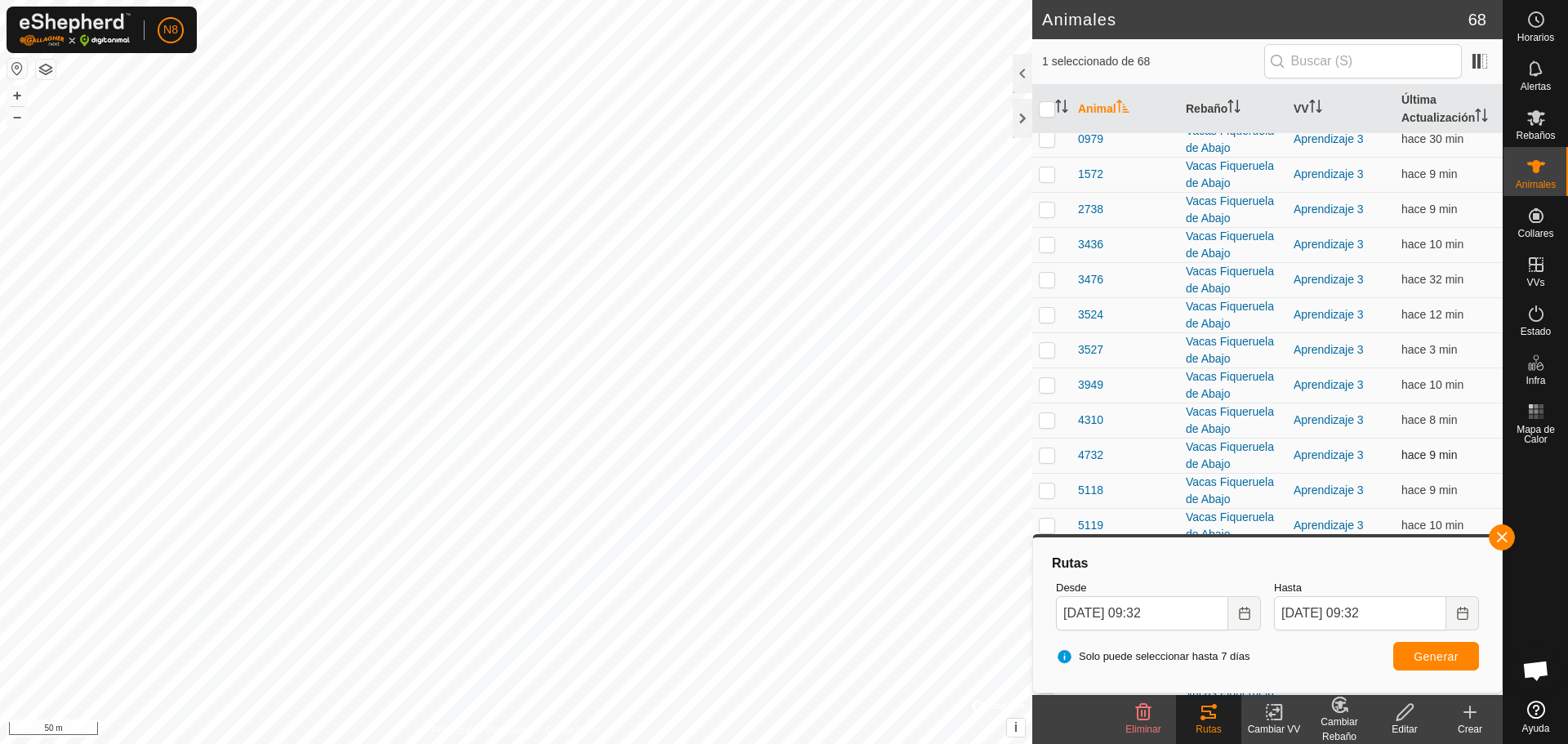
click at [1045, 458] on p-checkbox at bounding box center [1047, 454] width 16 height 13
click at [1456, 658] on span "Generar" at bounding box center [1436, 656] width 45 height 13
click at [1049, 455] on p-checkbox at bounding box center [1047, 454] width 16 height 13
checkbox input "false"
click at [1049, 487] on p-checkbox at bounding box center [1047, 489] width 16 height 13
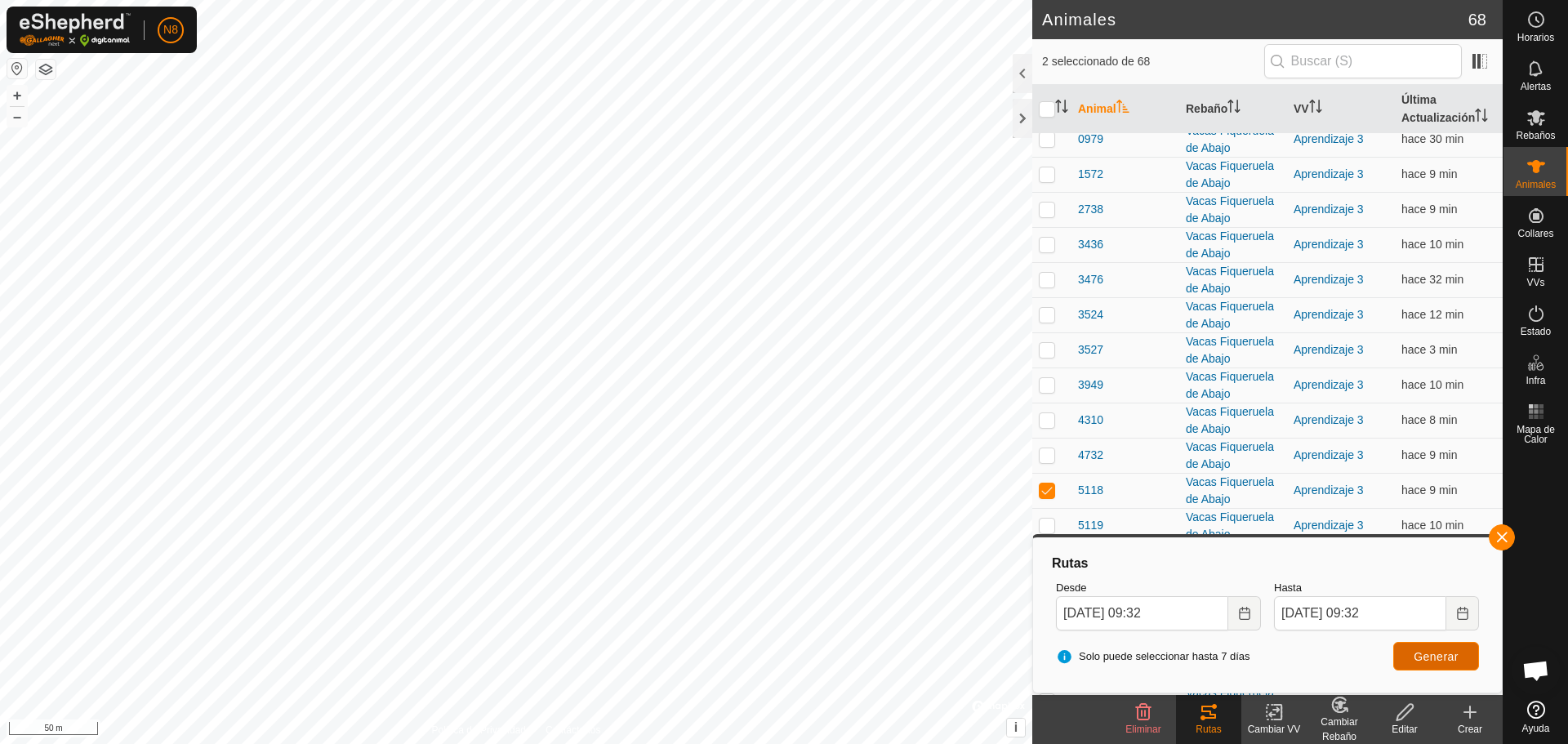
click at [1438, 659] on span "Generar" at bounding box center [1436, 656] width 45 height 13
click at [1047, 492] on p-checkbox at bounding box center [1047, 489] width 16 height 13
checkbox input "false"
click at [1050, 529] on p-checkbox at bounding box center [1047, 524] width 16 height 13
click at [1431, 659] on span "Generar" at bounding box center [1436, 656] width 45 height 13
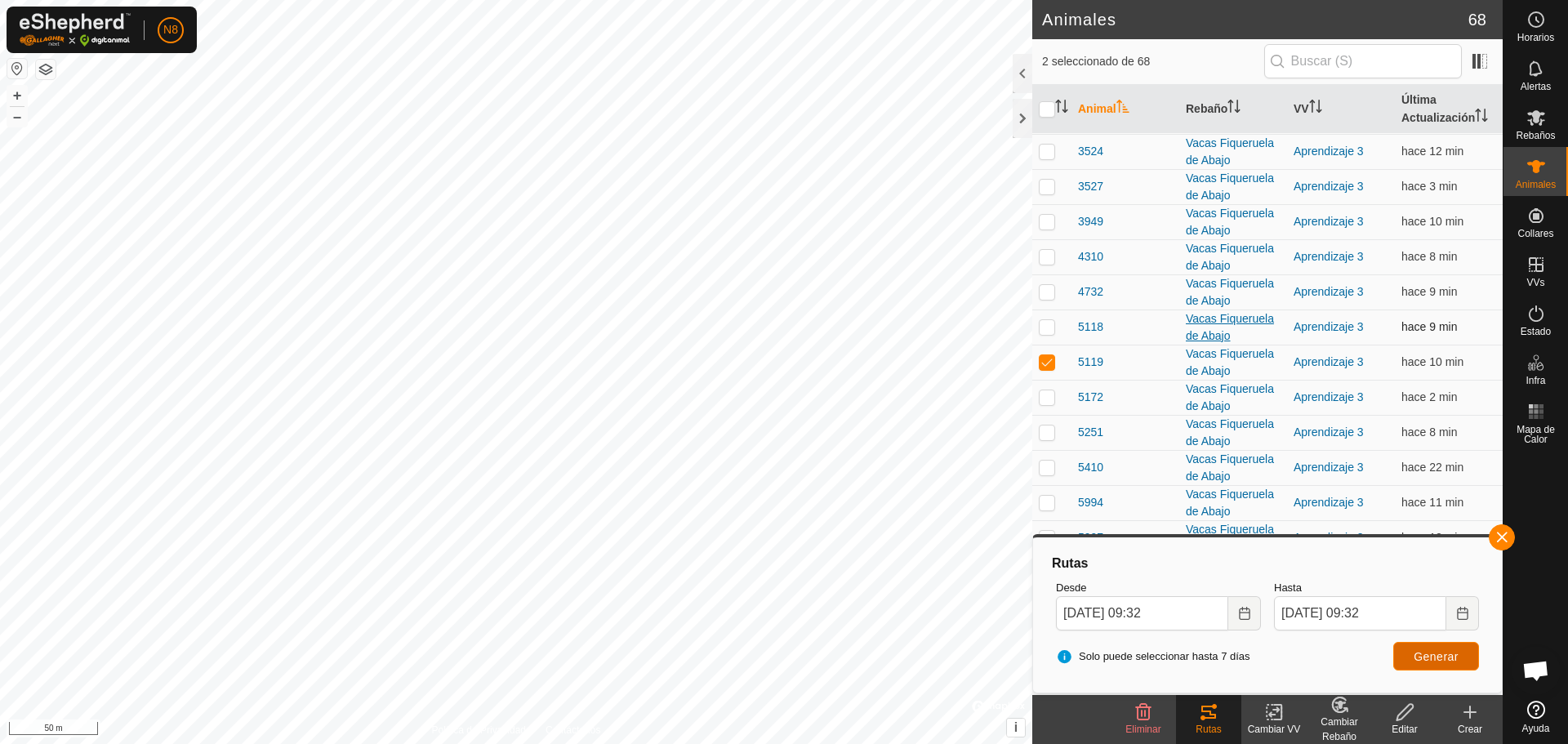
scroll to position [326, 0]
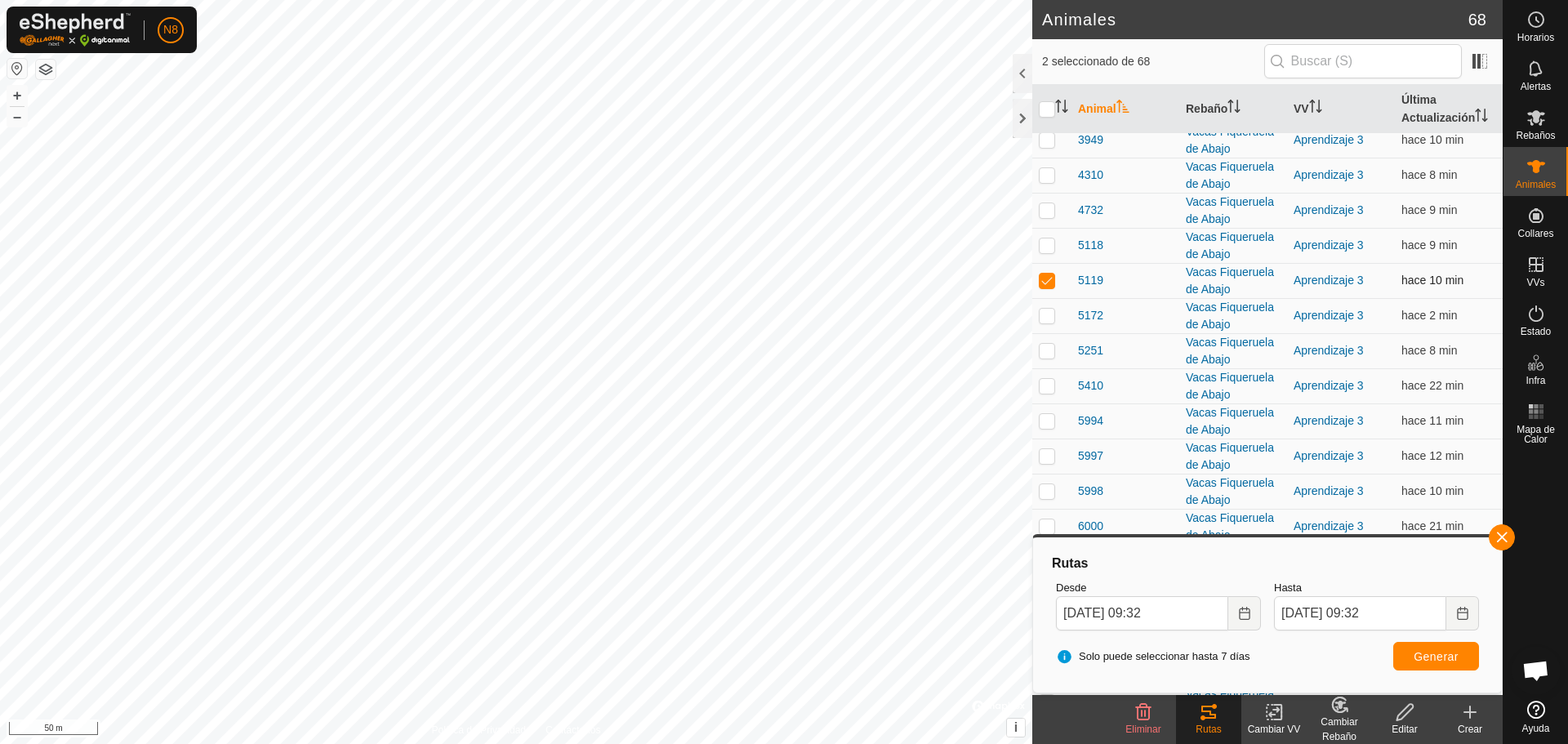
click at [1044, 282] on p-checkbox at bounding box center [1047, 279] width 16 height 13
checkbox input "false"
click at [1042, 321] on p-checkbox at bounding box center [1047, 315] width 16 height 13
click at [1435, 665] on button "Generar" at bounding box center [1436, 657] width 86 height 29
click at [1042, 314] on p-checkbox at bounding box center [1047, 315] width 16 height 13
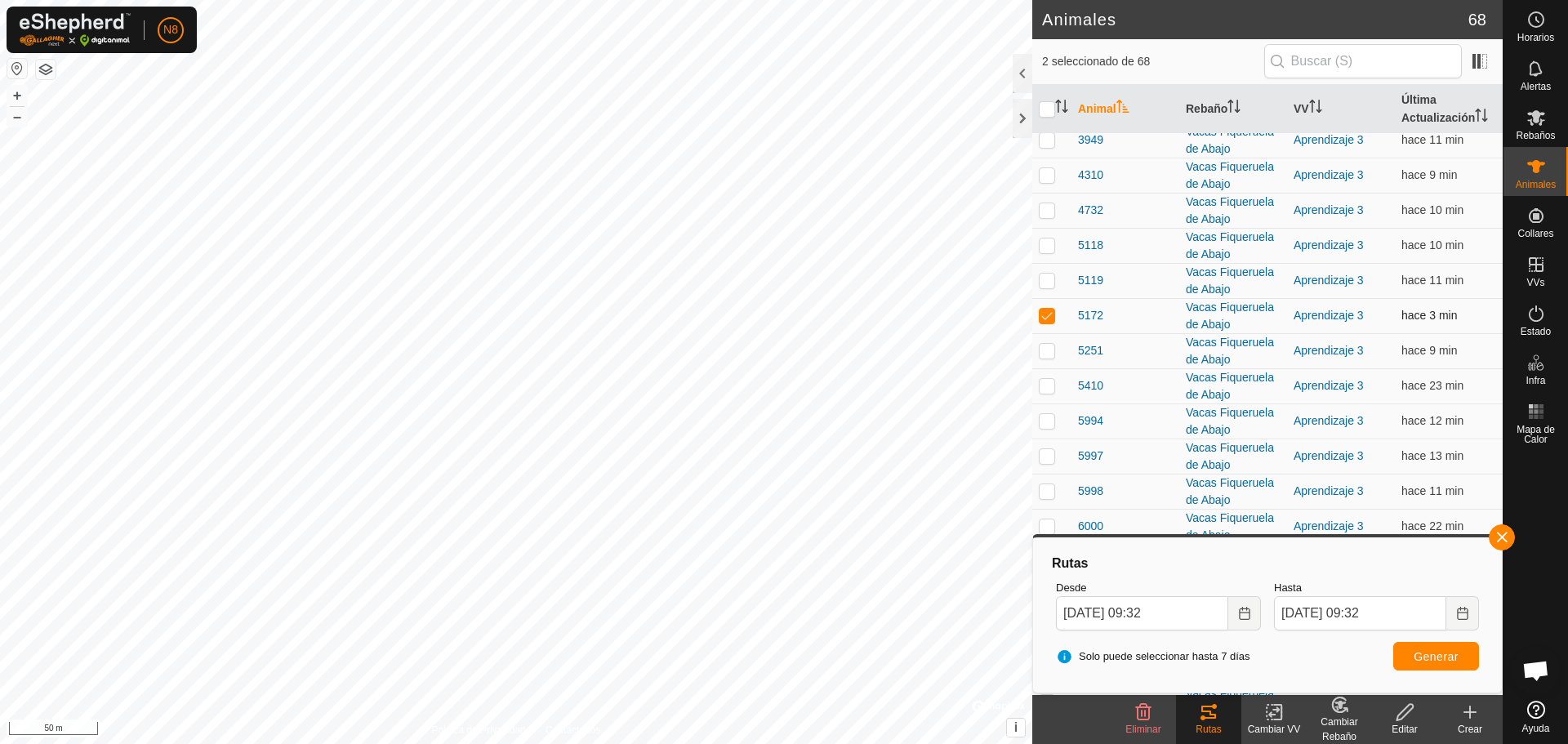
checkbox input "false"
click at [1044, 349] on p-checkbox at bounding box center [1047, 350] width 16 height 13
click at [1447, 664] on button "Generar" at bounding box center [1436, 657] width 86 height 29
click at [1050, 349] on p-checkbox at bounding box center [1047, 350] width 16 height 13
checkbox input "false"
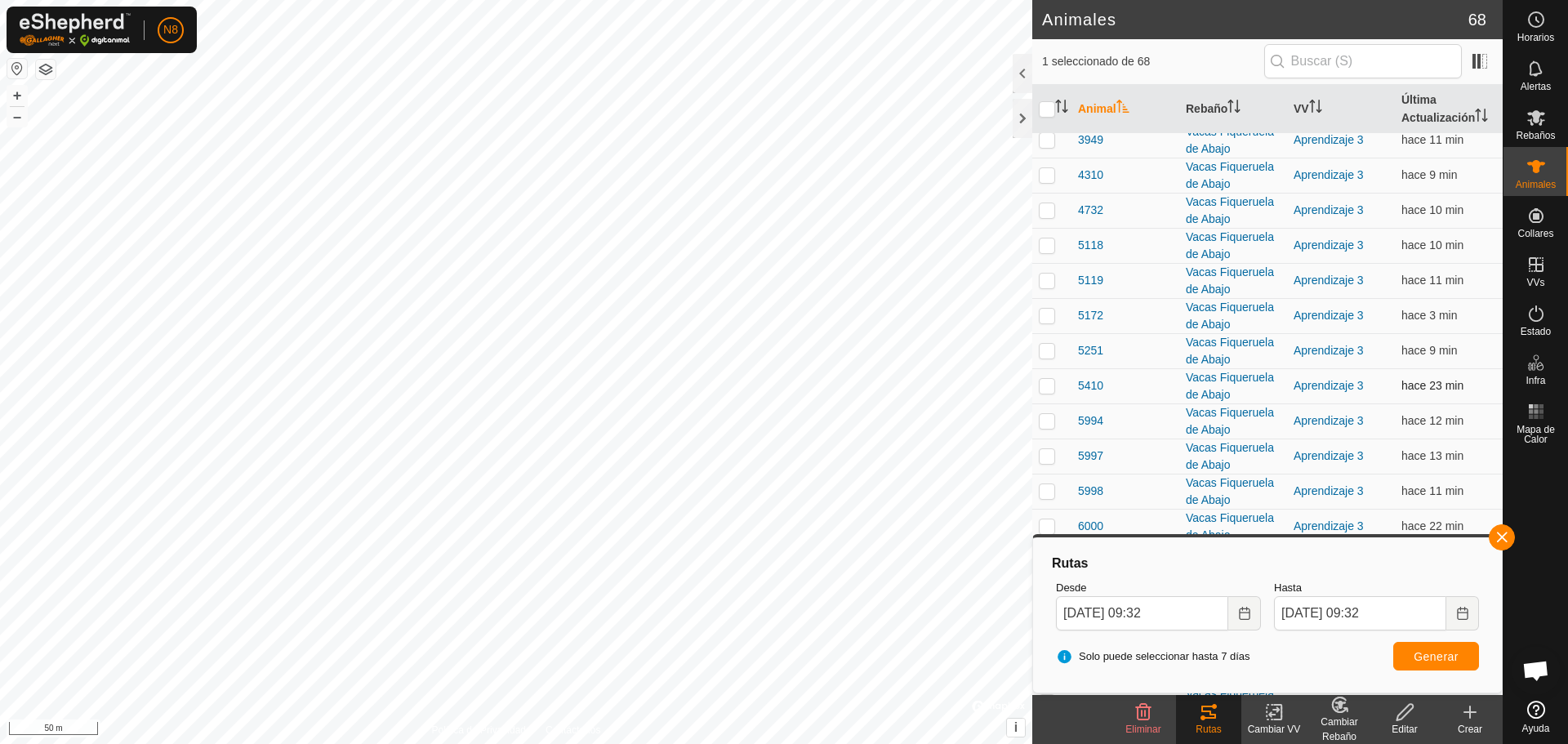
click at [1046, 386] on p-checkbox at bounding box center [1047, 385] width 16 height 13
click at [1431, 664] on button "Generar" at bounding box center [1436, 657] width 86 height 29
click at [1045, 385] on p-checkbox at bounding box center [1047, 385] width 16 height 13
checkbox input "false"
click at [1043, 422] on p-checkbox at bounding box center [1047, 420] width 16 height 13
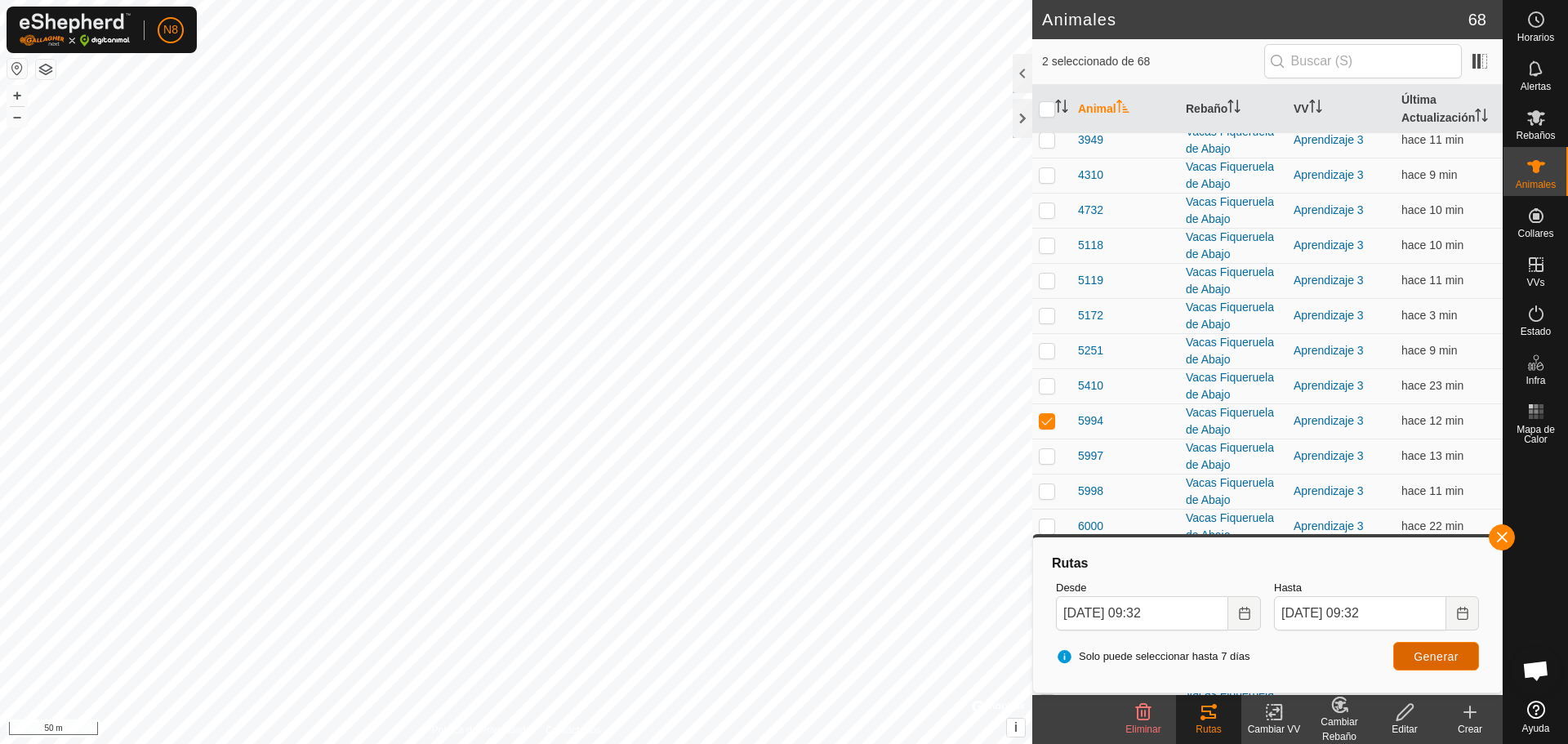
click at [1430, 659] on span "Generar" at bounding box center [1436, 656] width 45 height 13
click at [1043, 419] on p-checkbox at bounding box center [1047, 420] width 16 height 13
checkbox input "false"
click at [1050, 423] on p-checkbox at bounding box center [1047, 420] width 16 height 13
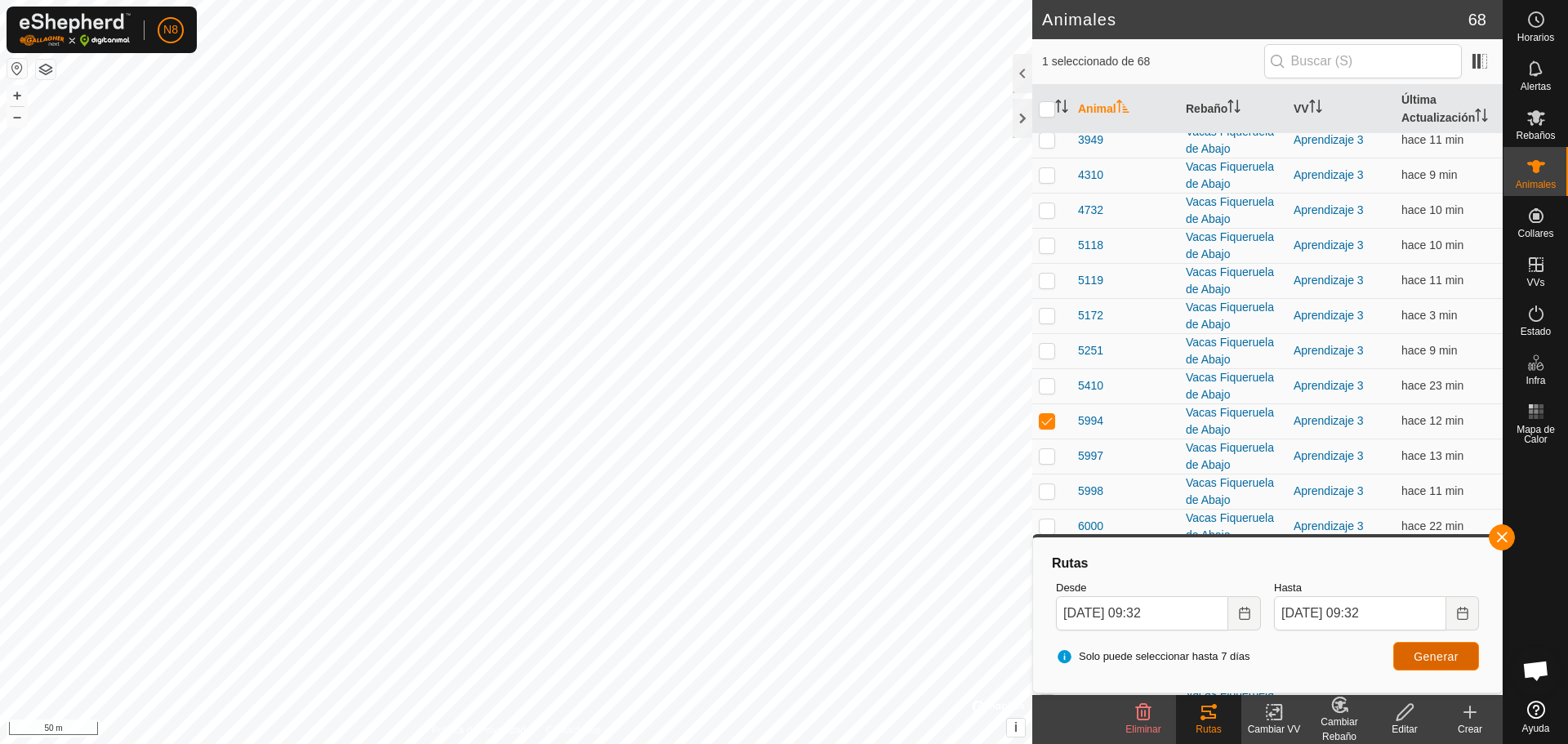
click at [1439, 657] on span "Generar" at bounding box center [1436, 656] width 45 height 13
click at [1441, 654] on span "Generar" at bounding box center [1436, 656] width 45 height 13
click at [1046, 425] on p-checkbox at bounding box center [1047, 420] width 16 height 13
checkbox input "false"
click at [1051, 458] on p-checkbox at bounding box center [1047, 455] width 16 height 13
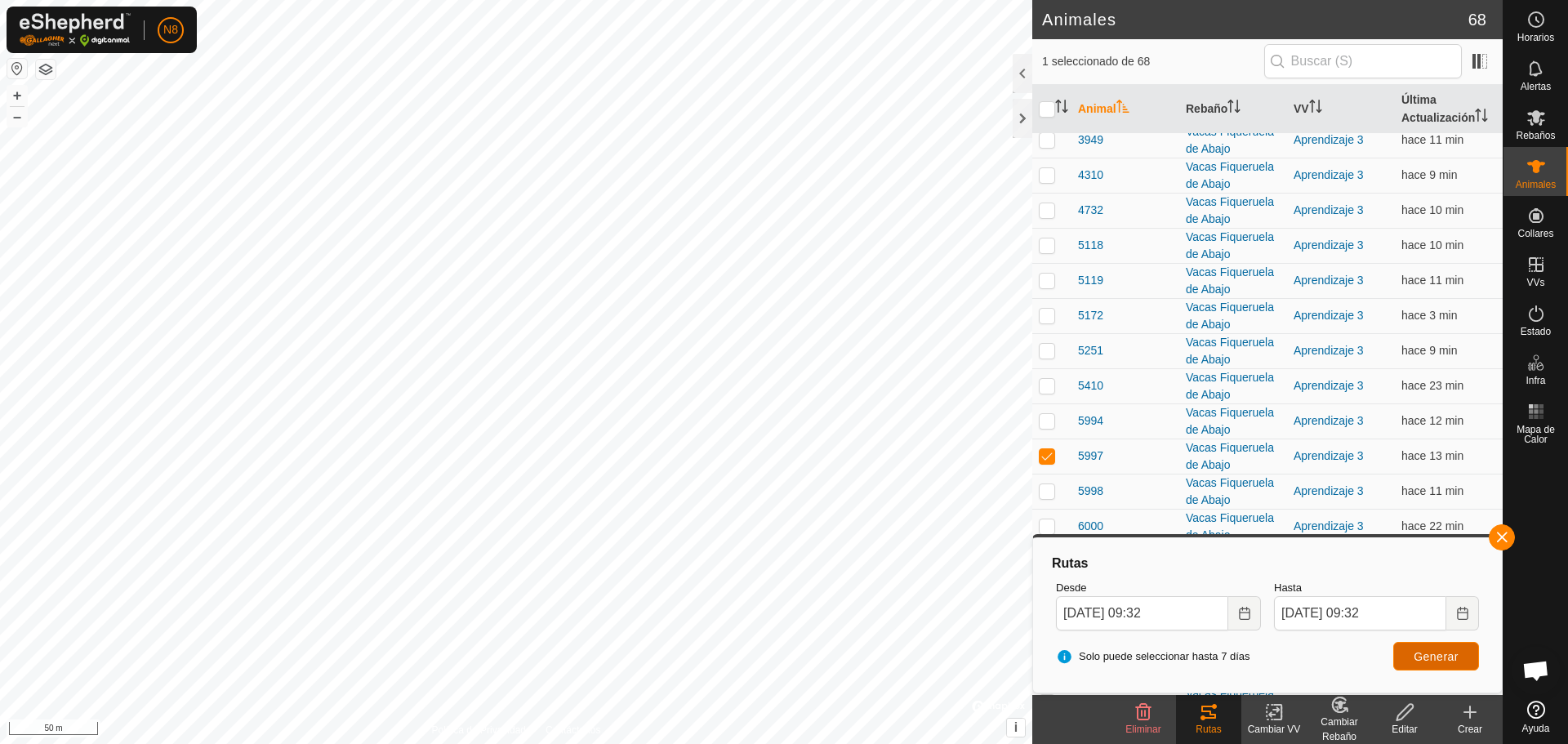
click at [1424, 659] on span "Generar" at bounding box center [1436, 656] width 45 height 13
click at [1045, 454] on p-checkbox at bounding box center [1047, 455] width 16 height 13
checkbox input "false"
drag, startPoint x: 1045, startPoint y: 490, endPoint x: 1056, endPoint y: 493, distance: 11.4
click at [1046, 490] on p-checkbox at bounding box center [1047, 490] width 16 height 13
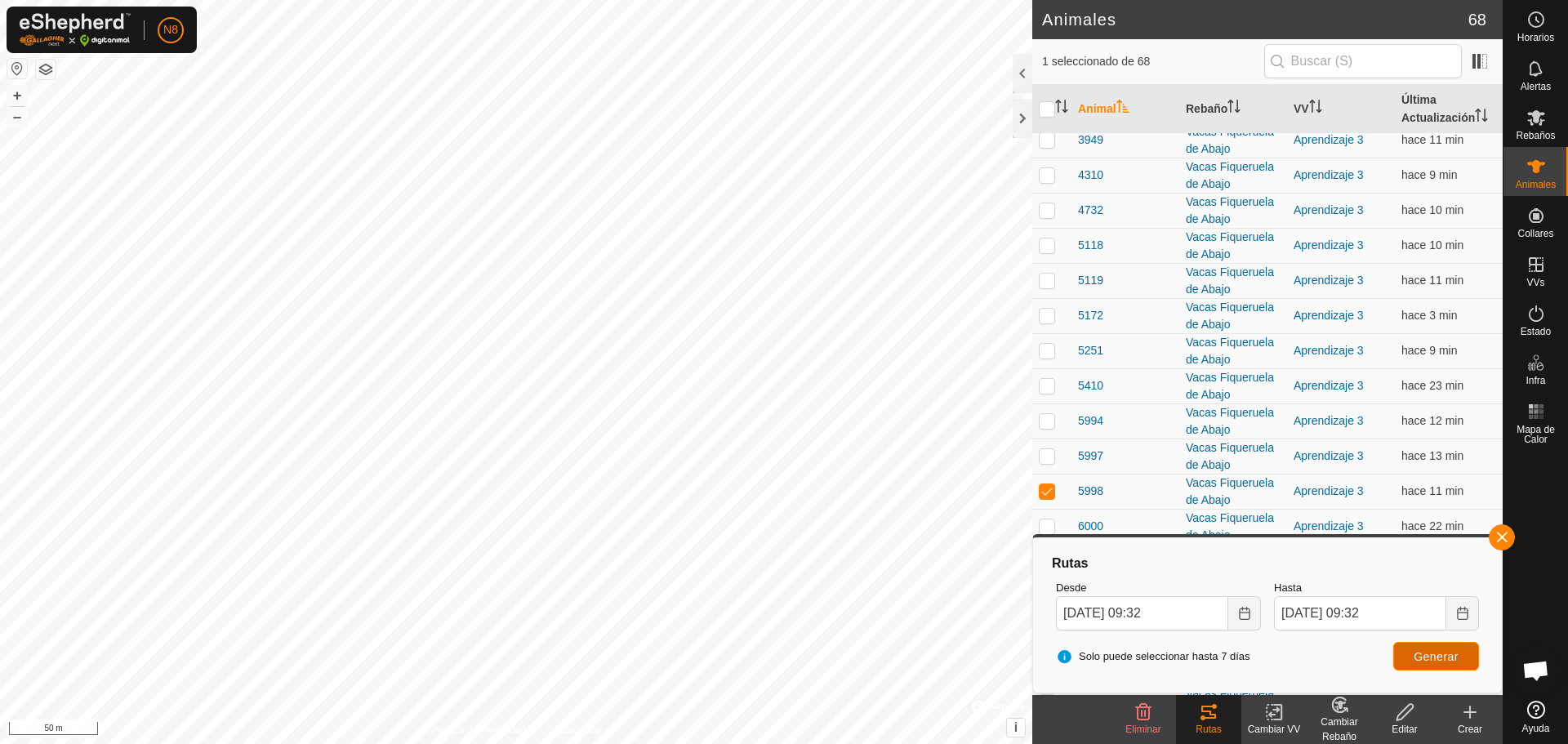
click at [1431, 654] on span "Generar" at bounding box center [1436, 656] width 45 height 13
click at [1045, 493] on p-checkbox at bounding box center [1047, 490] width 16 height 13
checkbox input "false"
click at [1047, 524] on p-checkbox at bounding box center [1047, 525] width 16 height 13
click at [1434, 654] on span "Generar" at bounding box center [1436, 656] width 45 height 13
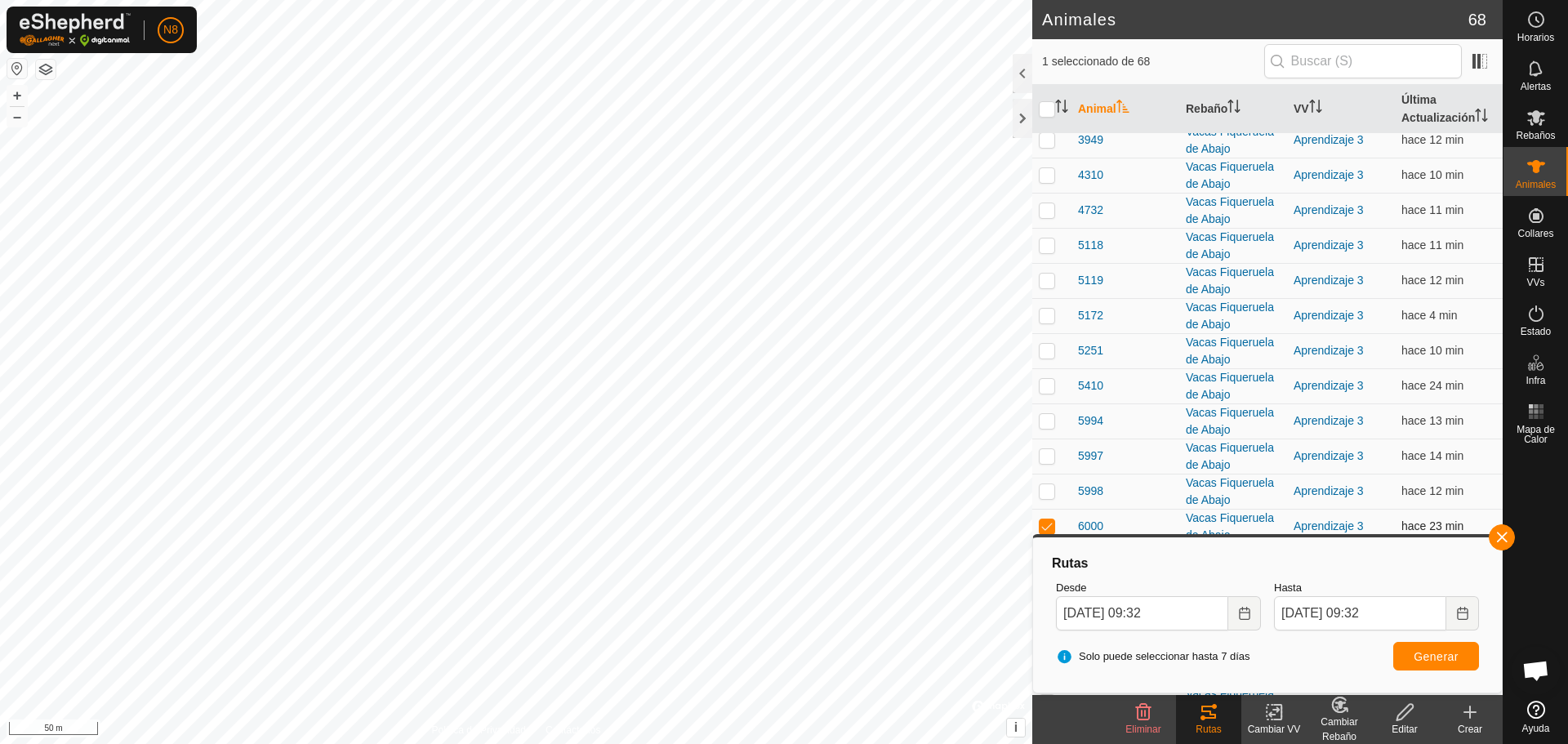
click at [1046, 529] on p-checkbox at bounding box center [1047, 525] width 16 height 13
checkbox input "false"
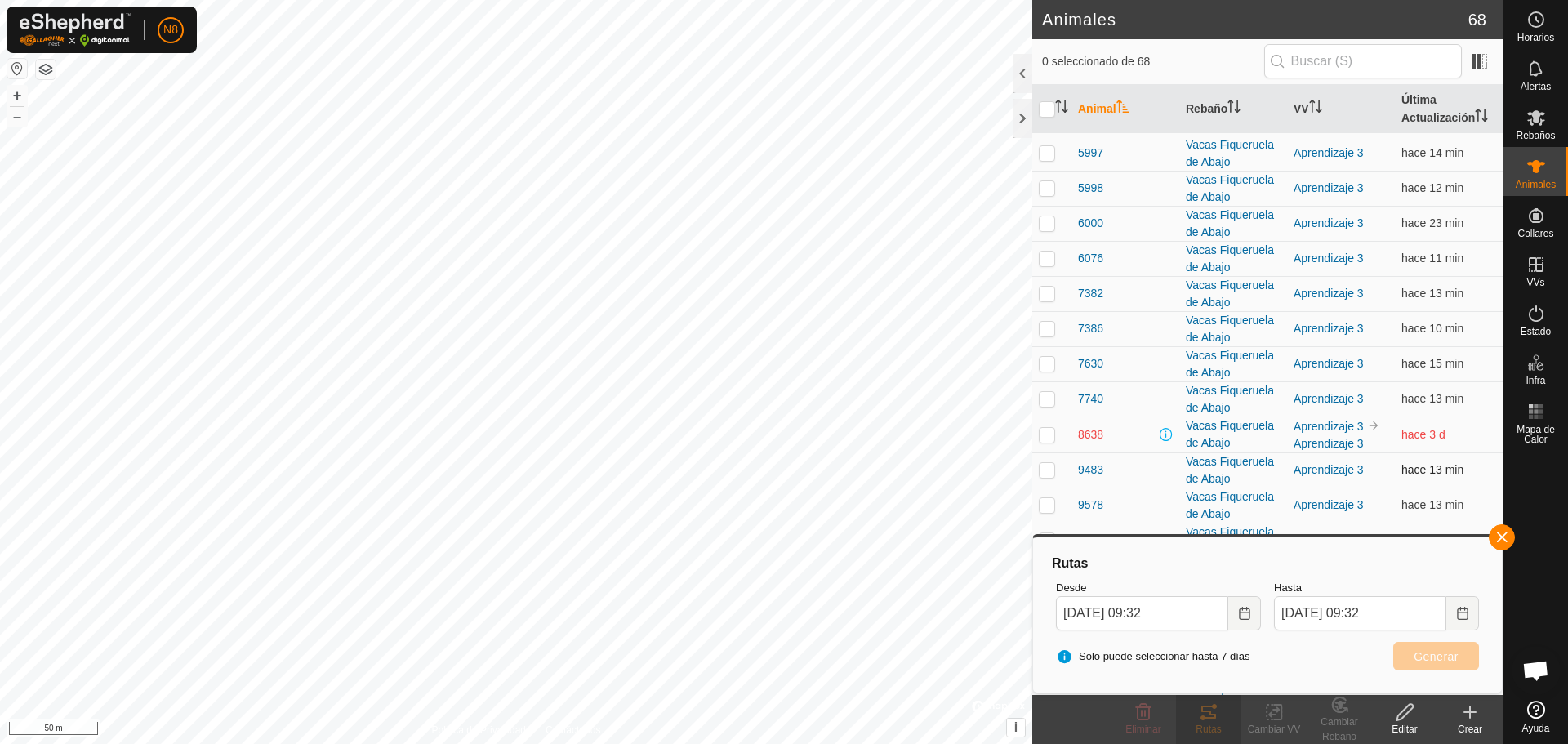
scroll to position [654, 0]
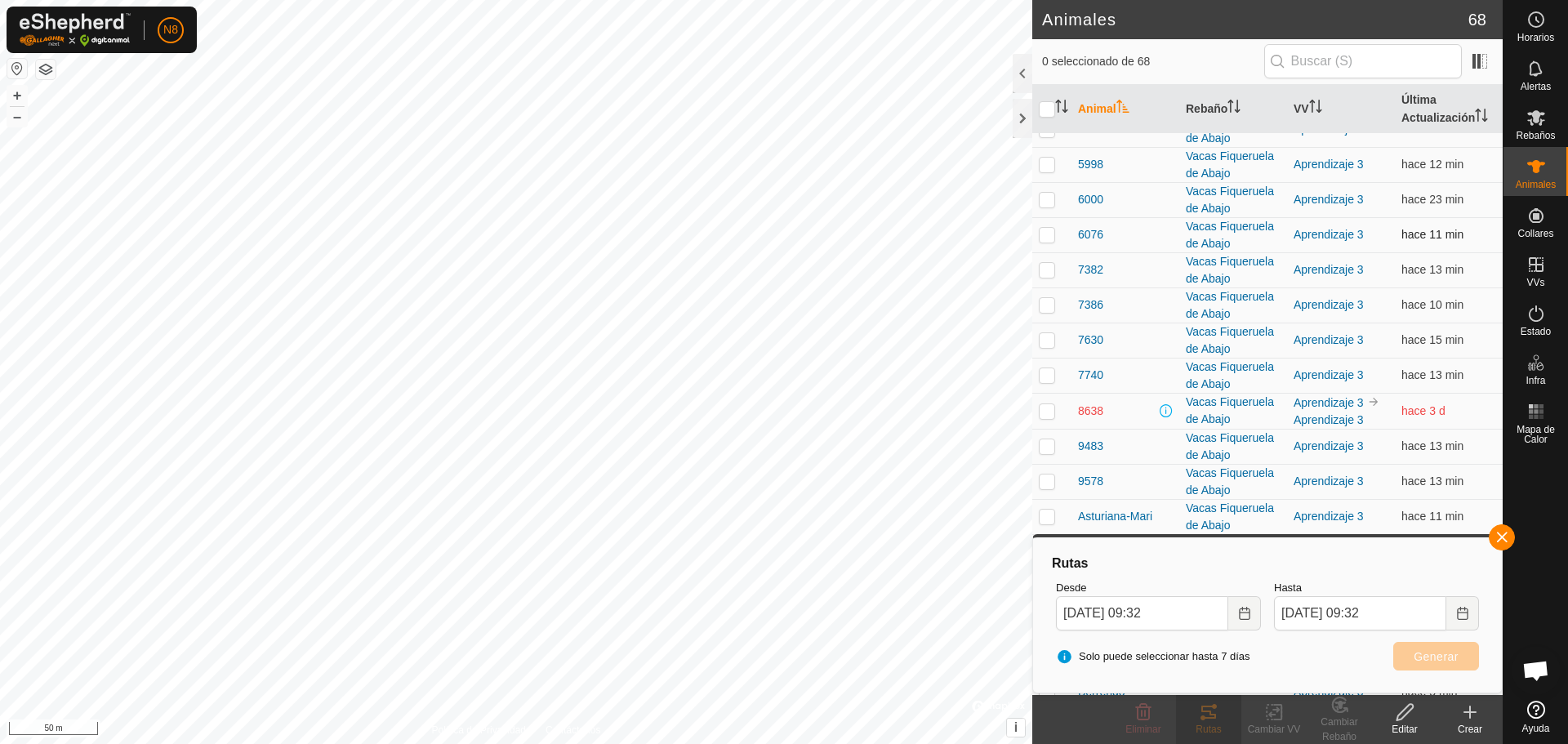
click at [1043, 239] on p-checkbox at bounding box center [1047, 233] width 16 height 13
click at [1430, 659] on span "Generar" at bounding box center [1436, 656] width 45 height 13
click at [1046, 236] on p-checkbox at bounding box center [1047, 233] width 16 height 13
checkbox input "false"
click at [1044, 273] on p-checkbox at bounding box center [1047, 269] width 16 height 13
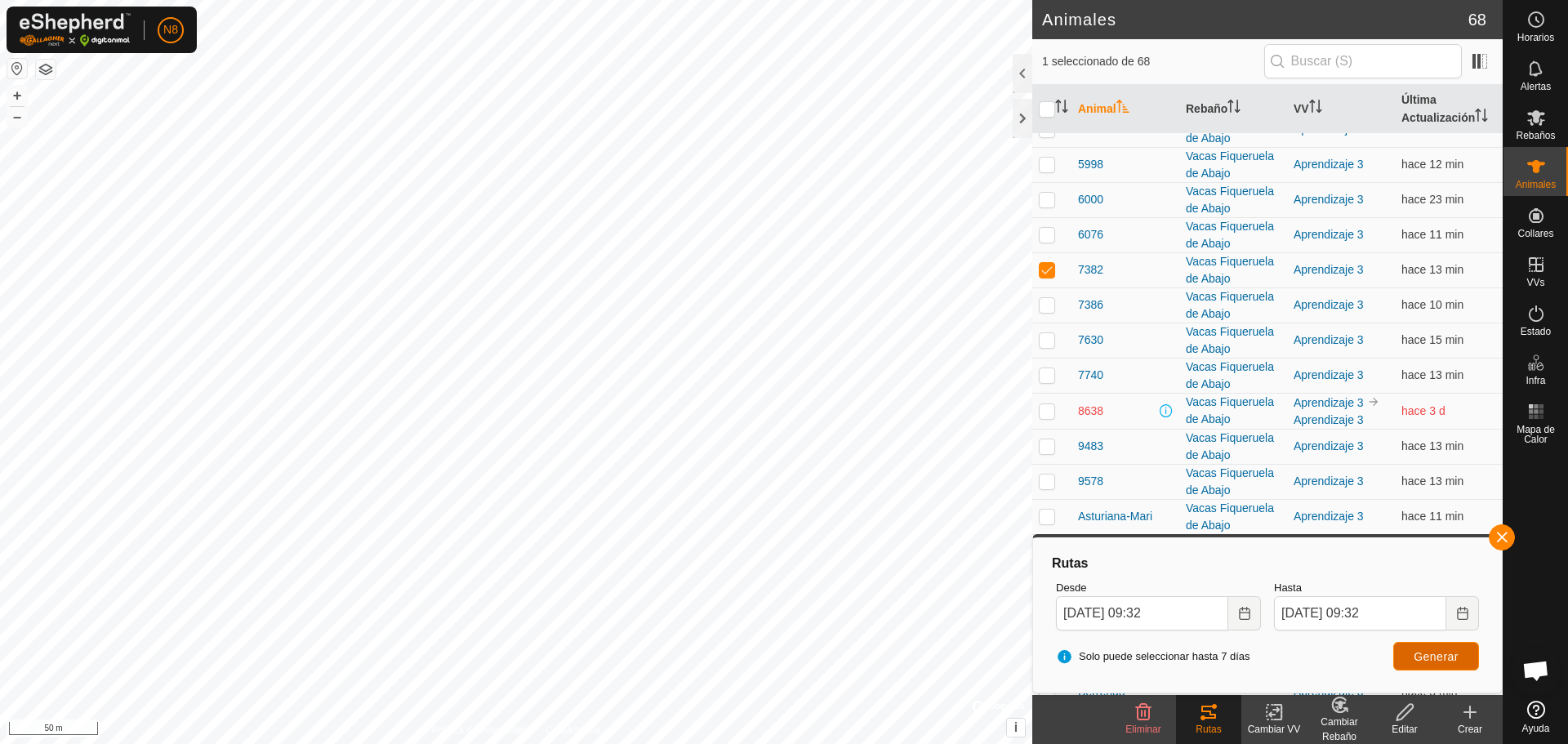
click at [1429, 655] on span "Generar" at bounding box center [1436, 656] width 45 height 13
click at [1043, 269] on p-checkbox at bounding box center [1047, 269] width 16 height 13
checkbox input "false"
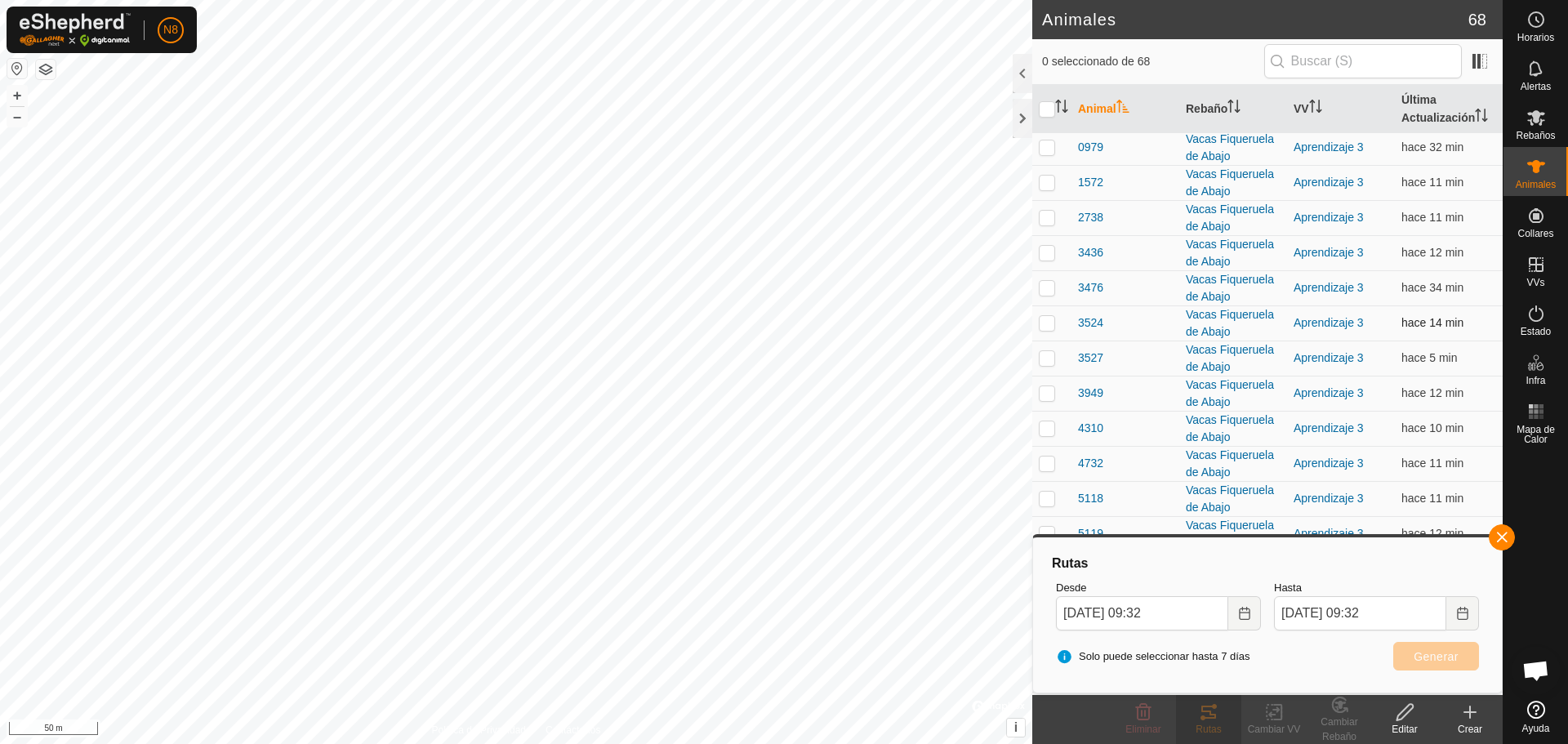
scroll to position [0, 0]
click at [1532, 119] on icon at bounding box center [1536, 117] width 19 height 19
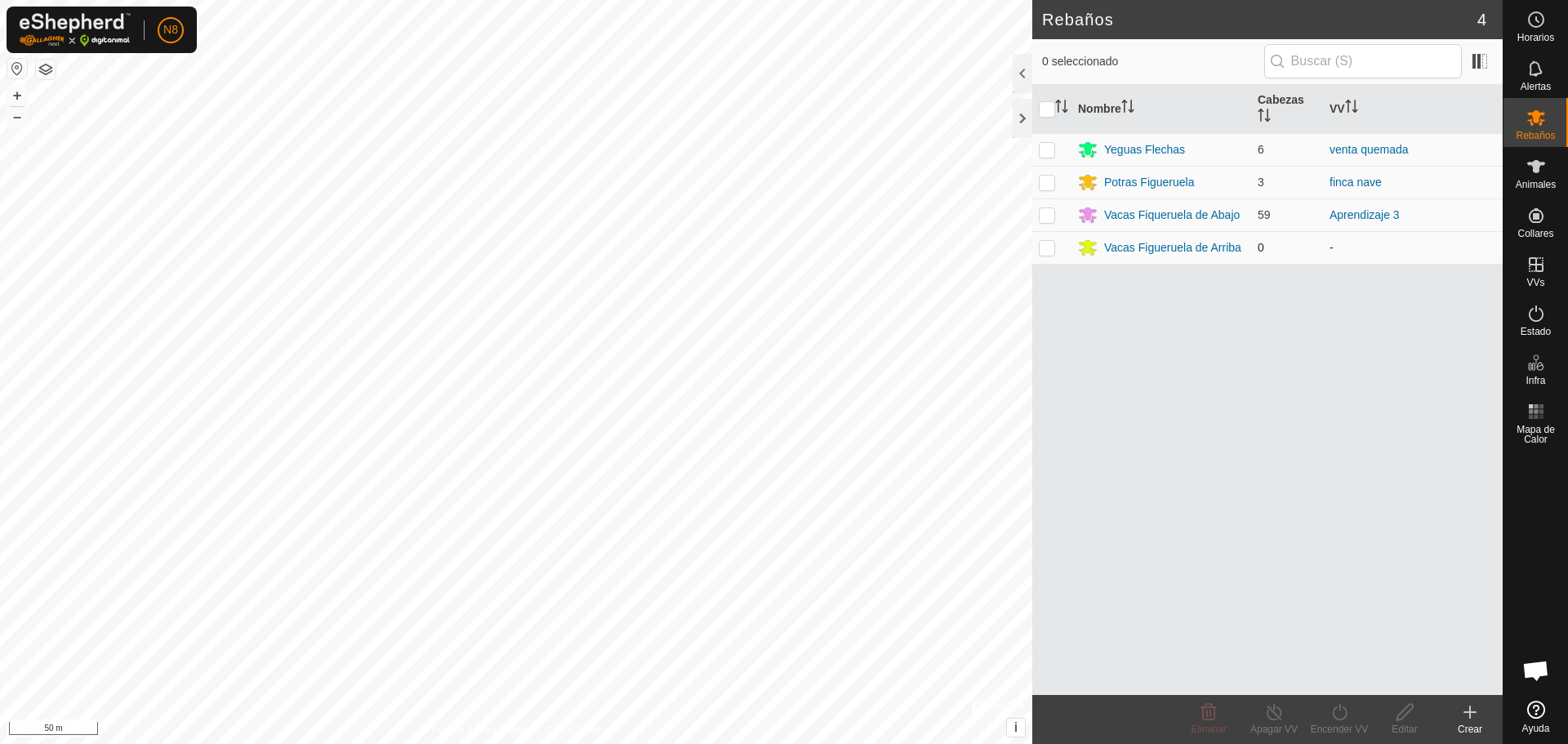
click at [1046, 248] on p-checkbox at bounding box center [1047, 247] width 16 height 13
click at [1086, 345] on div "Nombre [PERSON_NAME] Yeguas Flechas 6 venta quemada Potras Figueruela 3 finca […" at bounding box center [1268, 390] width 471 height 610
click at [1042, 248] on p-checkbox at bounding box center [1047, 247] width 16 height 13
checkbox input "false"
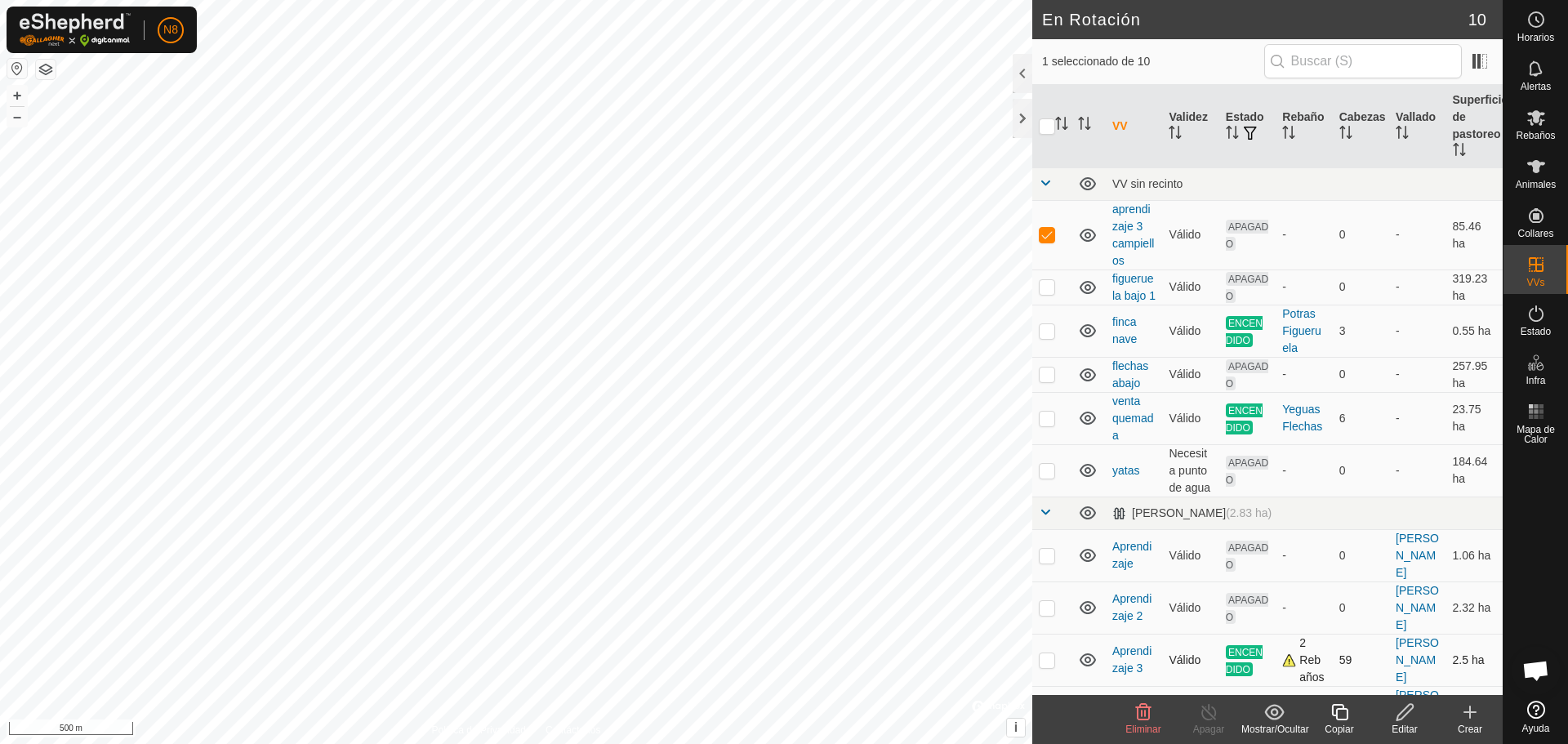
click at [1286, 654] on div "2 Rebaños" at bounding box center [1304, 660] width 44 height 51
click at [1545, 115] on icon at bounding box center [1536, 117] width 19 height 19
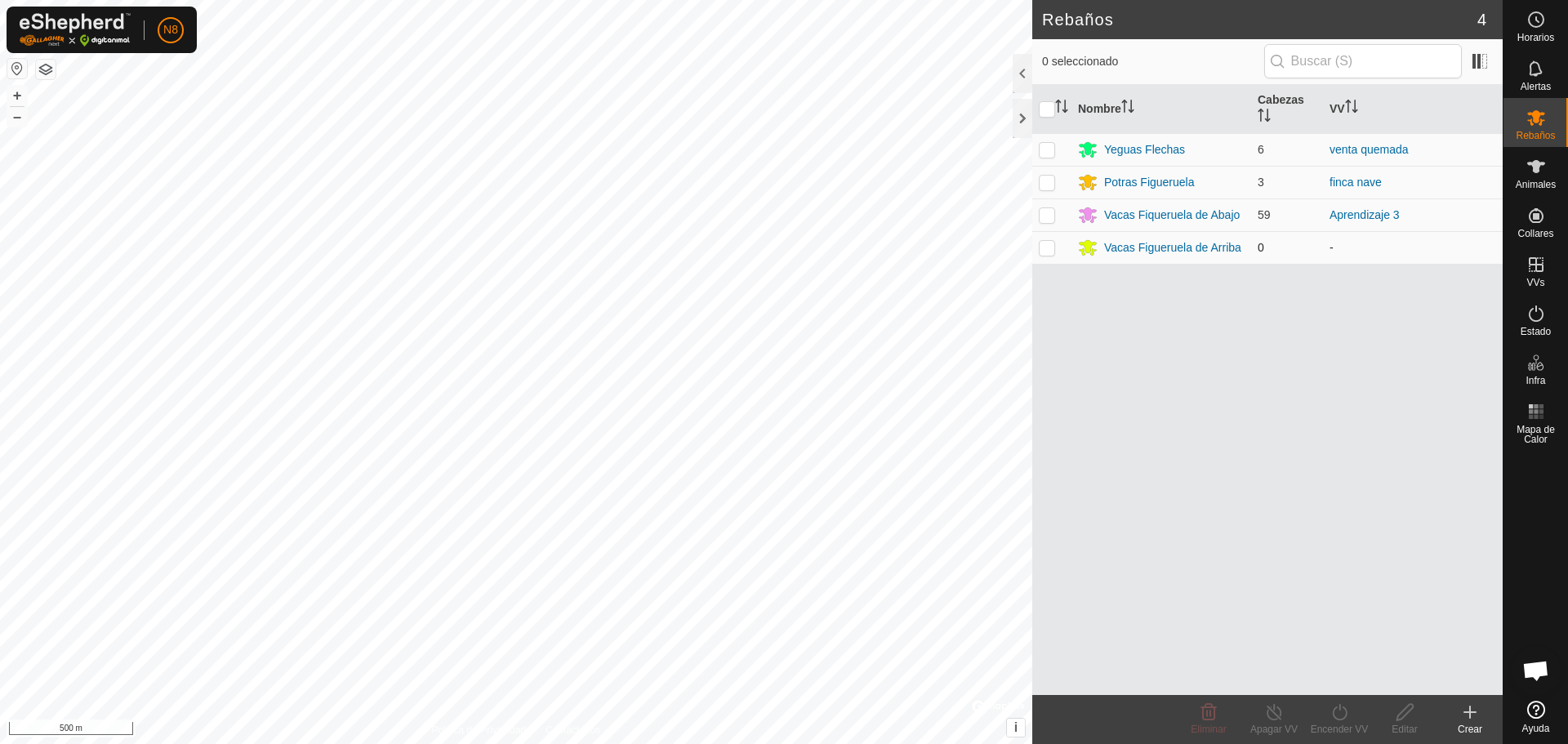
click at [1044, 248] on p-checkbox at bounding box center [1047, 247] width 16 height 13
click at [1208, 717] on icon at bounding box center [1209, 712] width 15 height 16
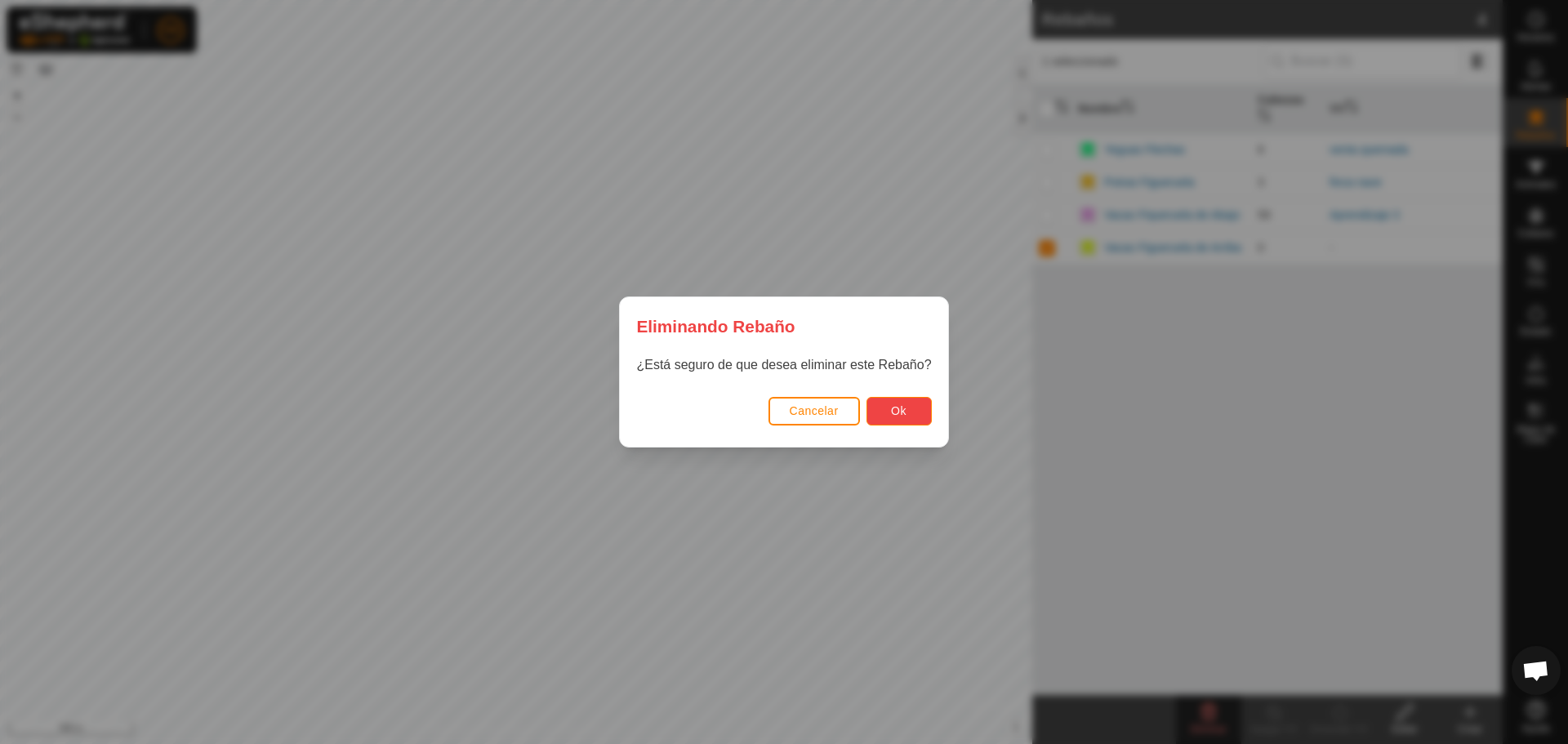
click at [904, 415] on span "Ok" at bounding box center [899, 410] width 15 height 13
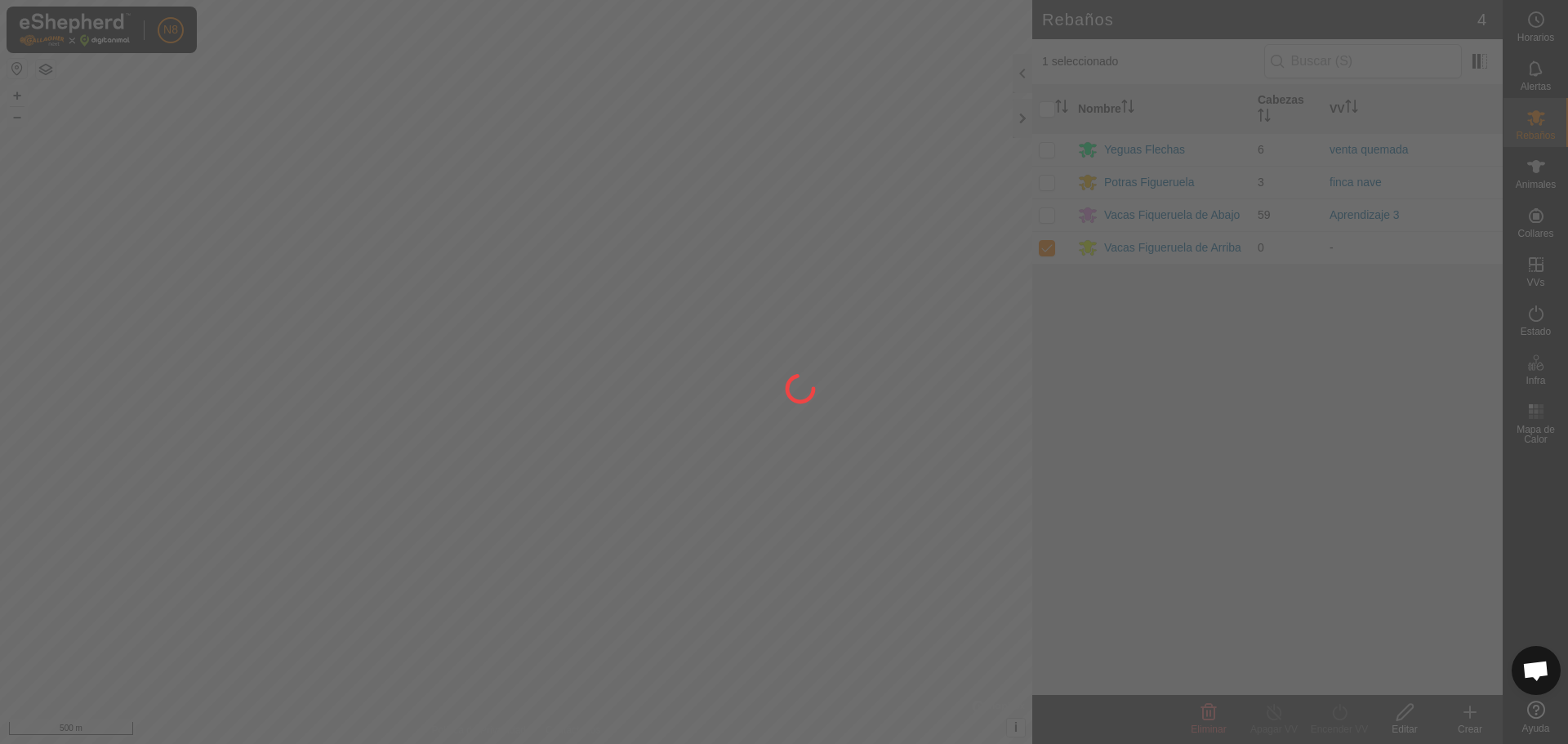
checkbox input "false"
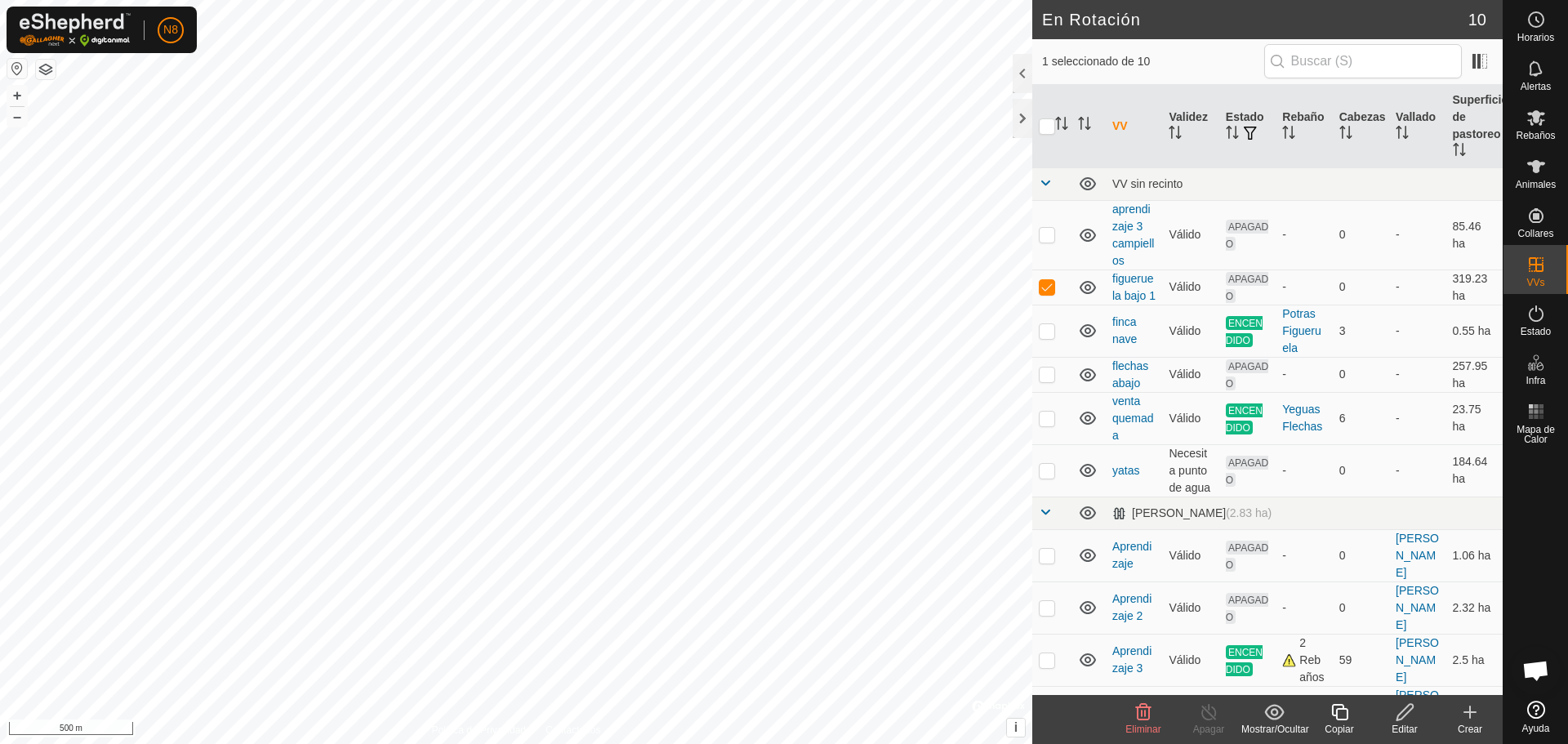
checkbox input "true"
checkbox input "false"
click at [1407, 706] on icon at bounding box center [1404, 712] width 16 height 16
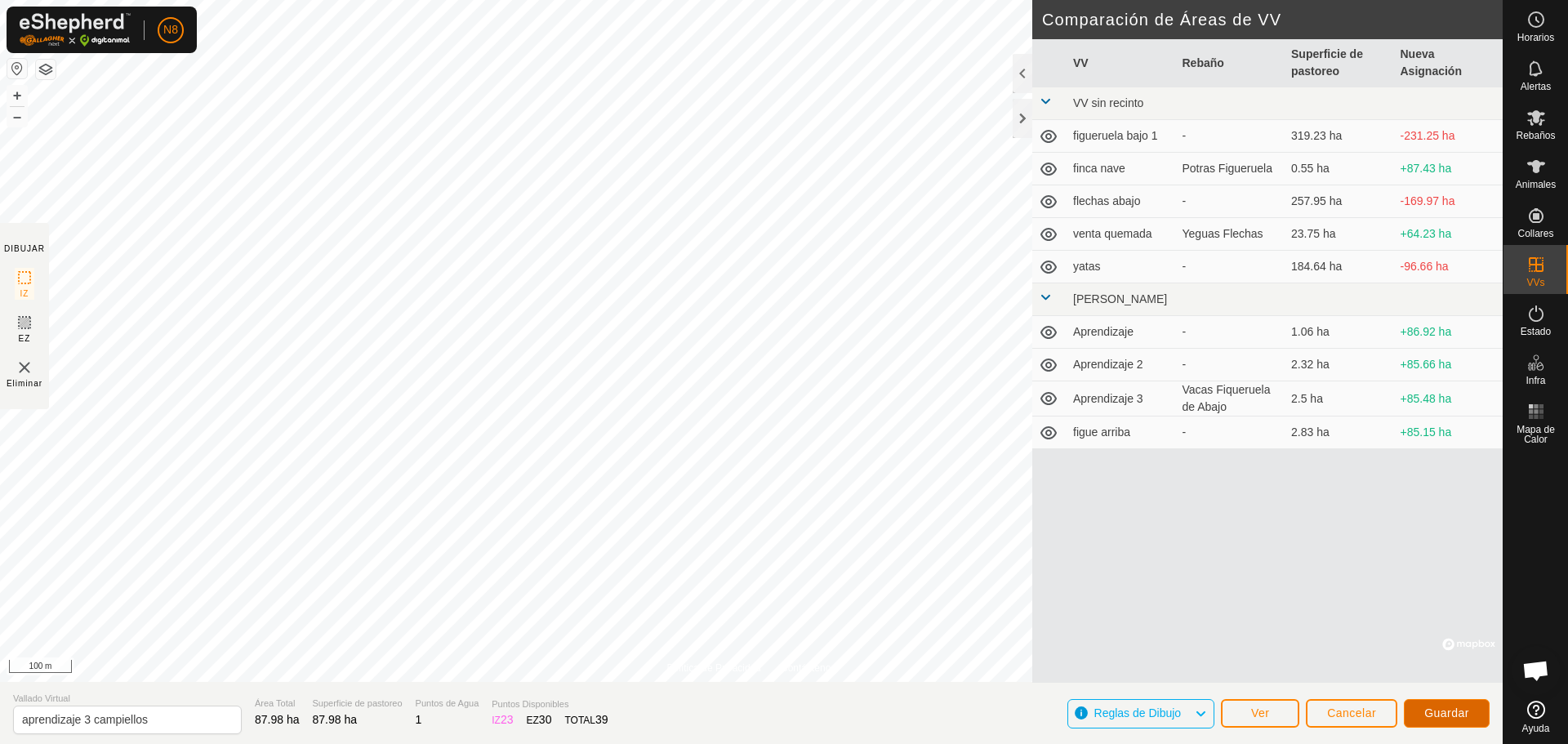
click at [1450, 716] on span "Guardar" at bounding box center [1447, 712] width 45 height 13
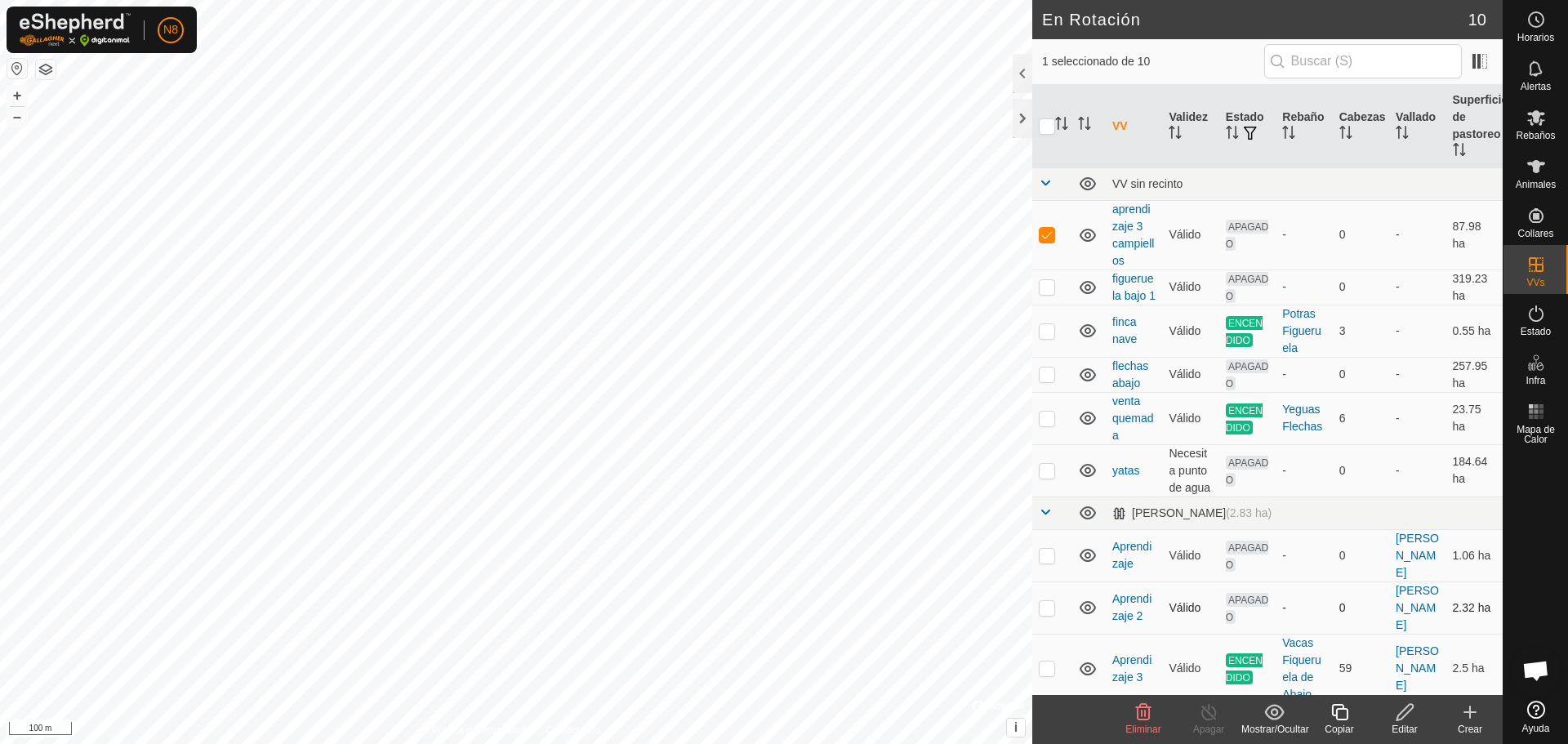
checkbox input "false"
checkbox input "true"
checkbox input "false"
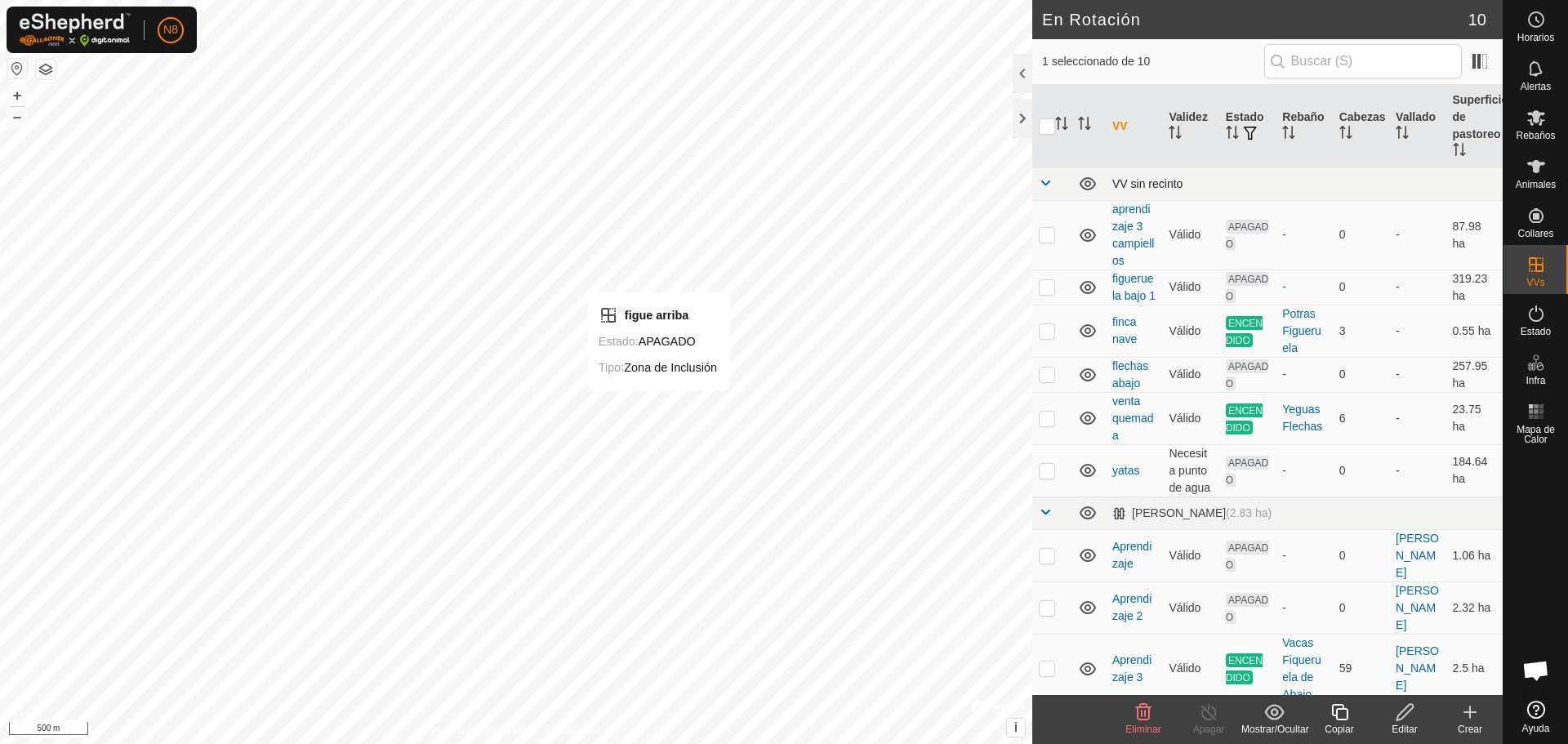
checkbox input "false"
